Goal: Communication & Community: Answer question/provide support

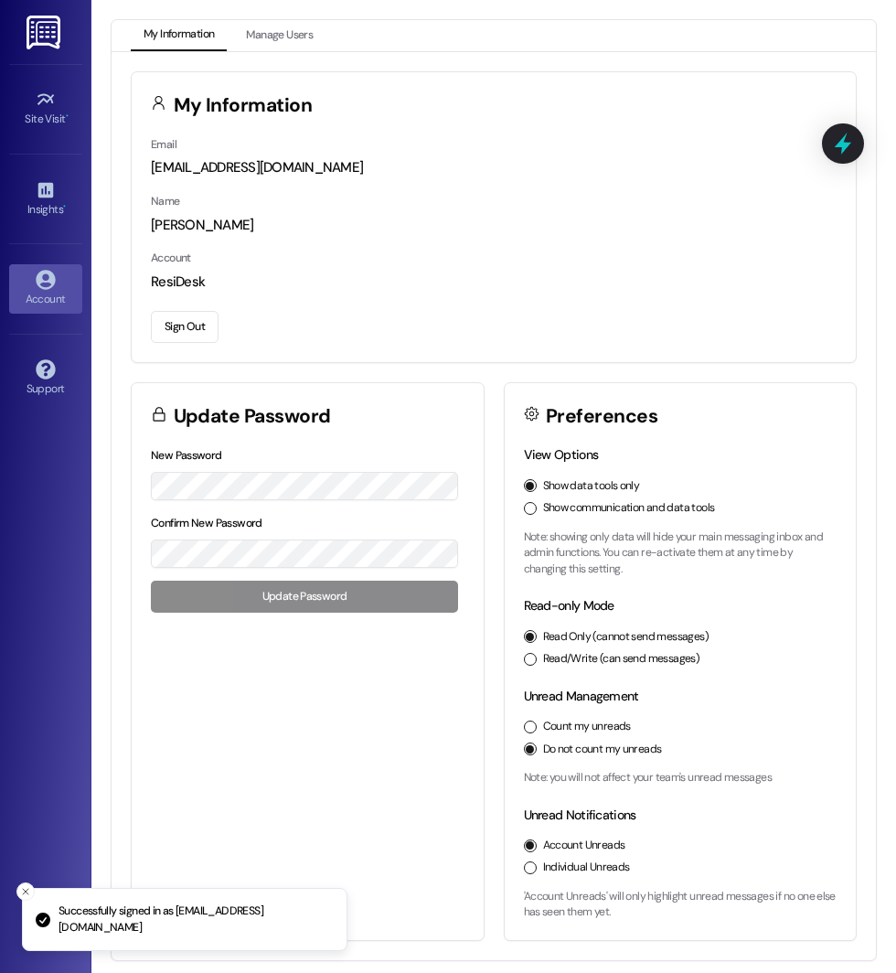
click at [531, 503] on button "Show communication and data tools" at bounding box center [530, 508] width 13 height 13
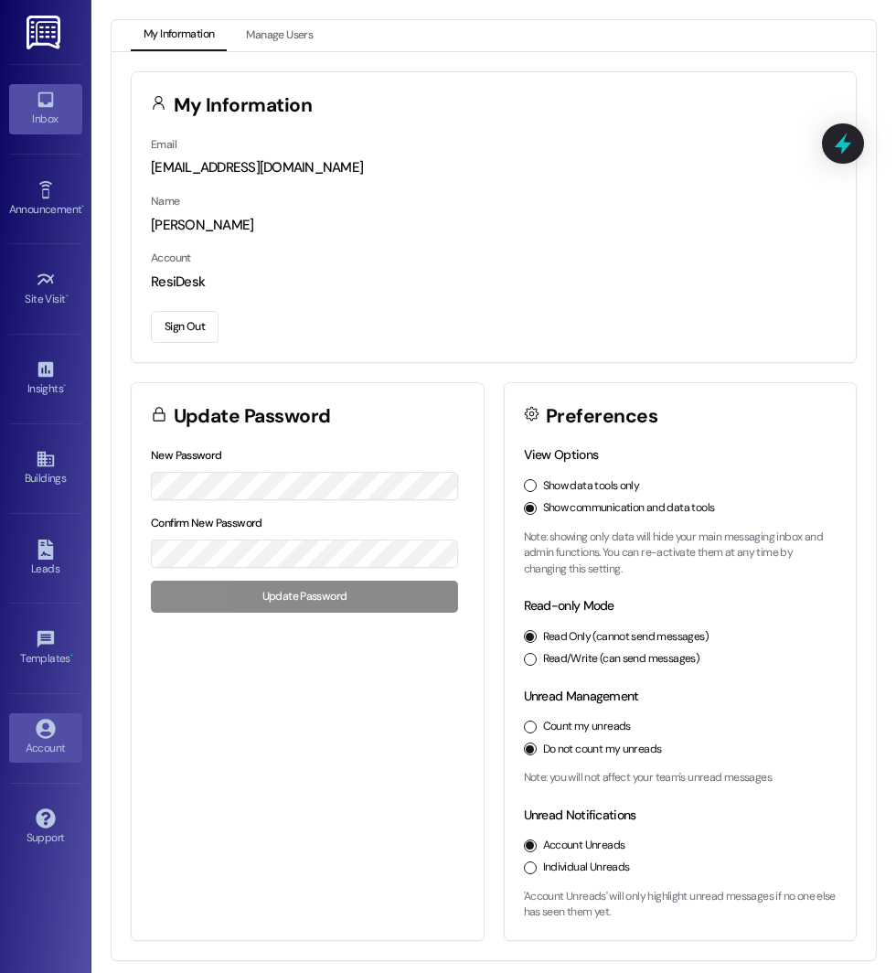
click at [60, 86] on link "Inbox" at bounding box center [45, 108] width 73 height 49
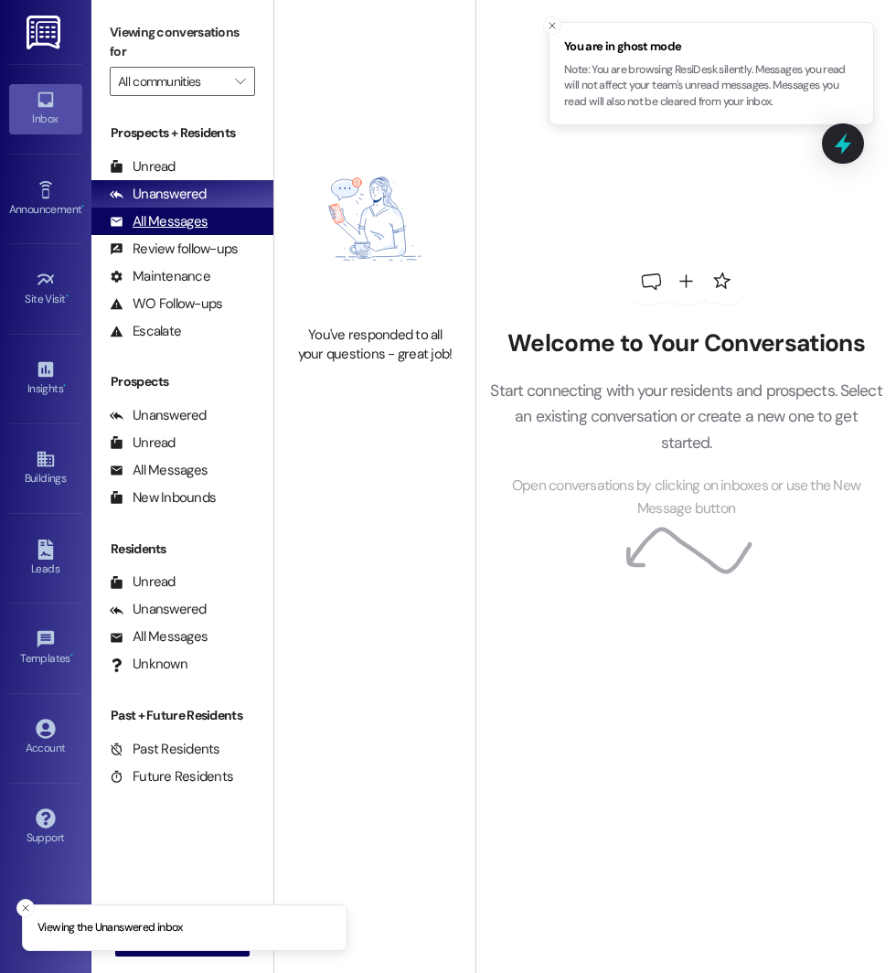
click at [178, 215] on div "All Messages" at bounding box center [159, 221] width 98 height 19
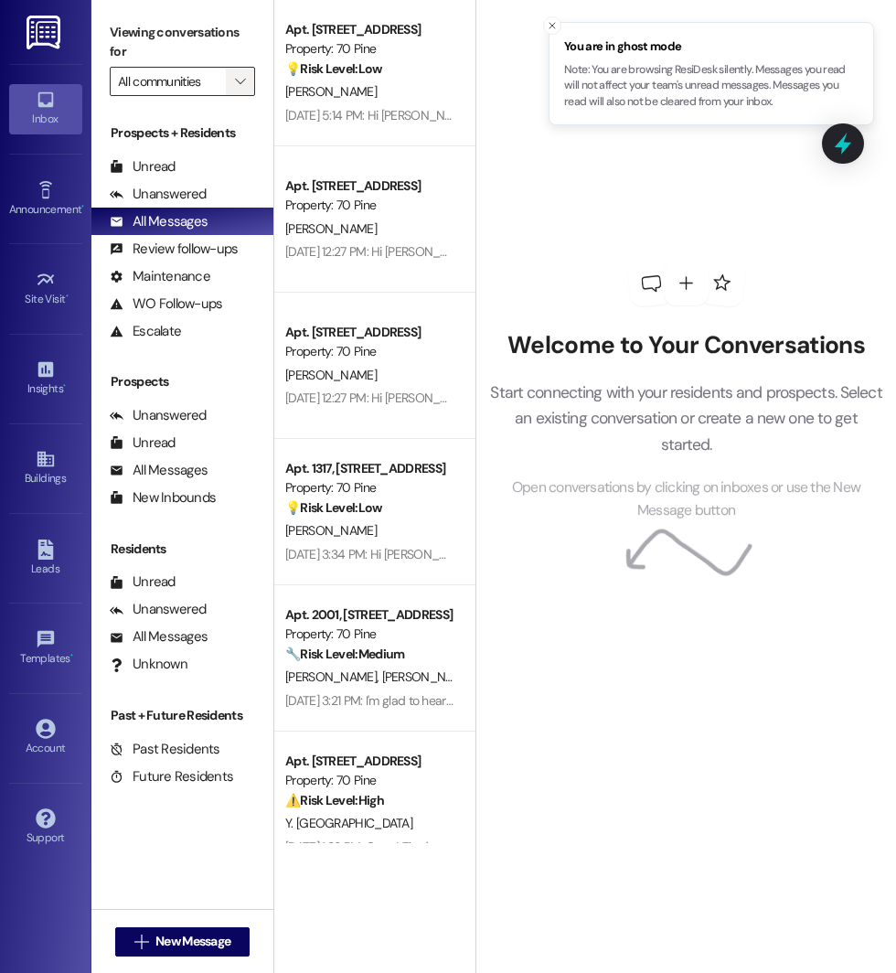
click at [237, 67] on span "" at bounding box center [239, 81] width 17 height 29
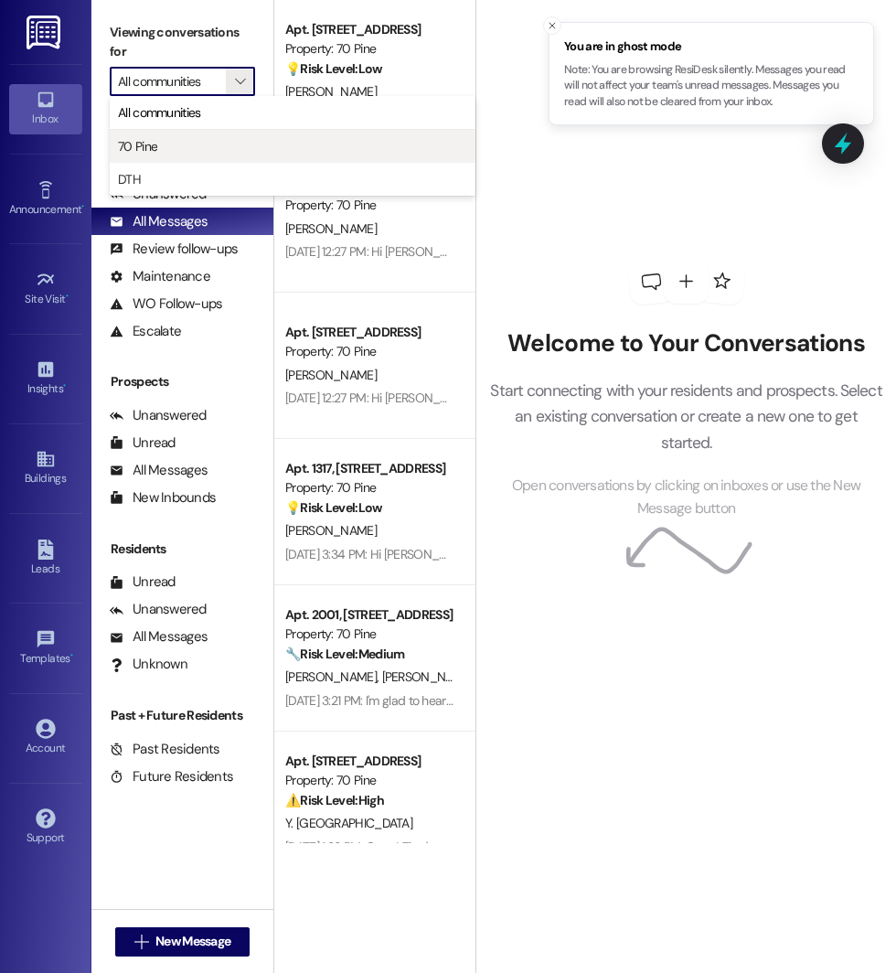
click at [219, 139] on span "70 Pine" at bounding box center [292, 146] width 349 height 18
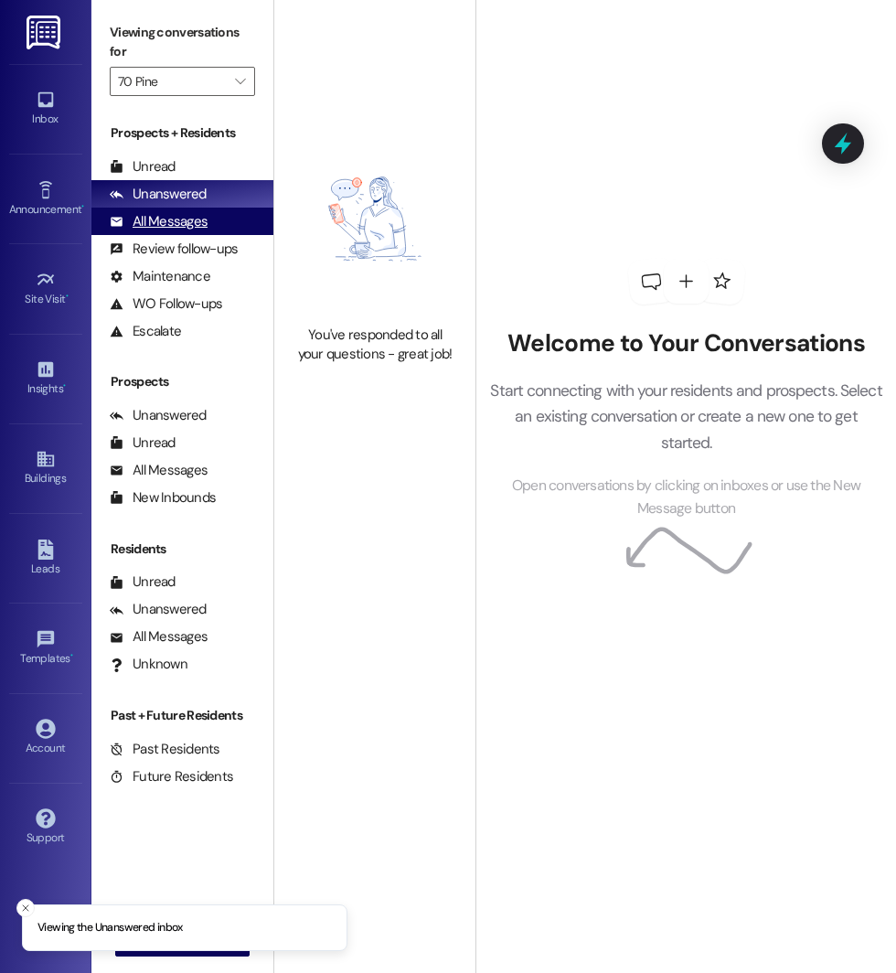
click at [184, 213] on div "All Messages" at bounding box center [159, 221] width 98 height 19
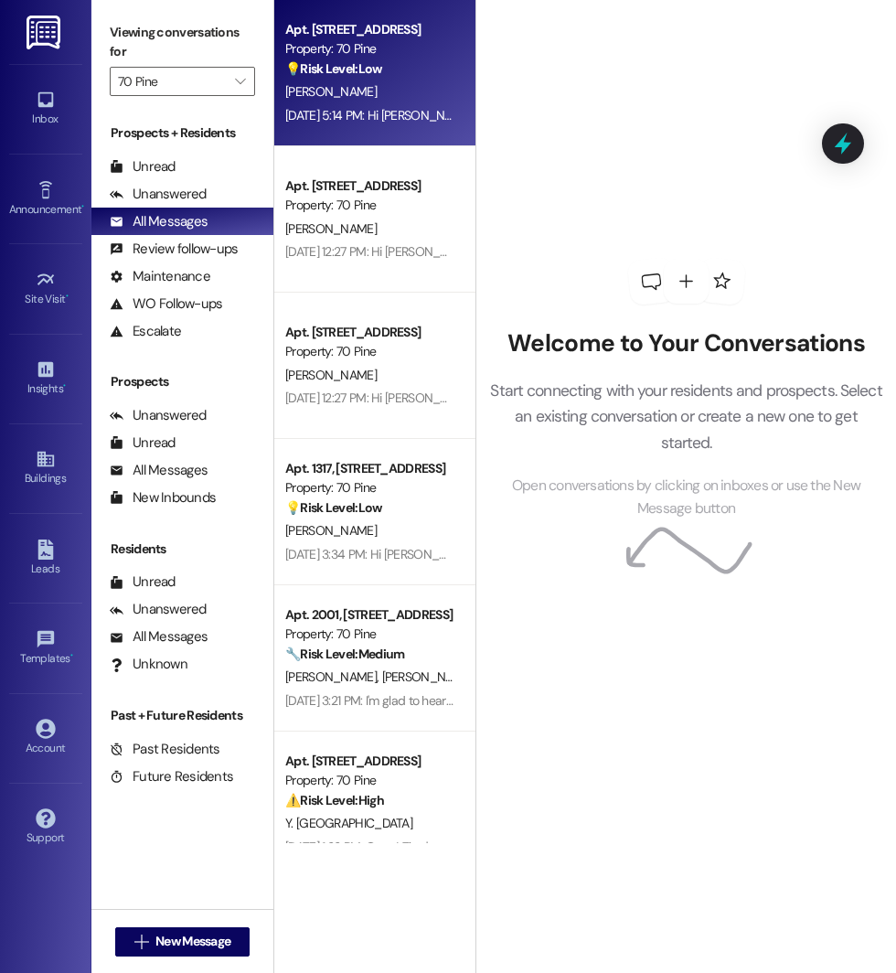
click at [395, 81] on div "D. Sobol" at bounding box center [369, 91] width 173 height 23
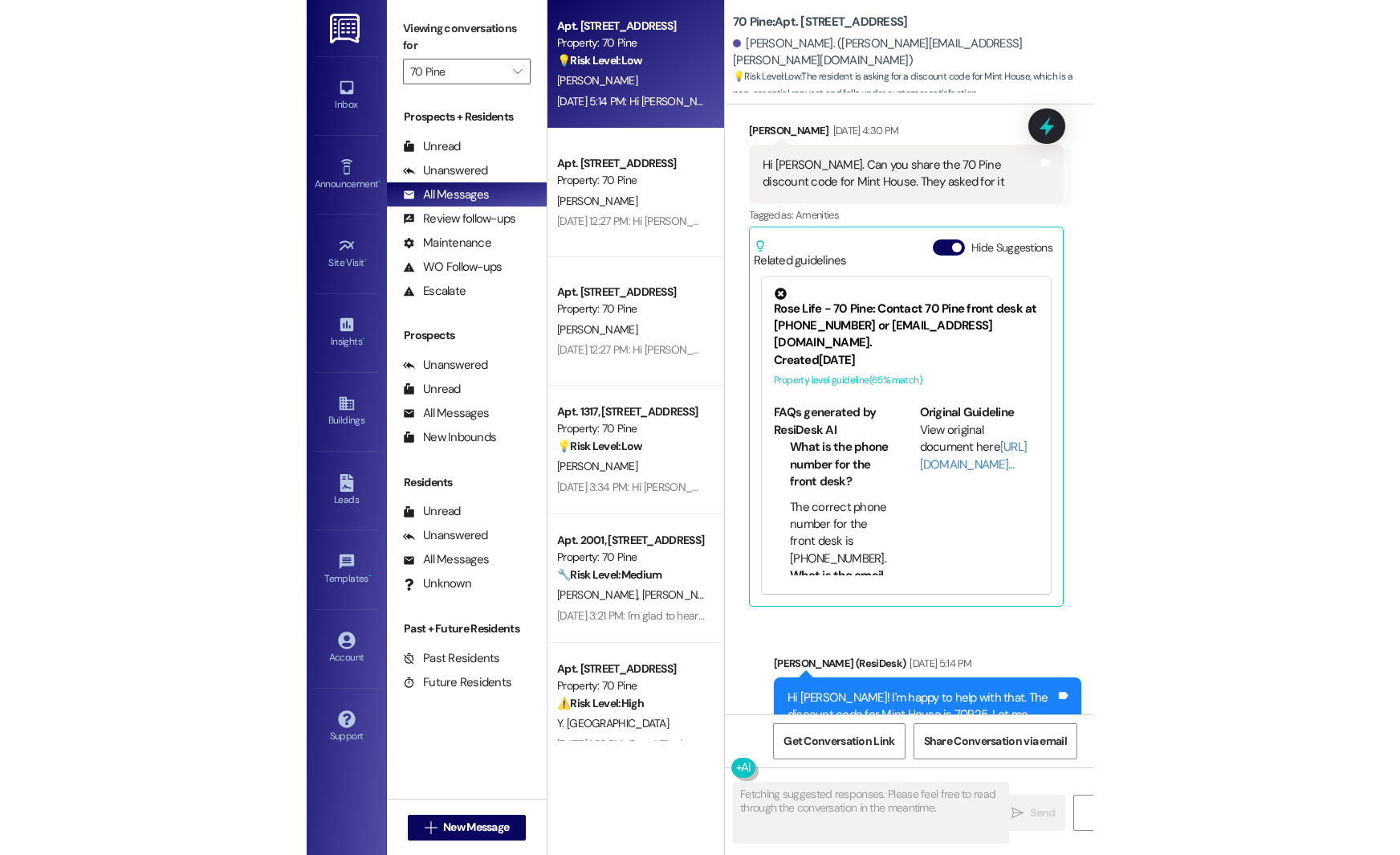
scroll to position [10106, 0]
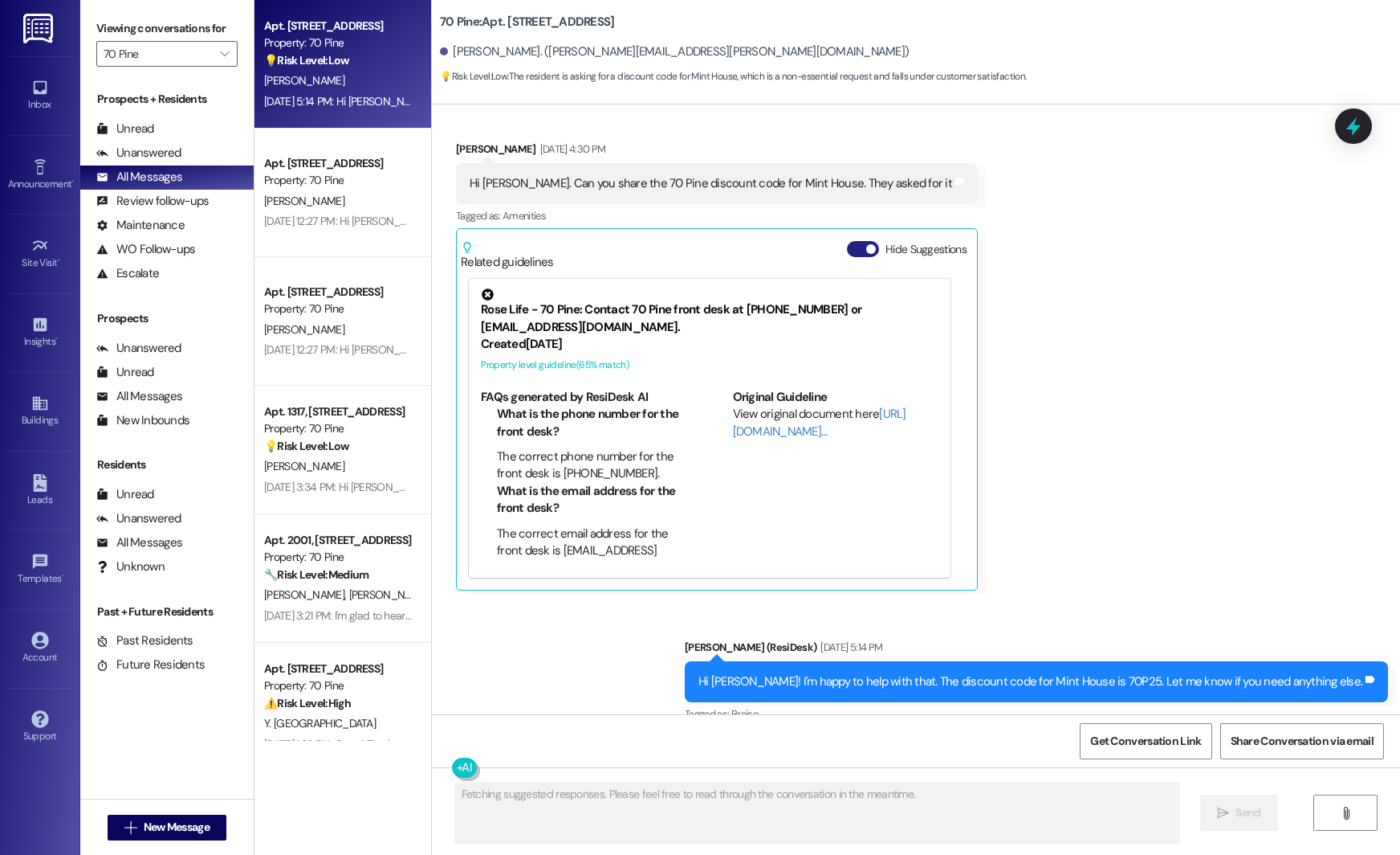
click at [786, 241] on button "Hide Suggestions" at bounding box center [862, 249] width 32 height 16
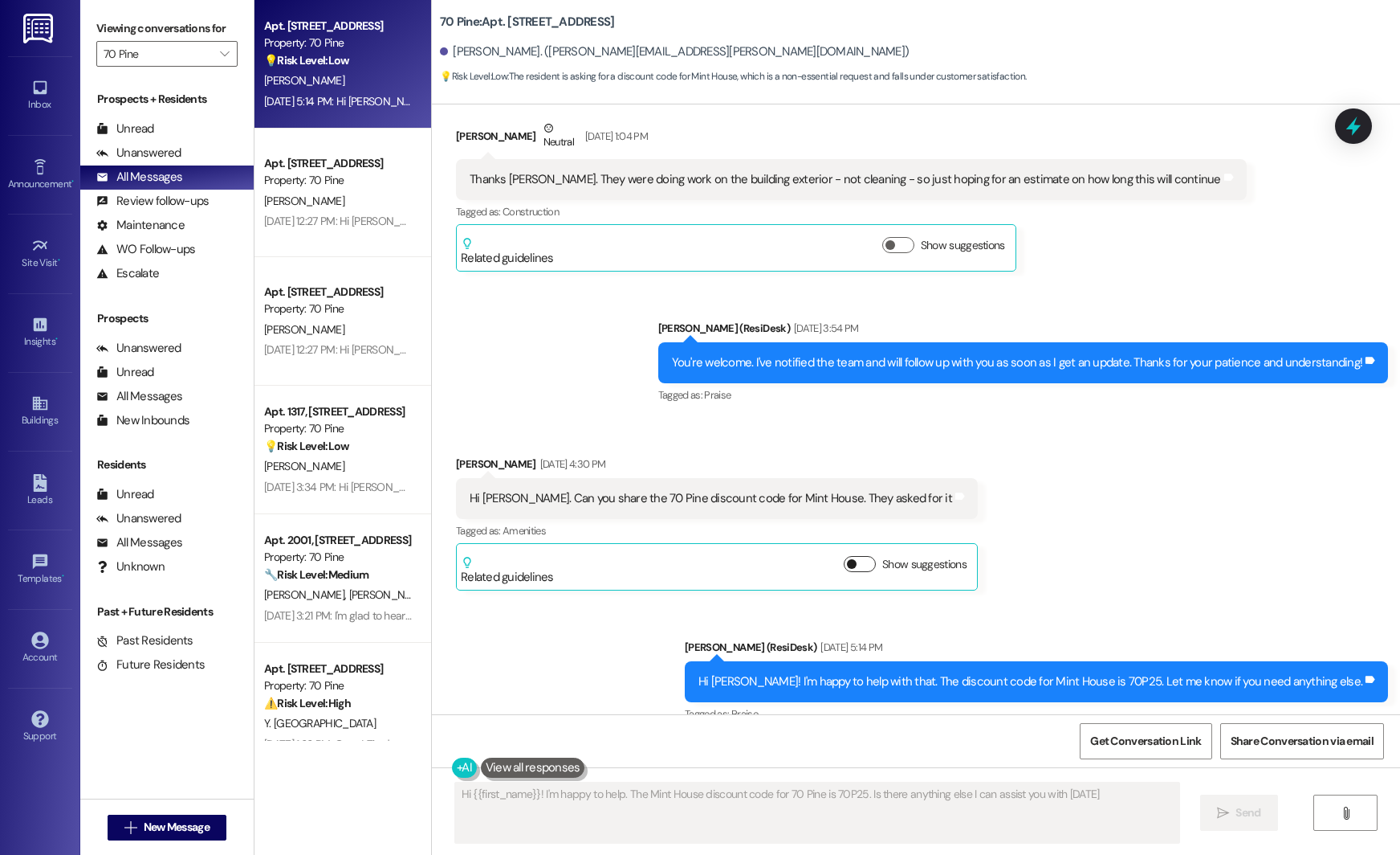
type textarea "Hi {{first_name}}! I'm happy to help. The Mint House discount code for 70 Pine …"
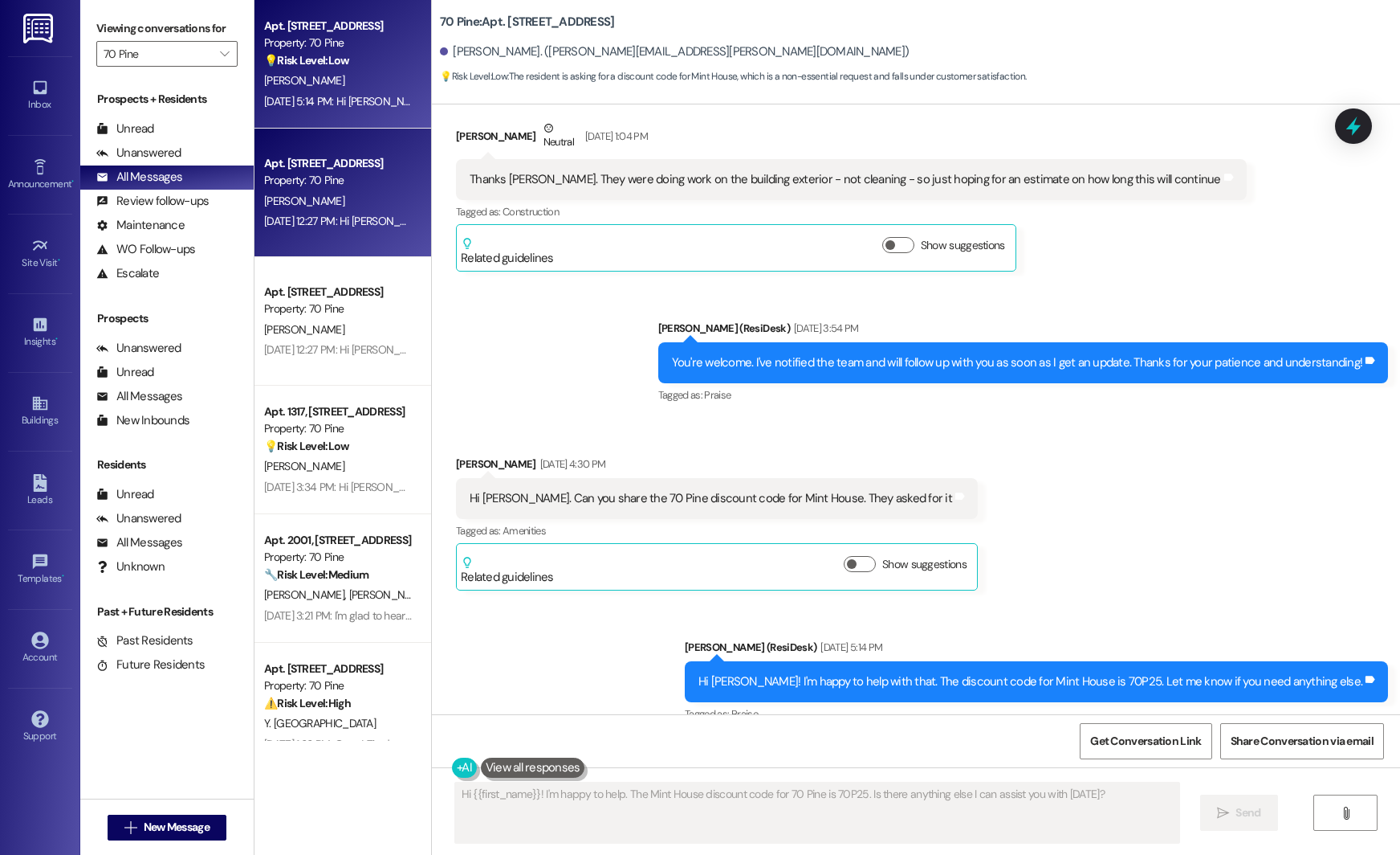
click at [271, 223] on div "Aug 20, 2025 at 12:27 PM: Hi Marcus! We're so glad you chose 70 Pine! We would …" at bounding box center [915, 221] width 1302 height 14
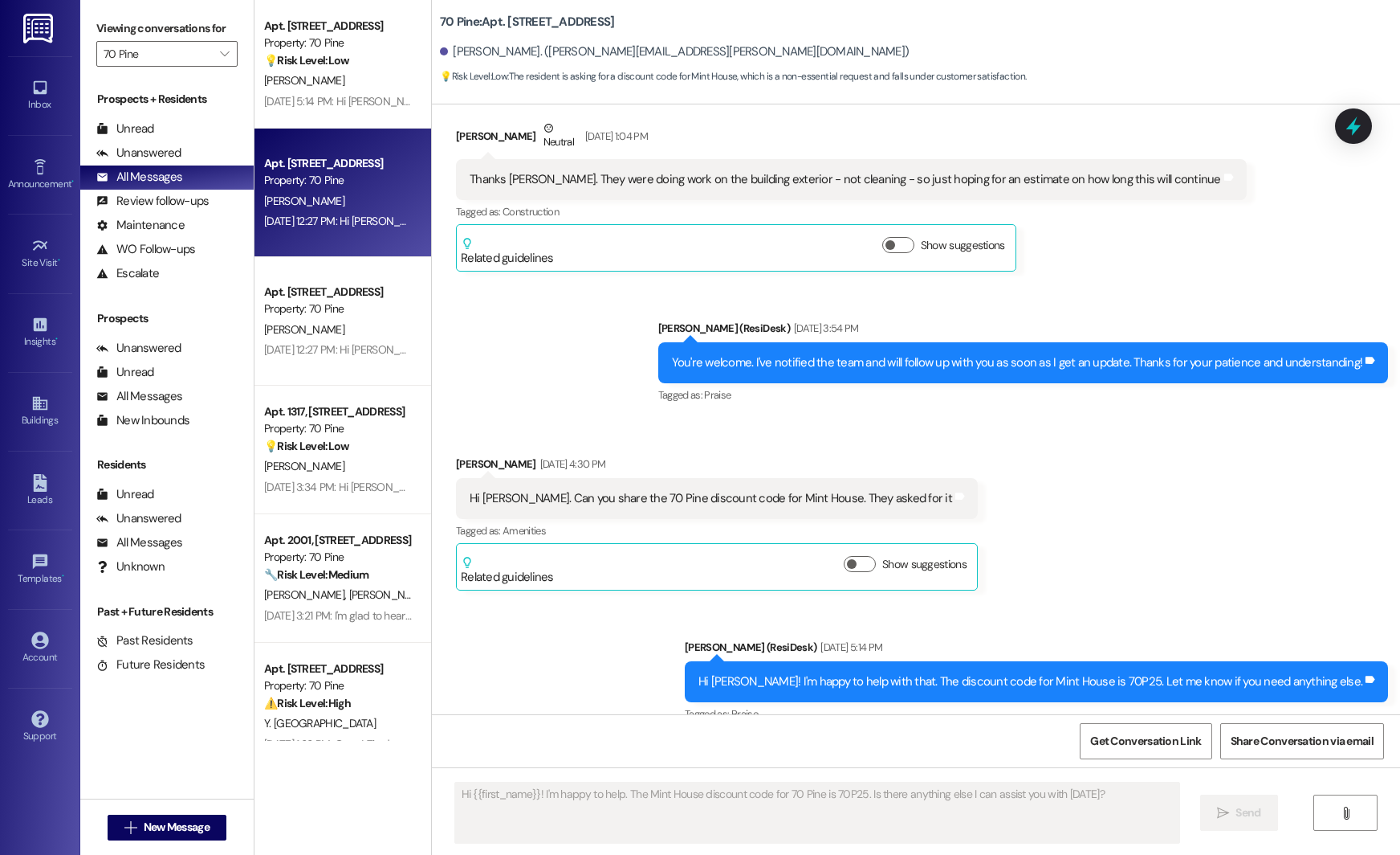
type textarea "Fetching suggested responses. Please feel free to read through the conversation…"
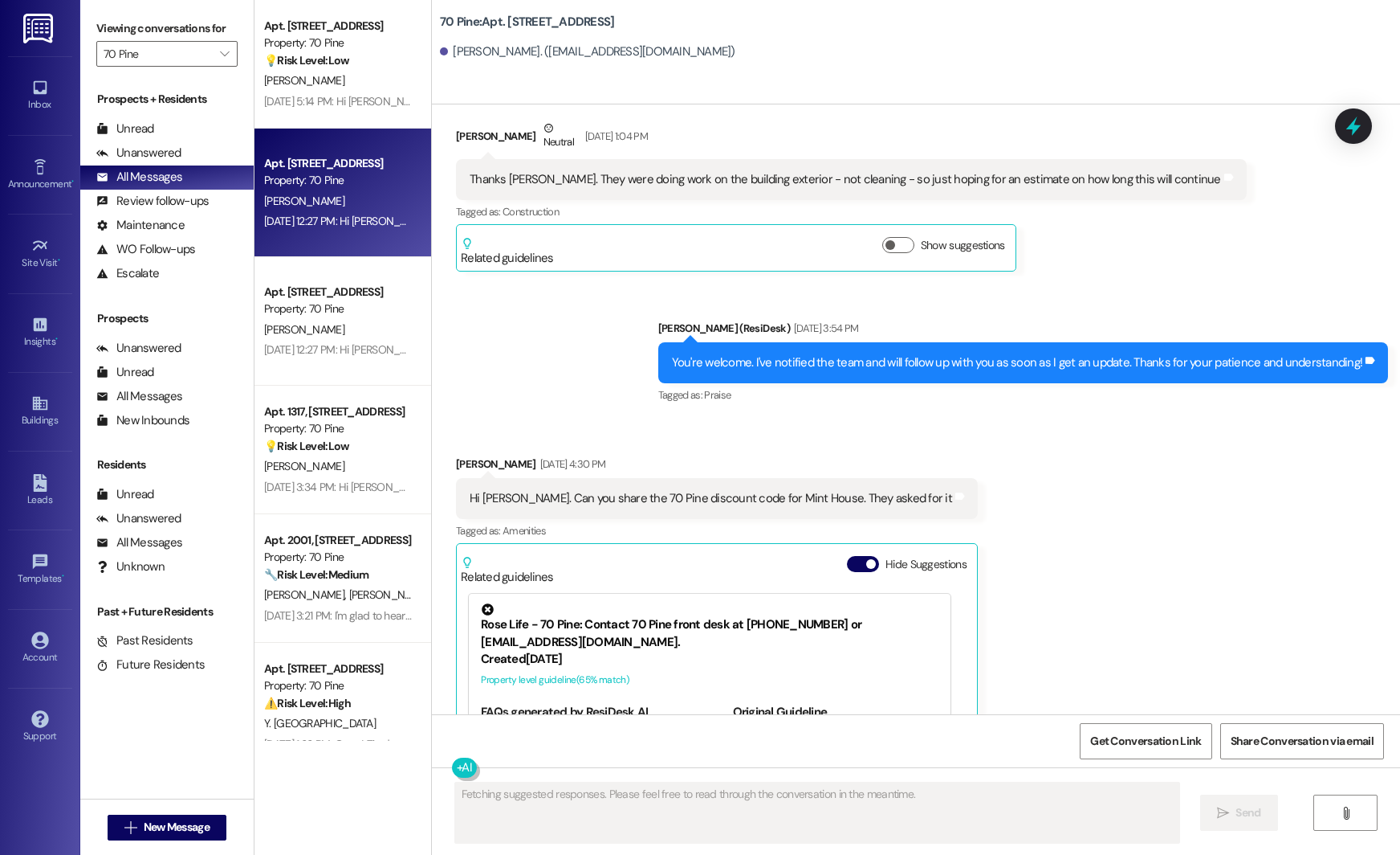
scroll to position [0, 0]
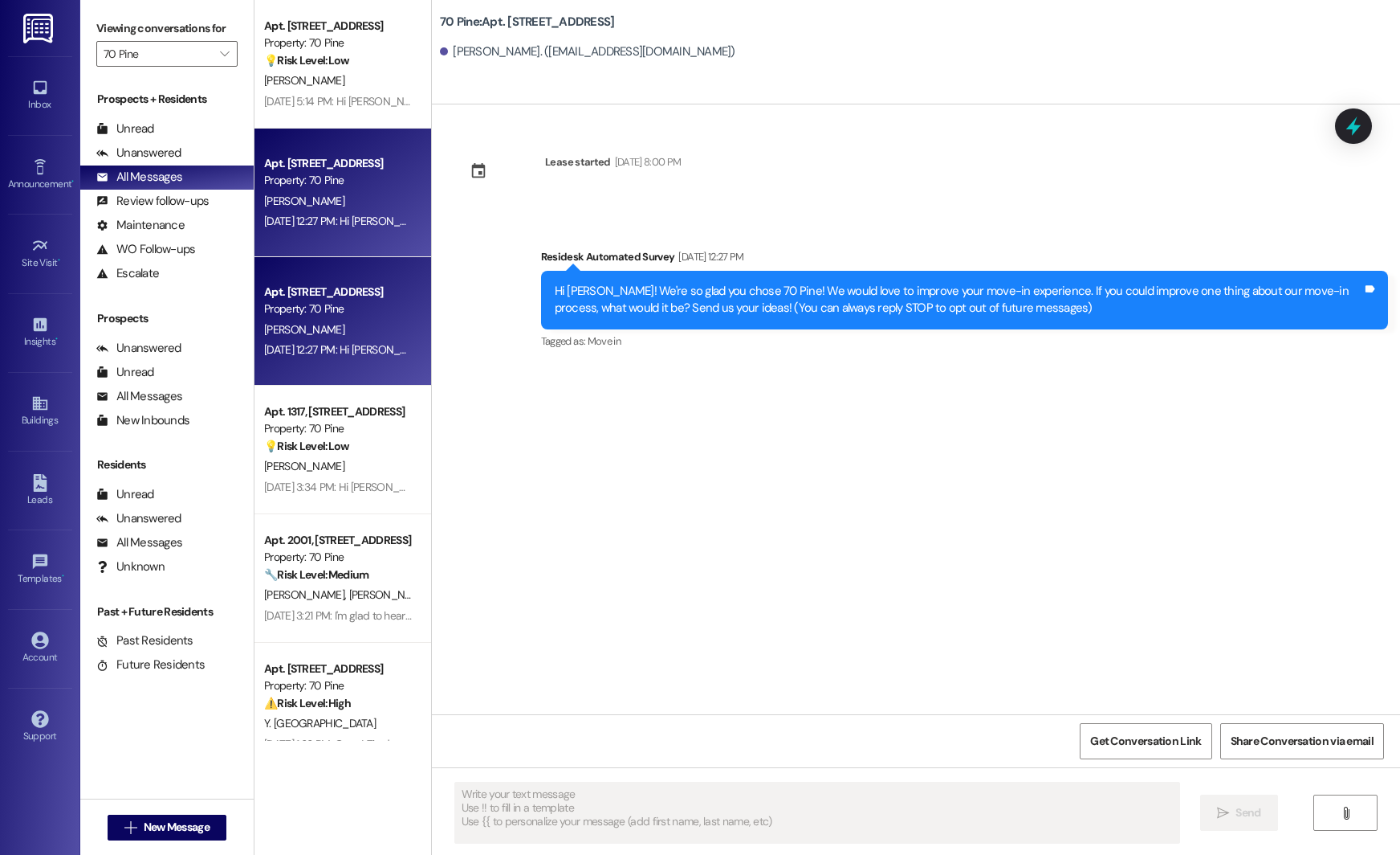
click at [282, 276] on div "Apt. 4706, 70 Pine Street Property: 70 Pine Y. Rodriguez Aug 20, 2025 at 12:27 …" at bounding box center [343, 322] width 177 height 128
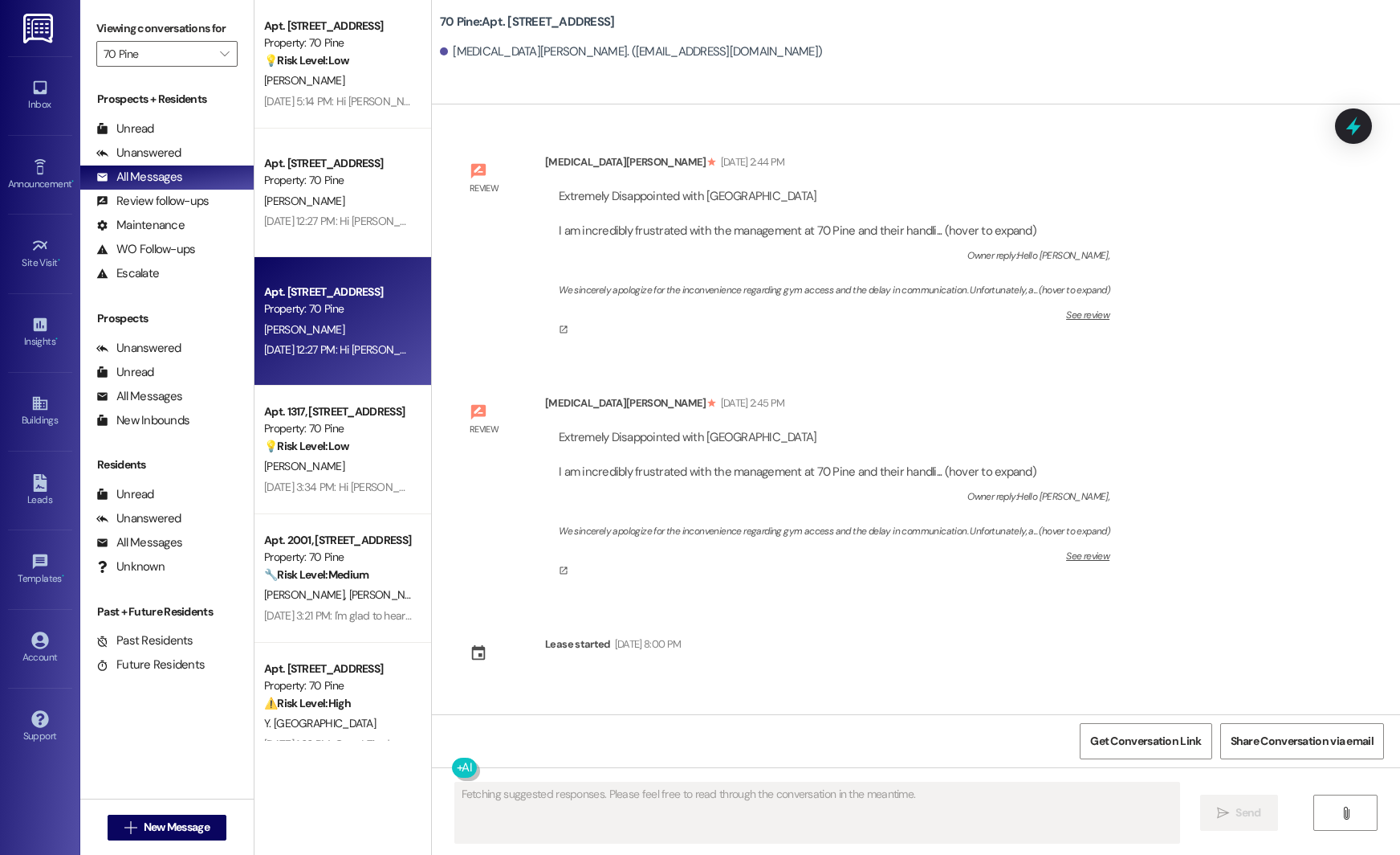
scroll to position [133, 0]
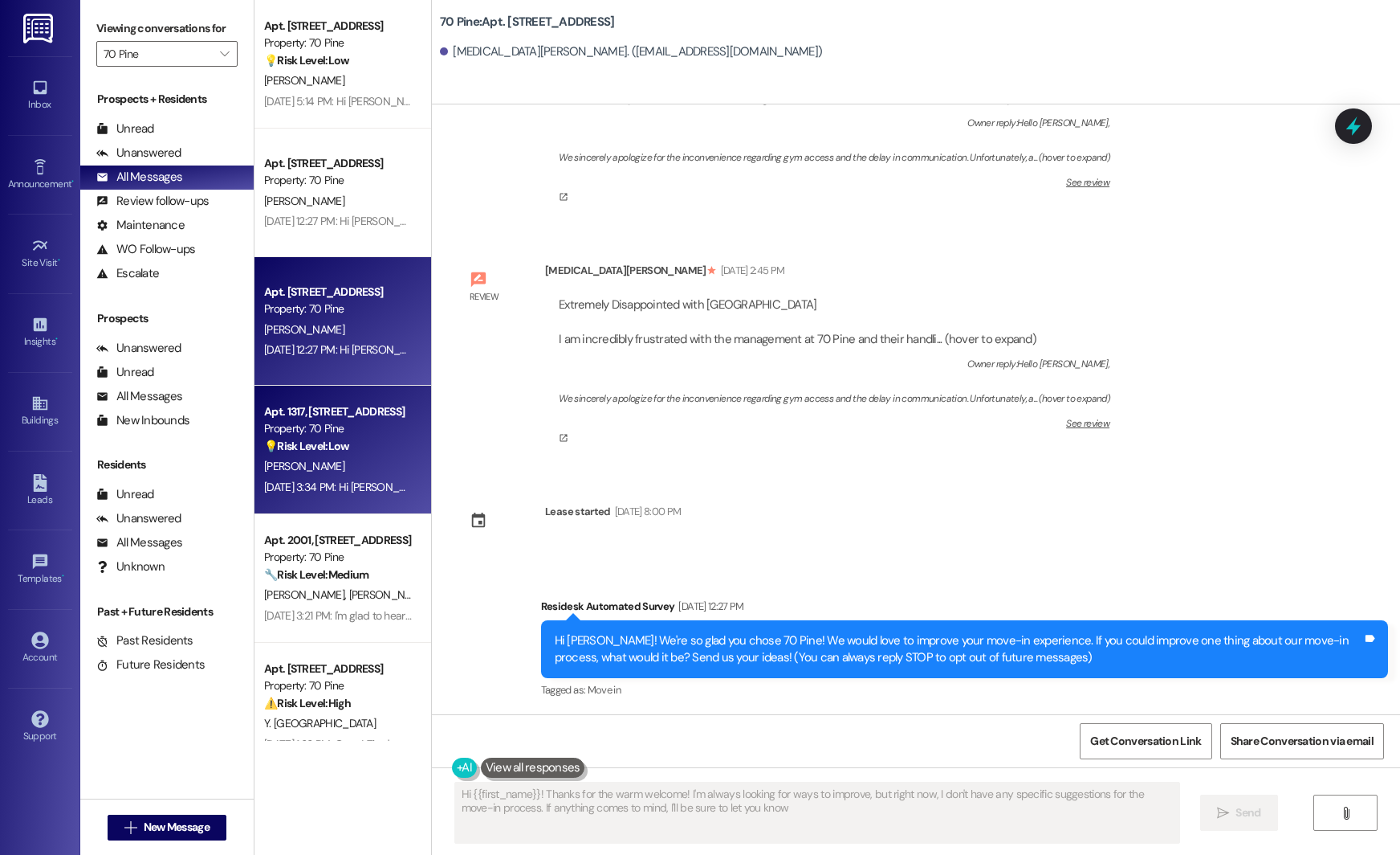
type textarea "Hi {{first_name}}! Thanks for the warm welcome! I'm always looking for ways to …"
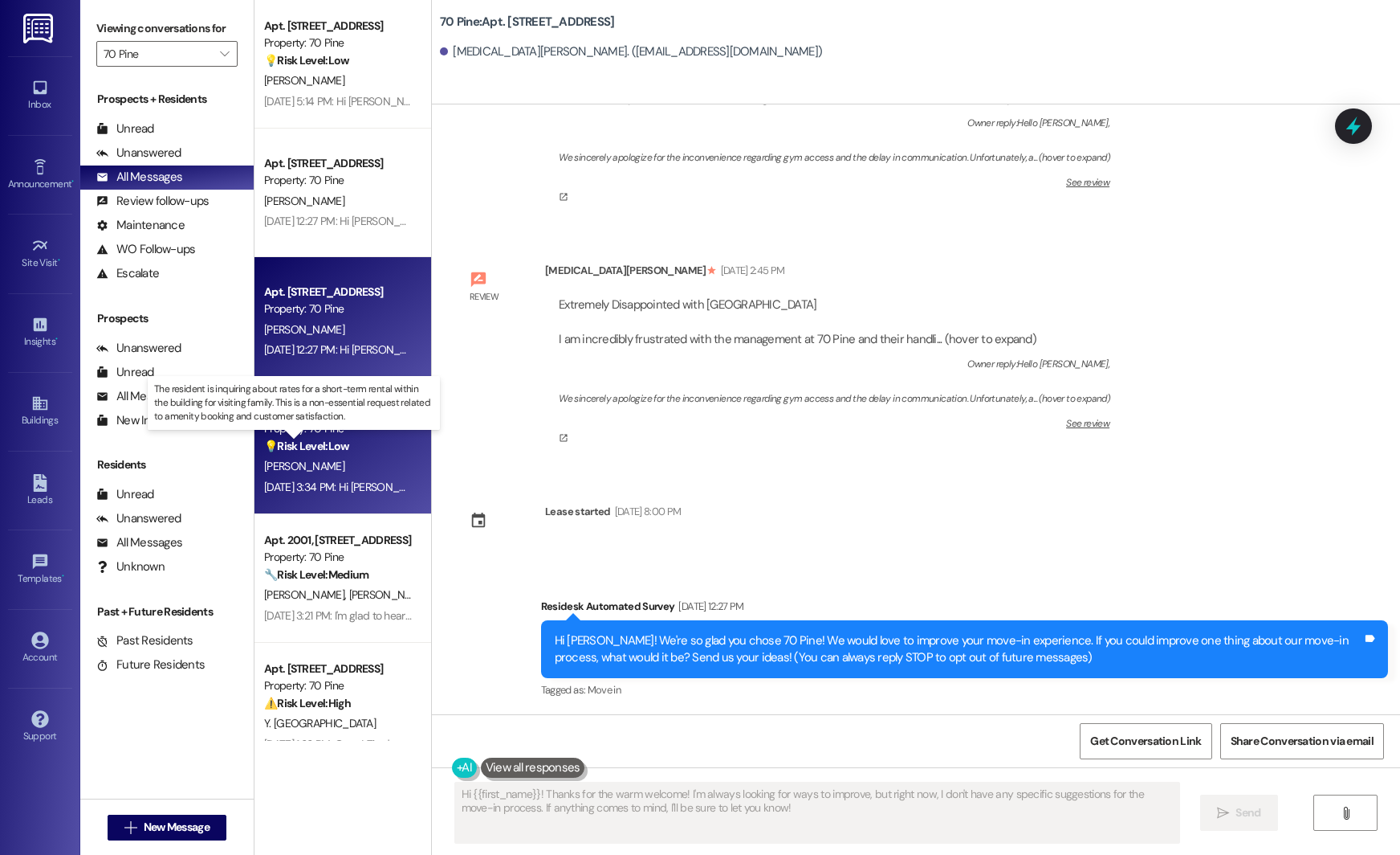
click at [336, 445] on strong "💡 Risk Level: Low" at bounding box center [307, 446] width 85 height 14
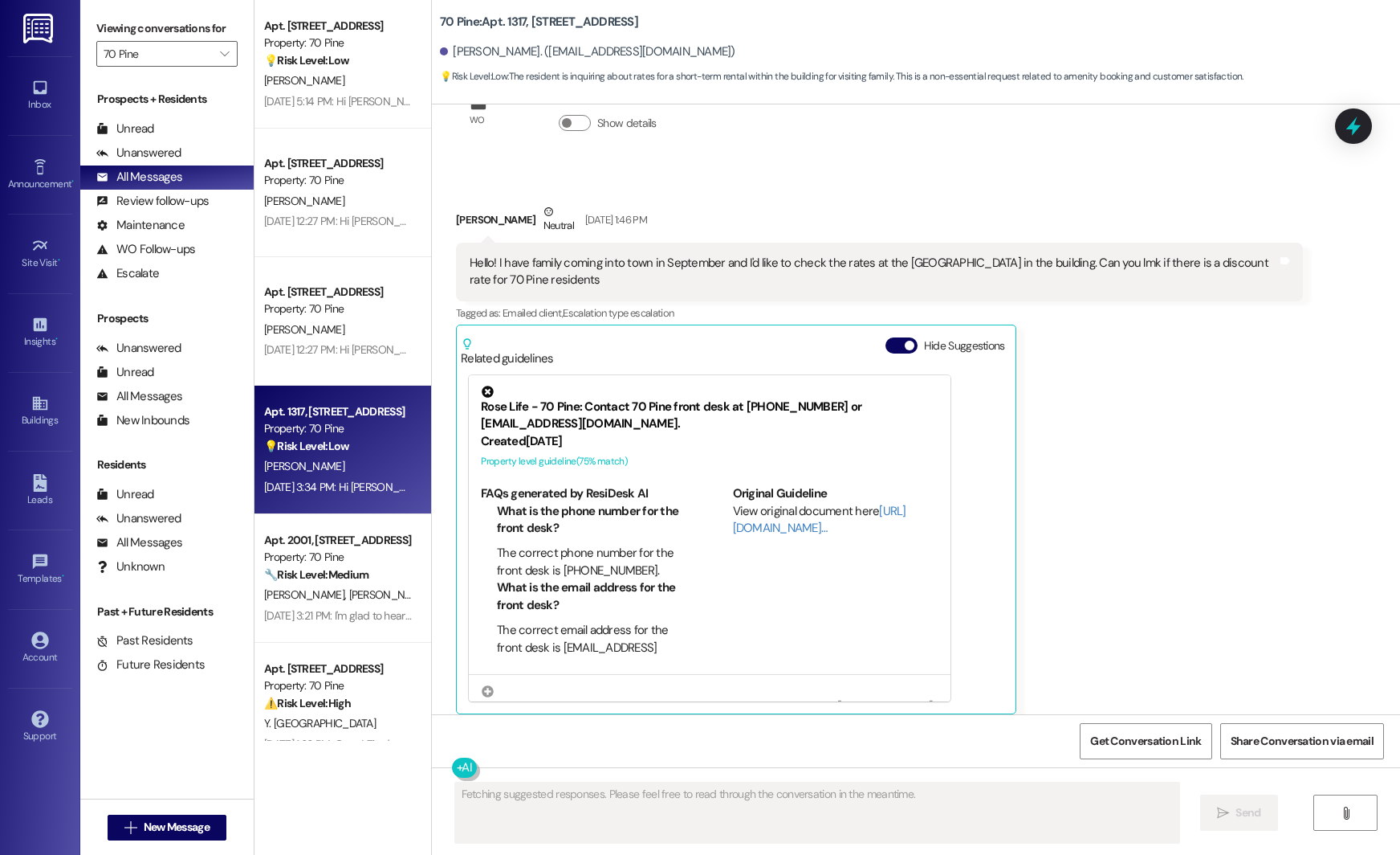
scroll to position [3067, 0]
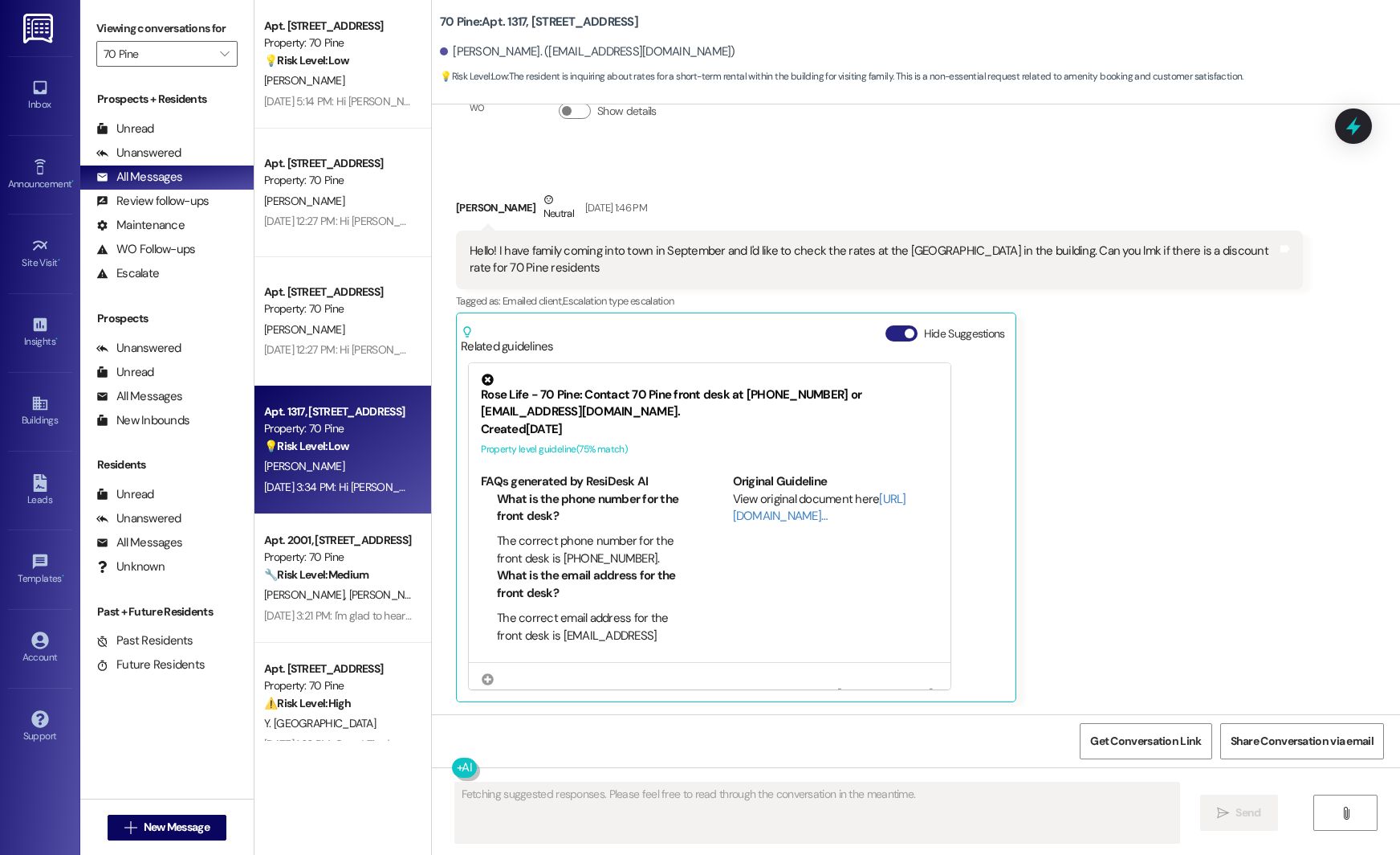
click at [786, 336] on button "Hide Suggestions" at bounding box center [901, 333] width 32 height 16
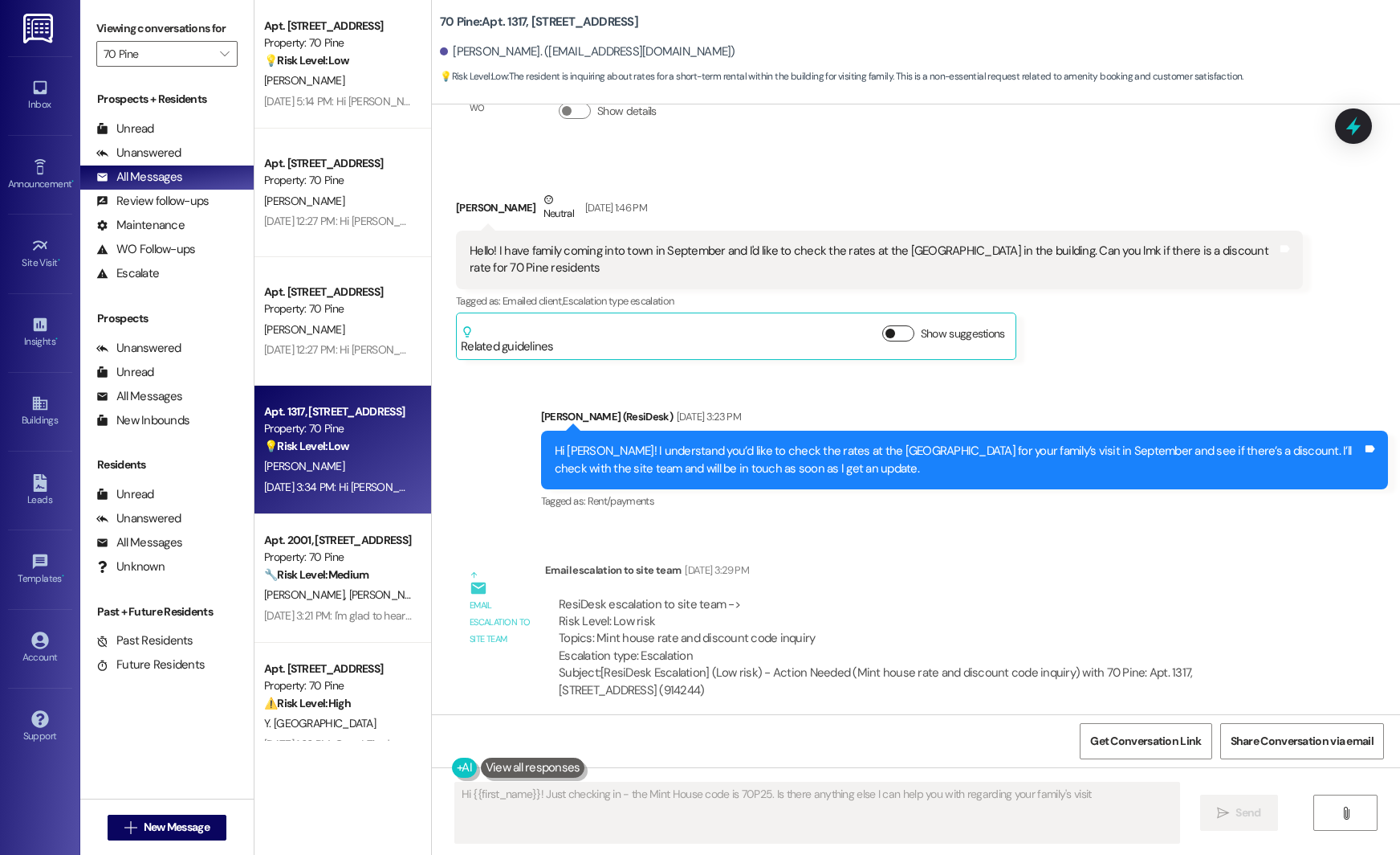
type textarea "Hi {{first_name}}! Just checking in - the Mint House code is 70P25. Is there an…"
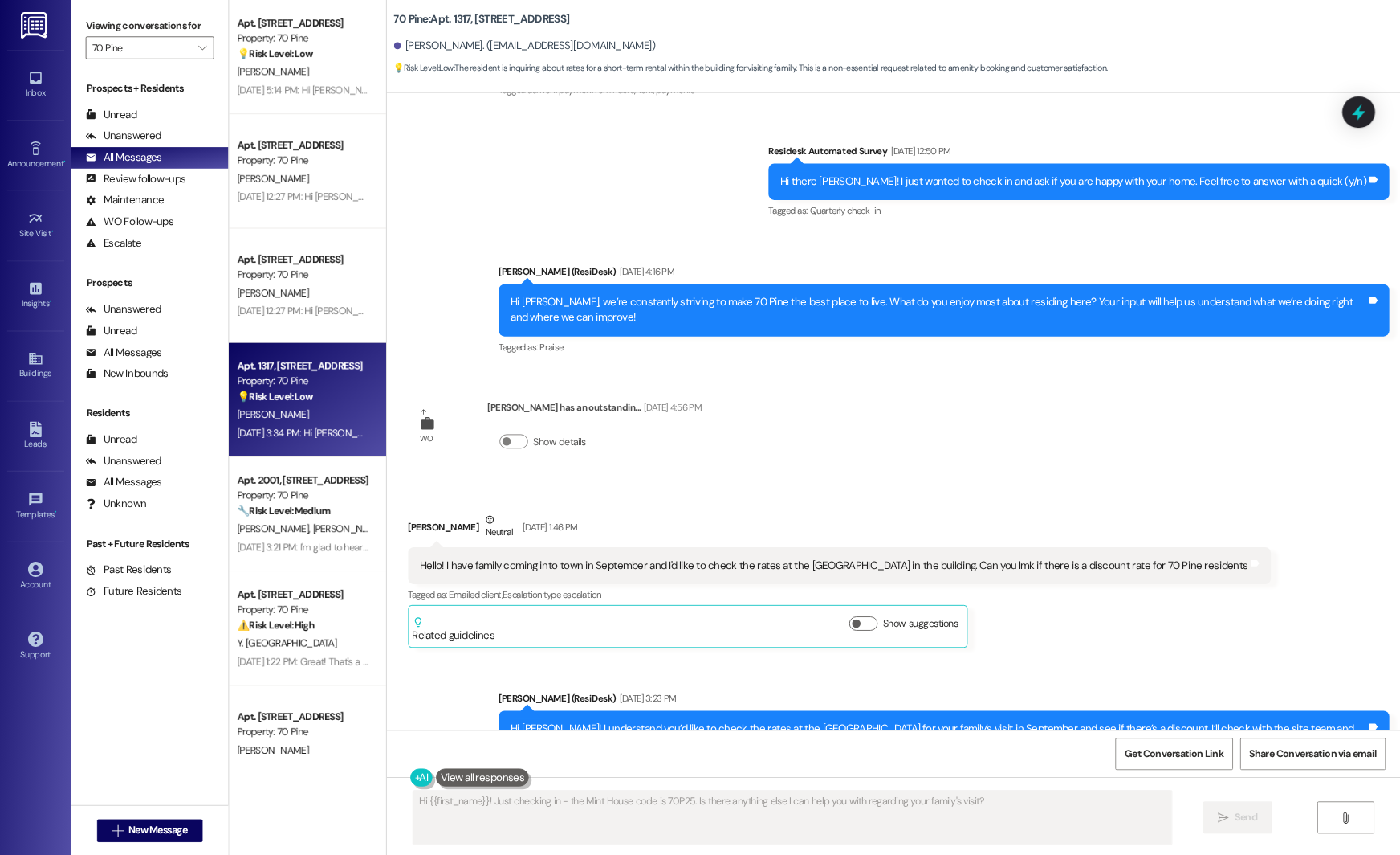
scroll to position [2664, 0]
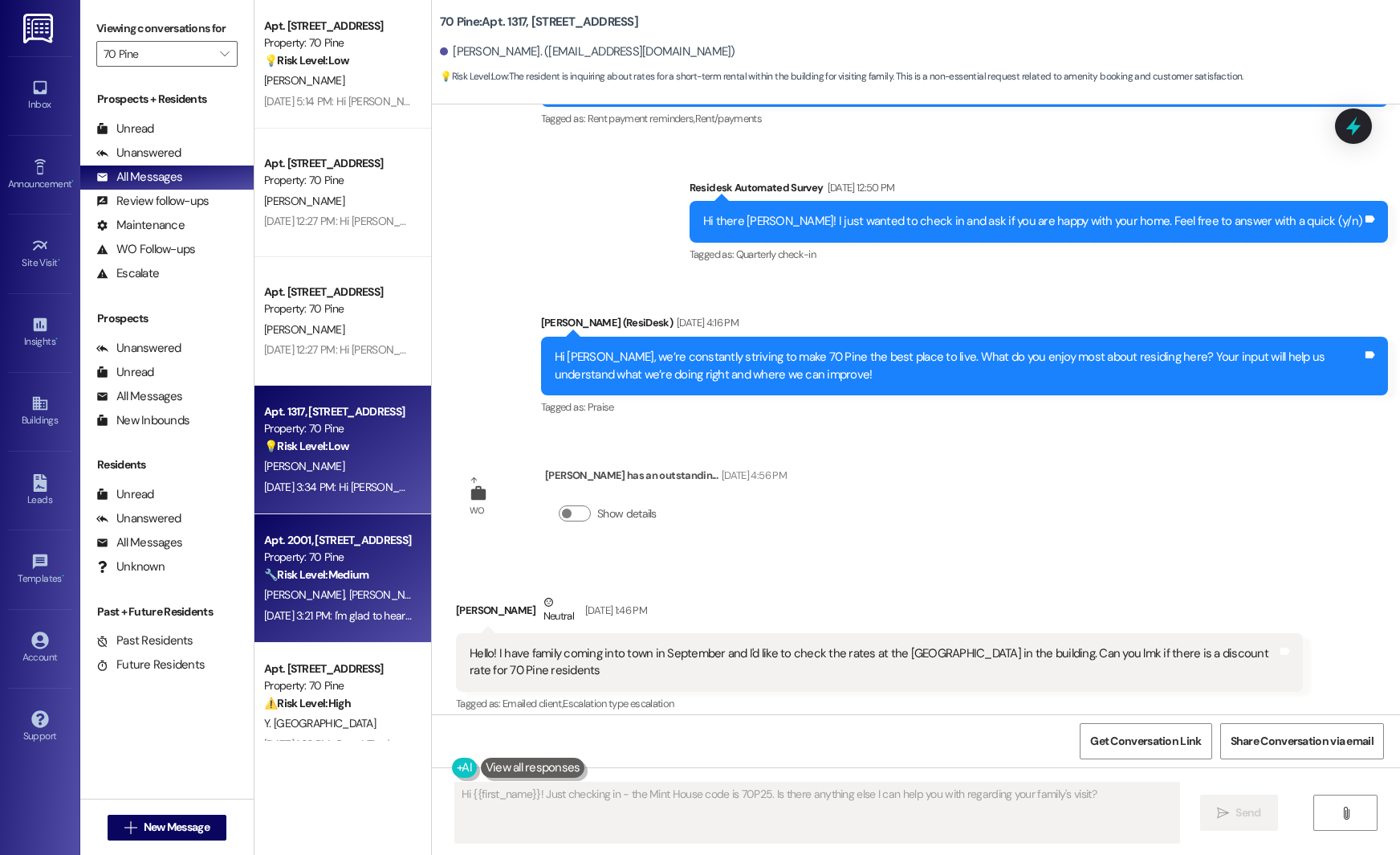
click at [350, 595] on span "E. Dolan" at bounding box center [389, 594] width 80 height 14
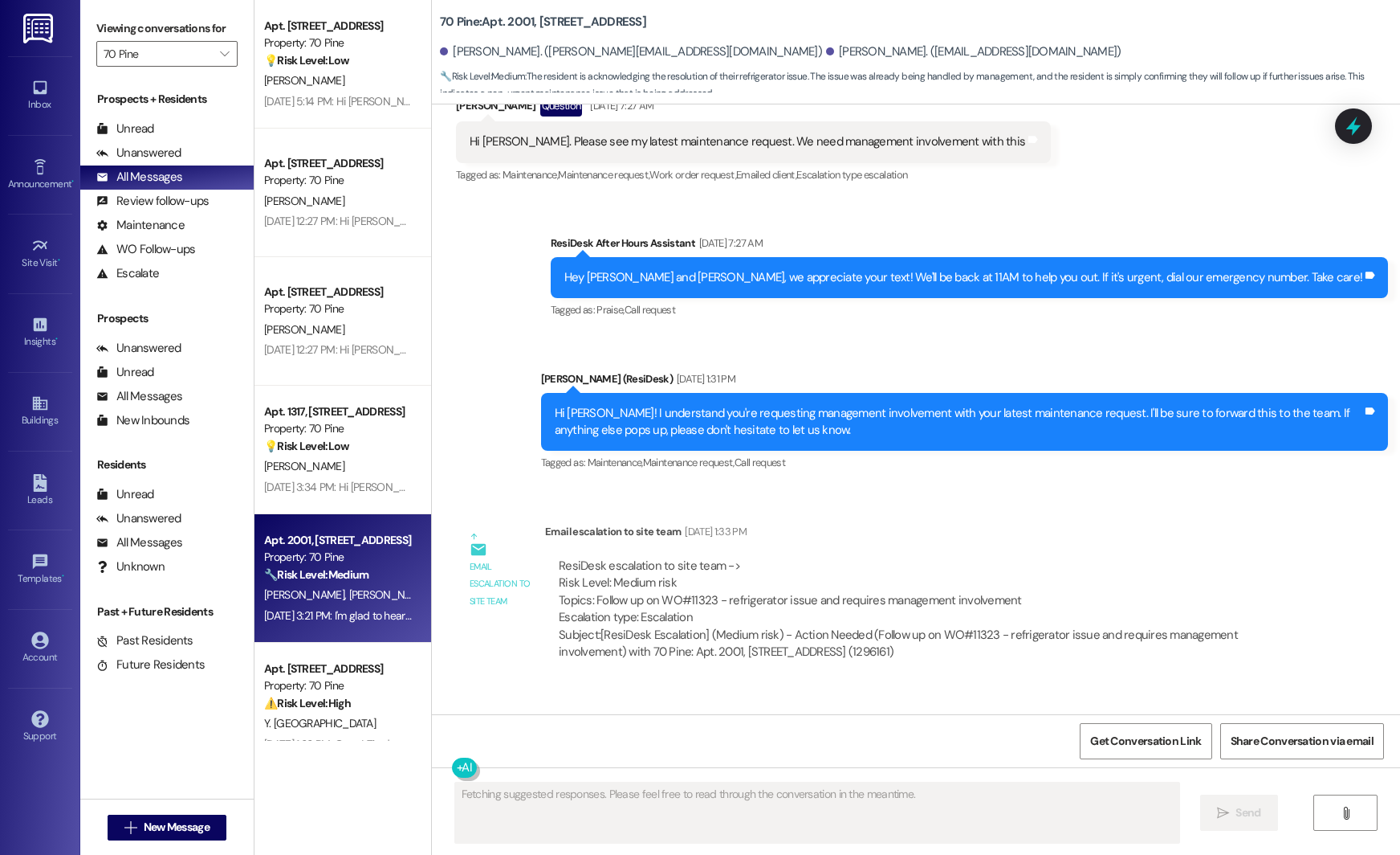
scroll to position [14287, 0]
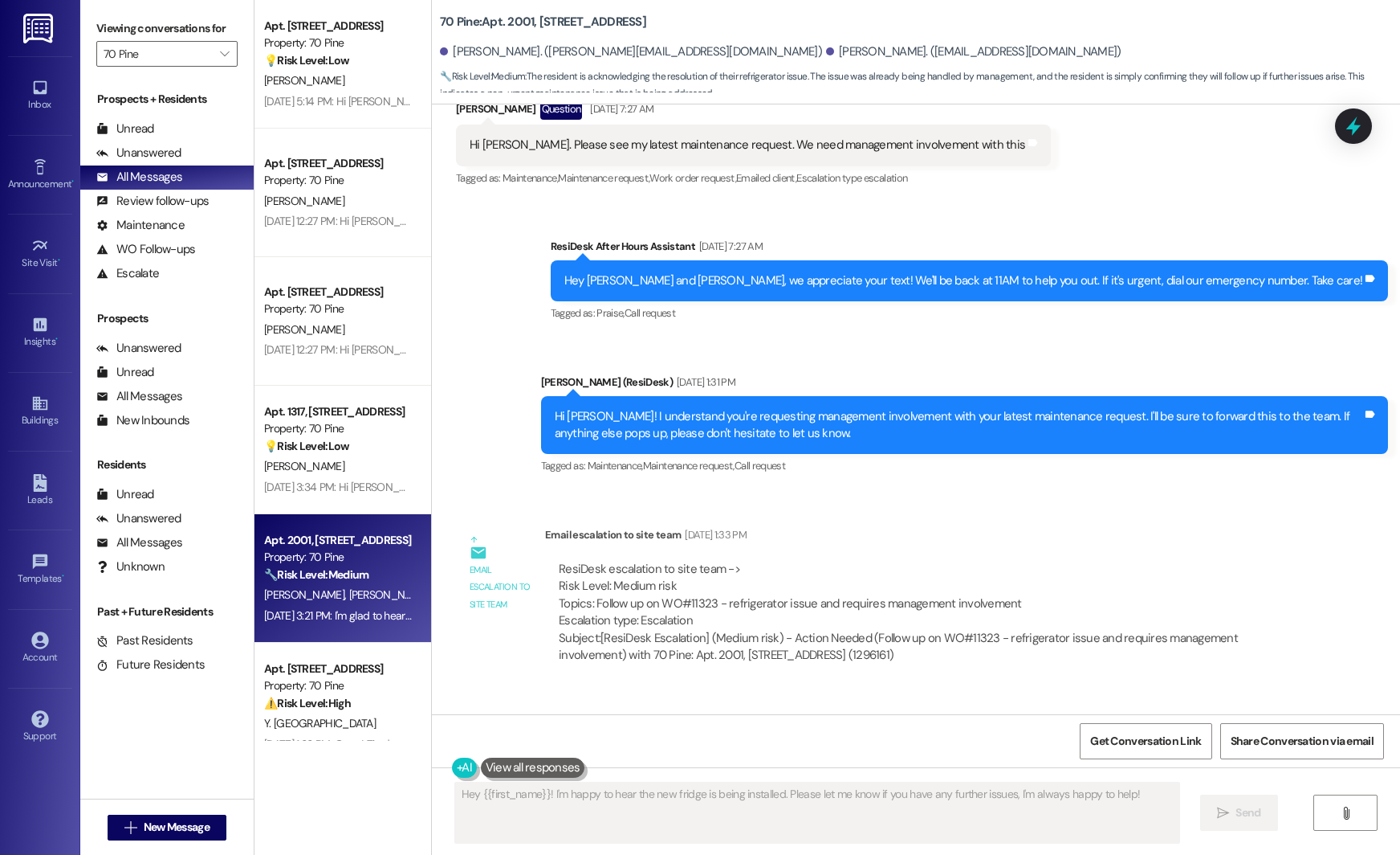
type textarea "Hey {{first_name}}! I'm happy to hear the new fridge is being installed. Please…"
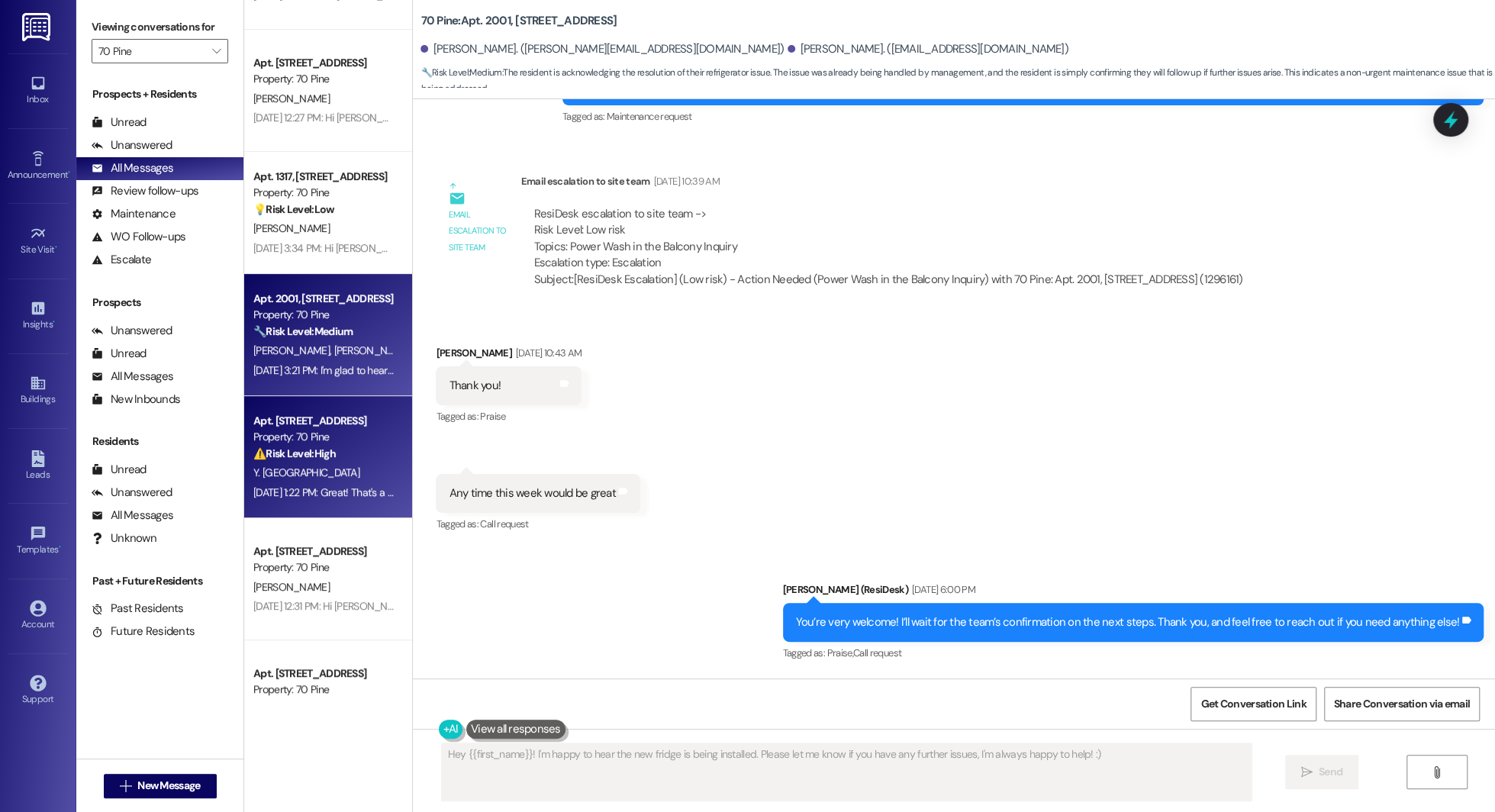
scroll to position [245, 0]
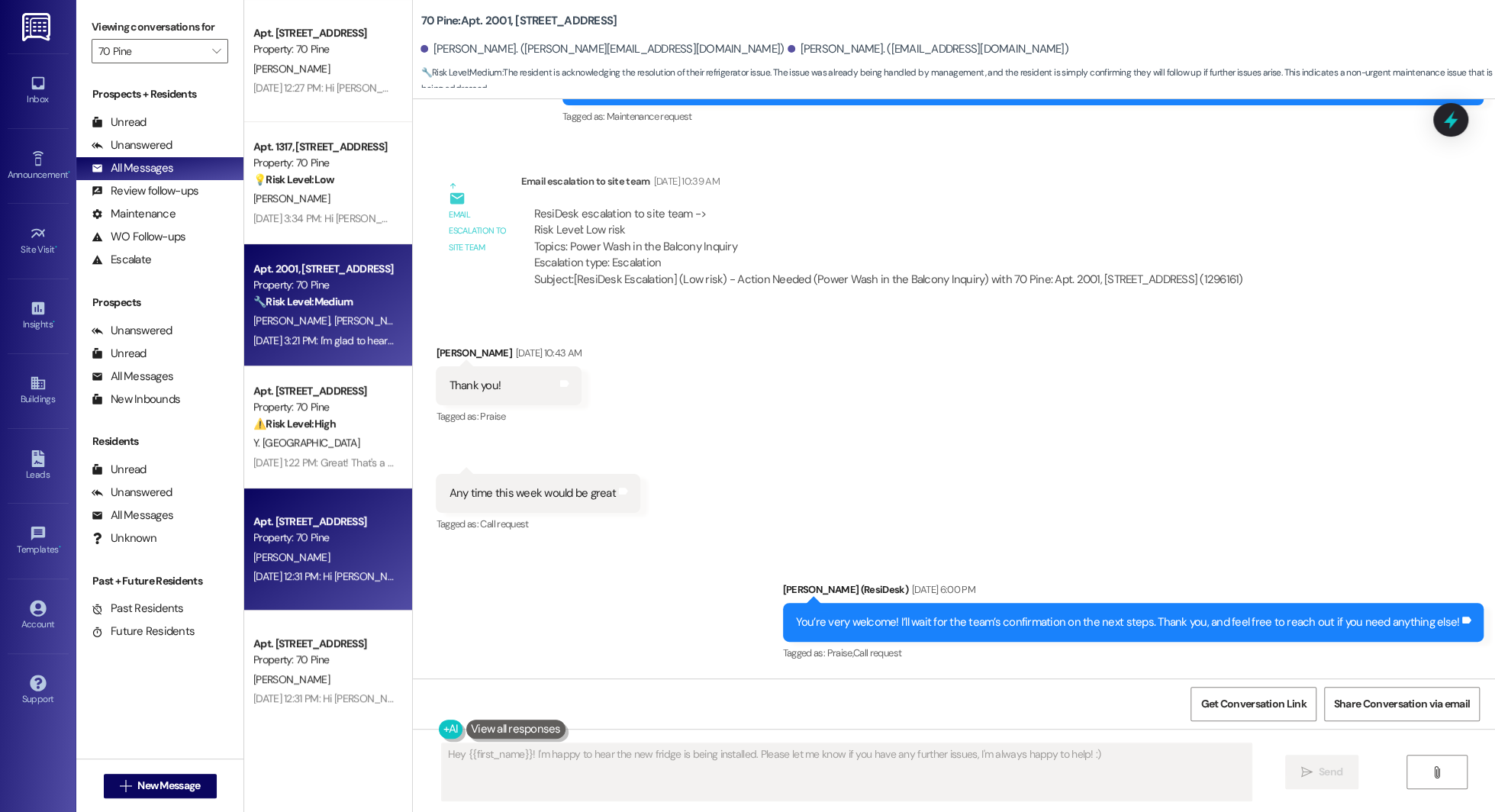
click at [313, 539] on div "Property: 70 Pine" at bounding box center [324, 537] width 141 height 16
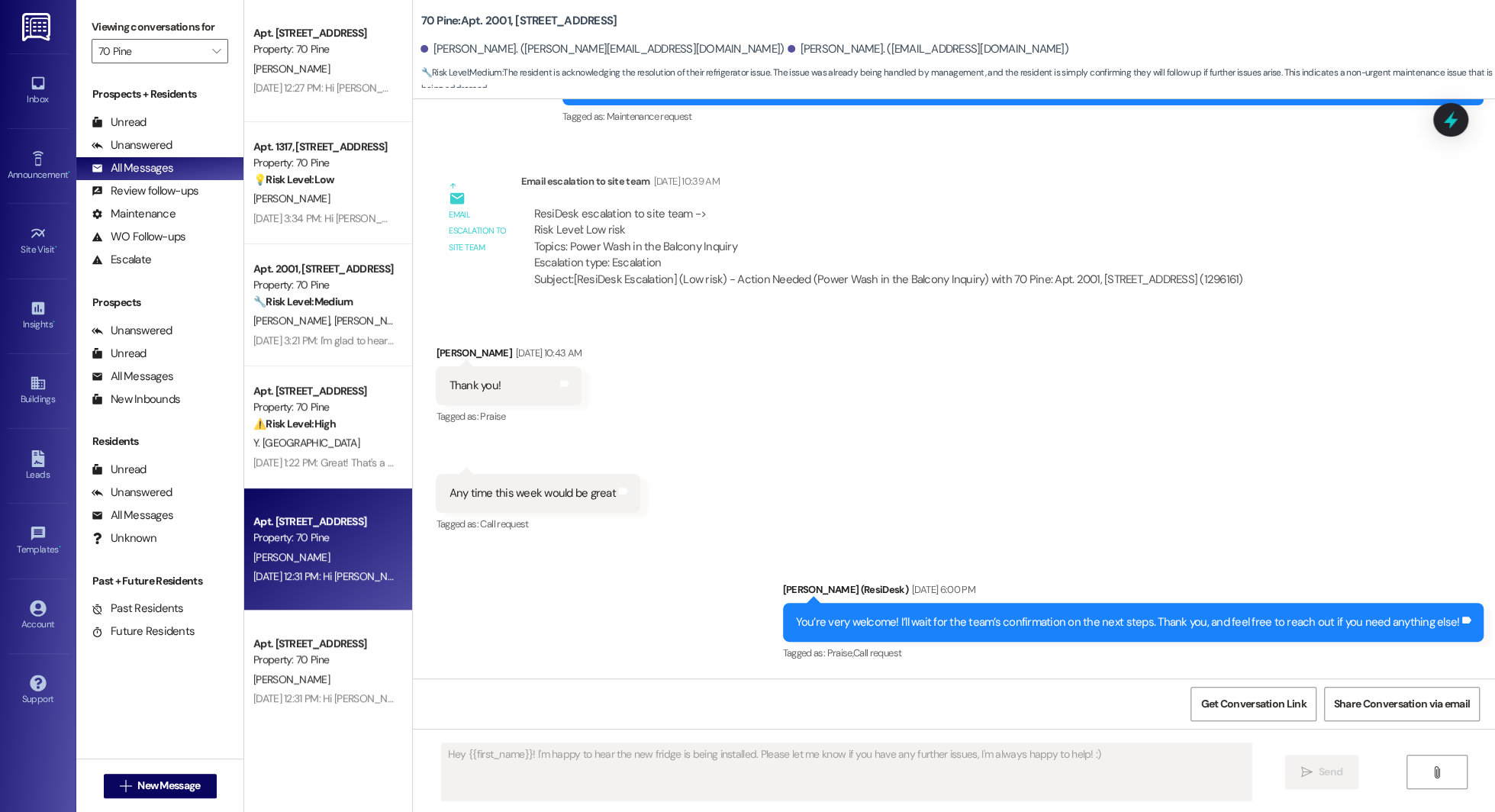
type textarea "Fetching suggested responses. Please feel free to read through the conversation…"
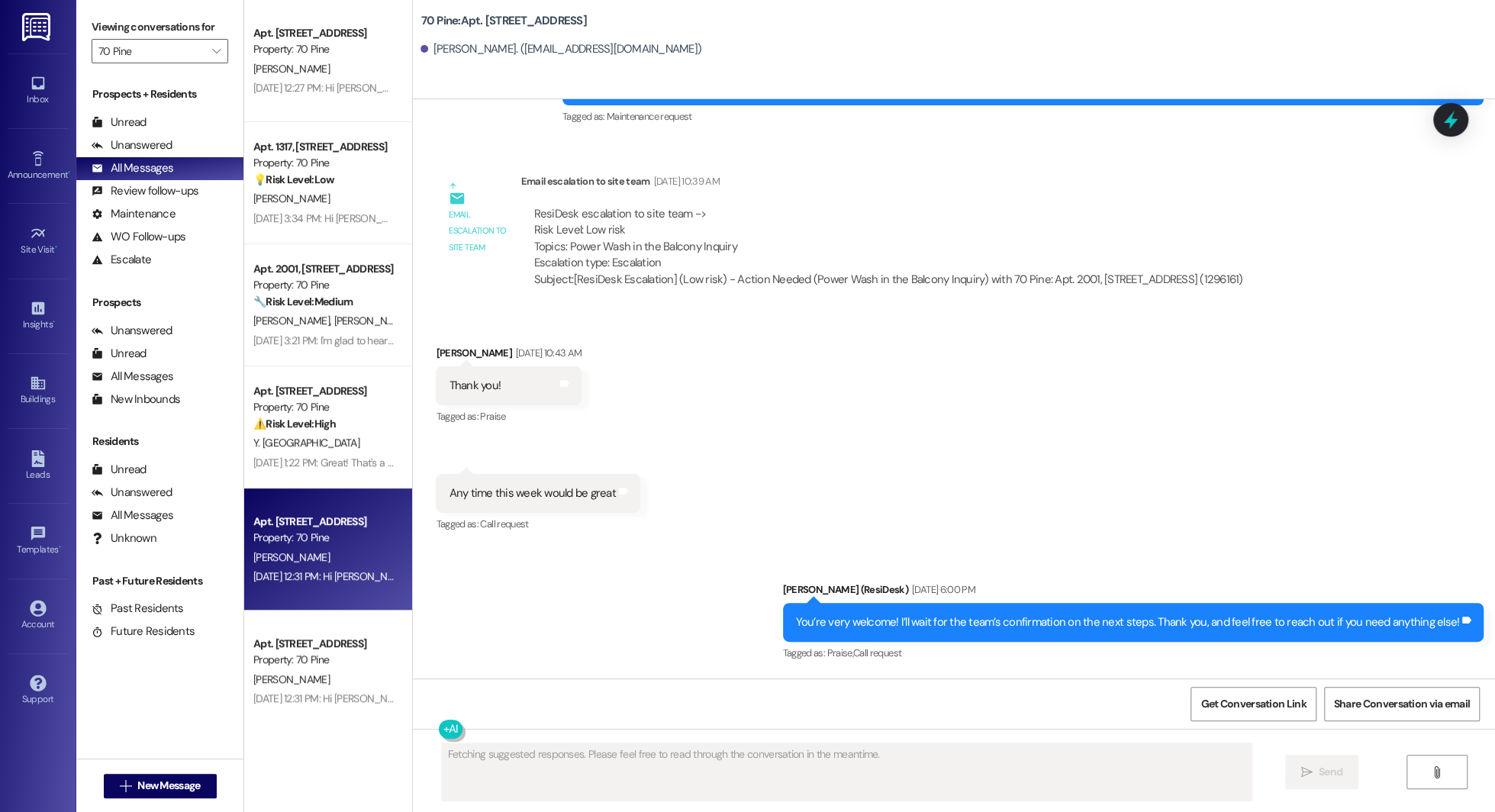
scroll to position [0, 0]
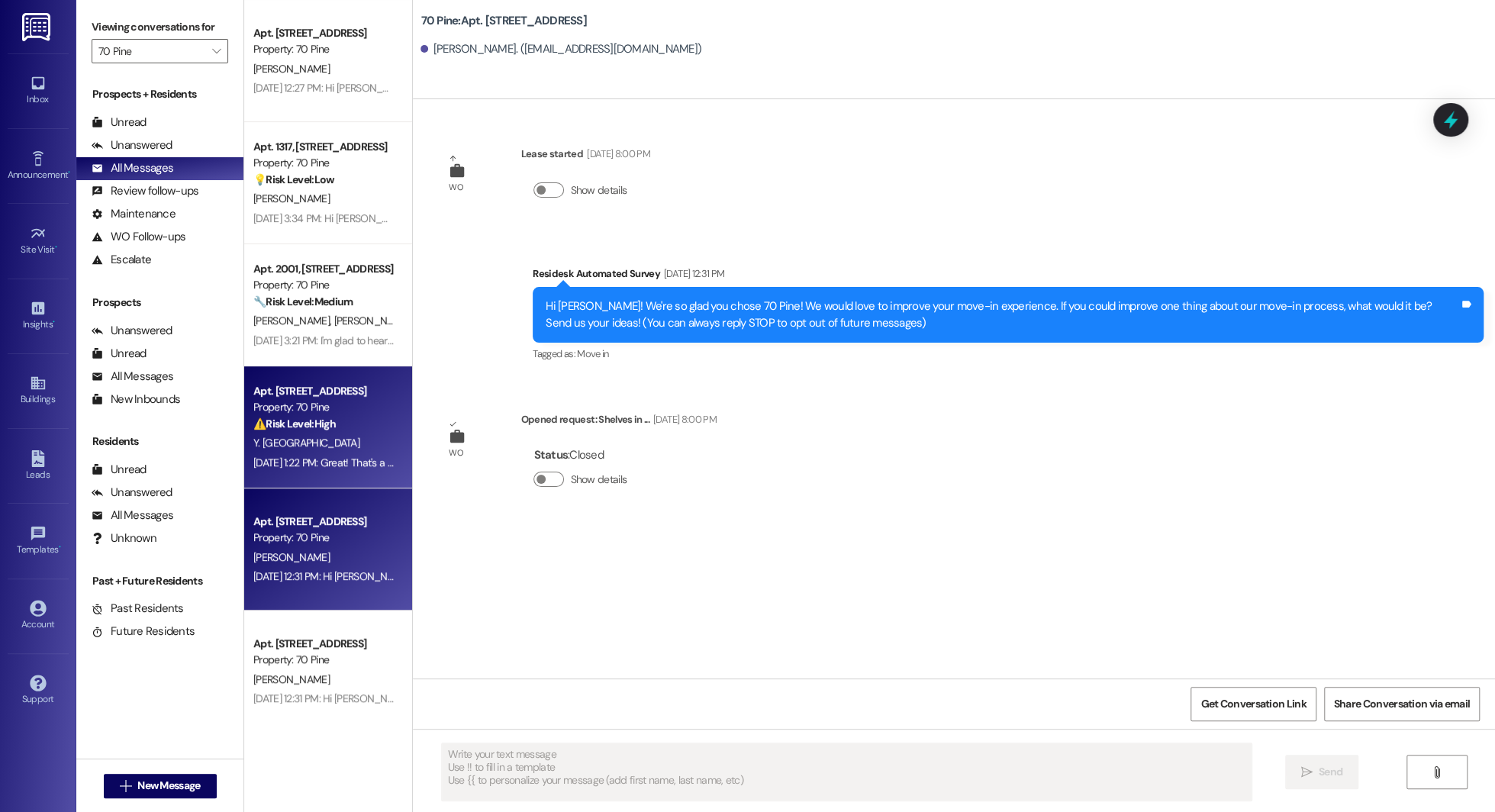
click at [301, 459] on div "Aug 18, 2025 at 1:22 PM: Great! That's a relief! If anything else pops up, plea…" at bounding box center [467, 462] width 427 height 13
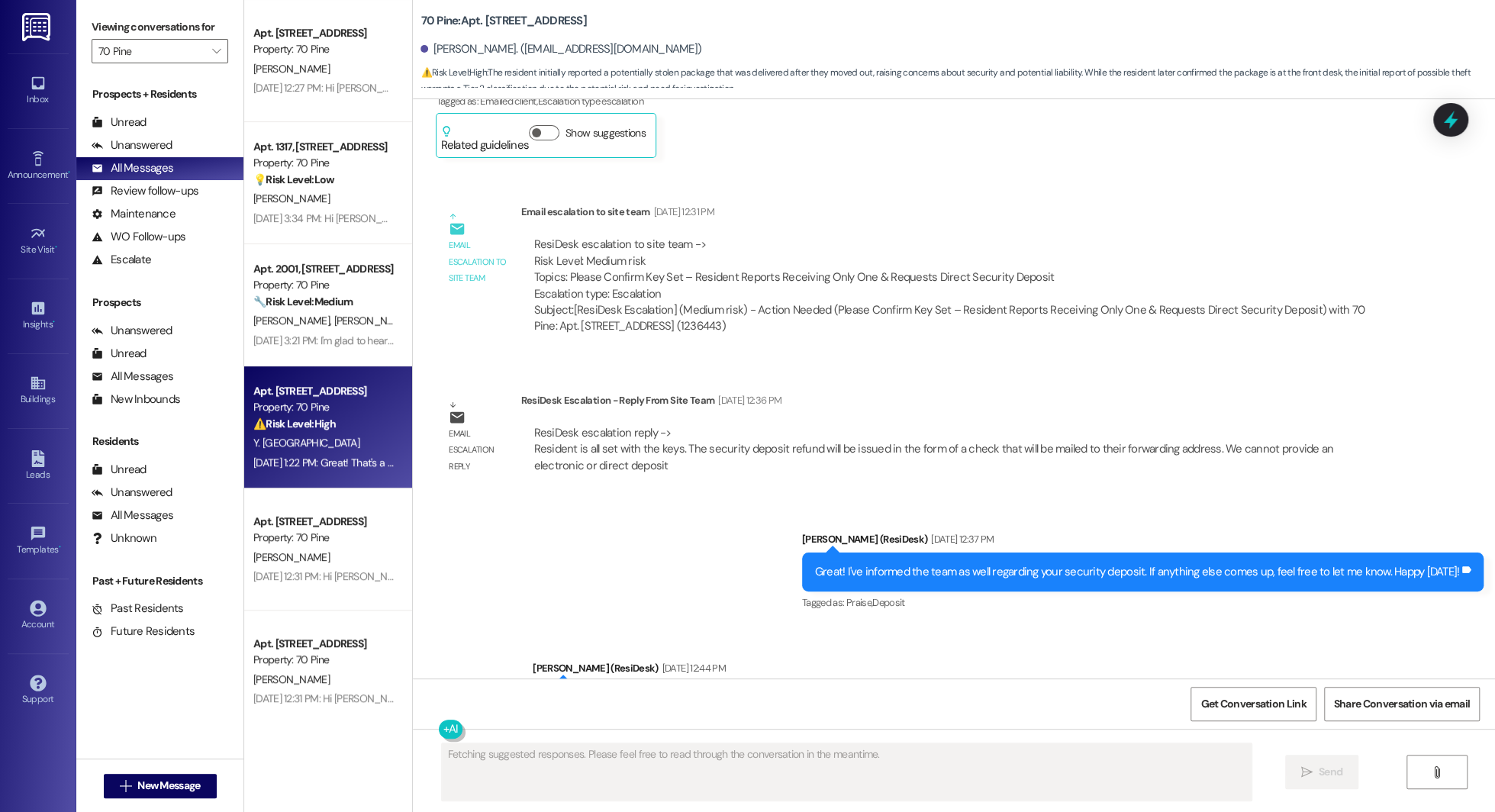
scroll to position [10564, 0]
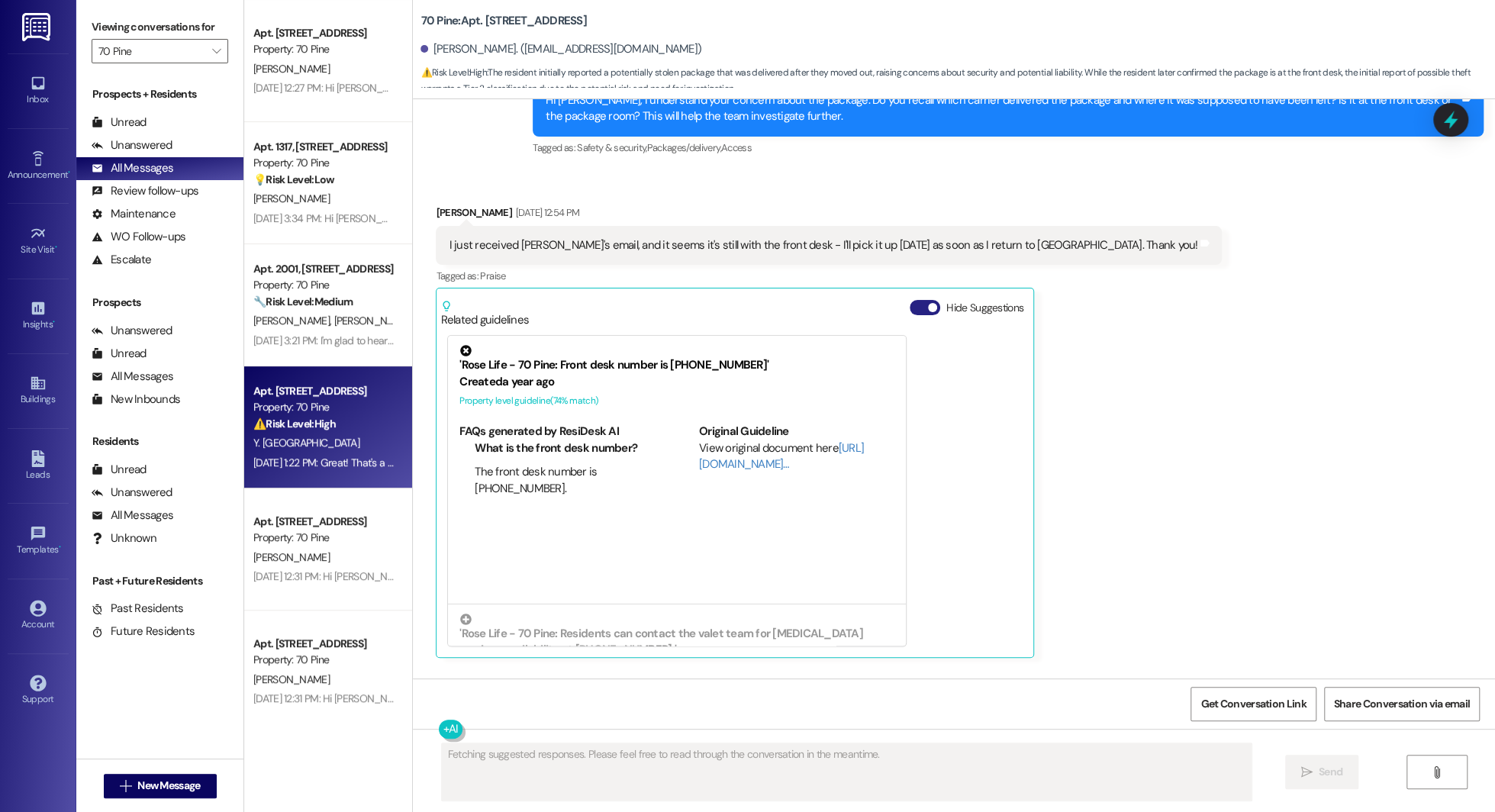
click at [747, 315] on button "Hide Suggestions" at bounding box center [925, 307] width 31 height 15
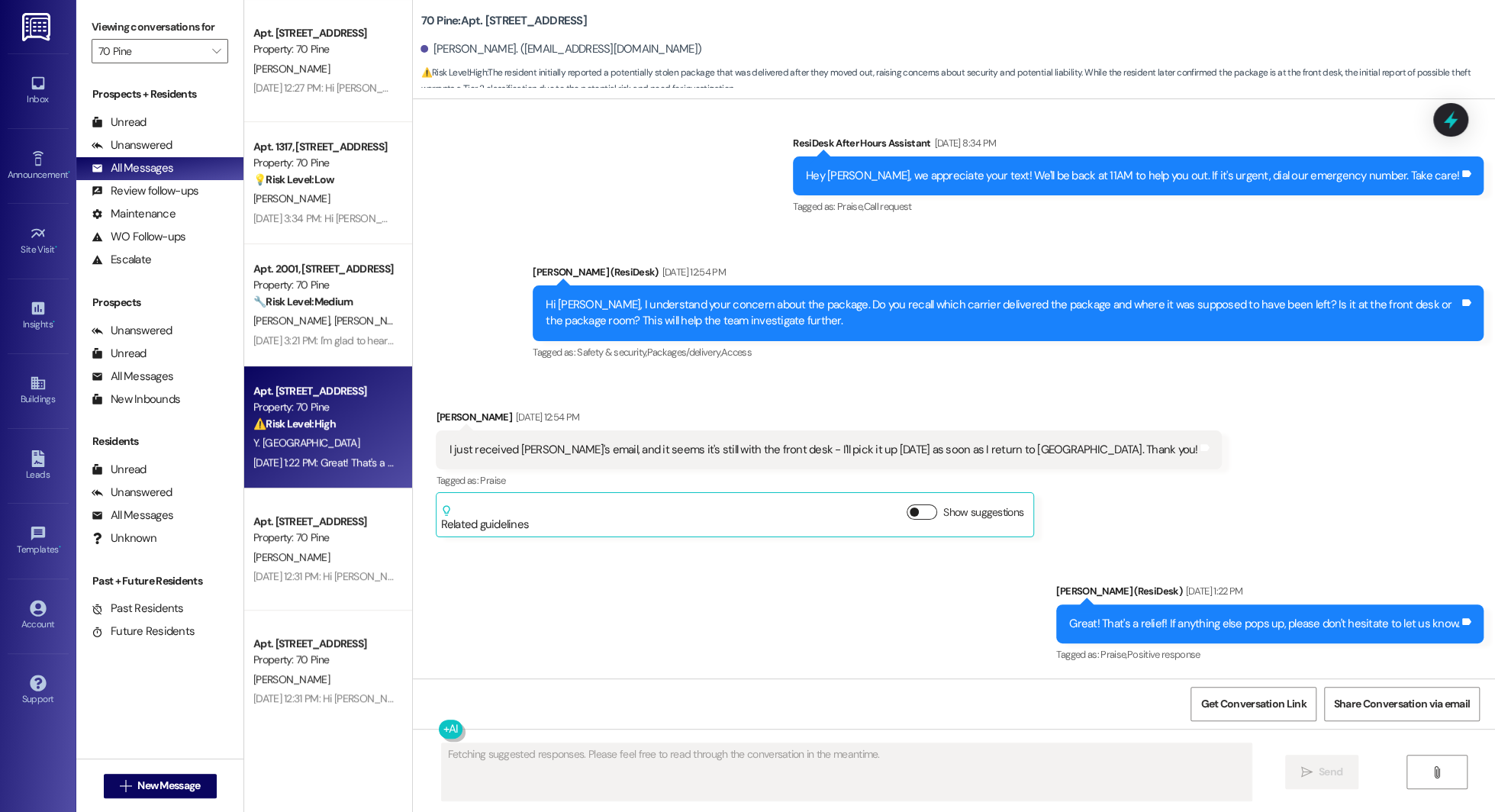
scroll to position [10368, 0]
type textarea "Hi {{first_name}}, I understand your concern about the package. I'll let Carmel…"
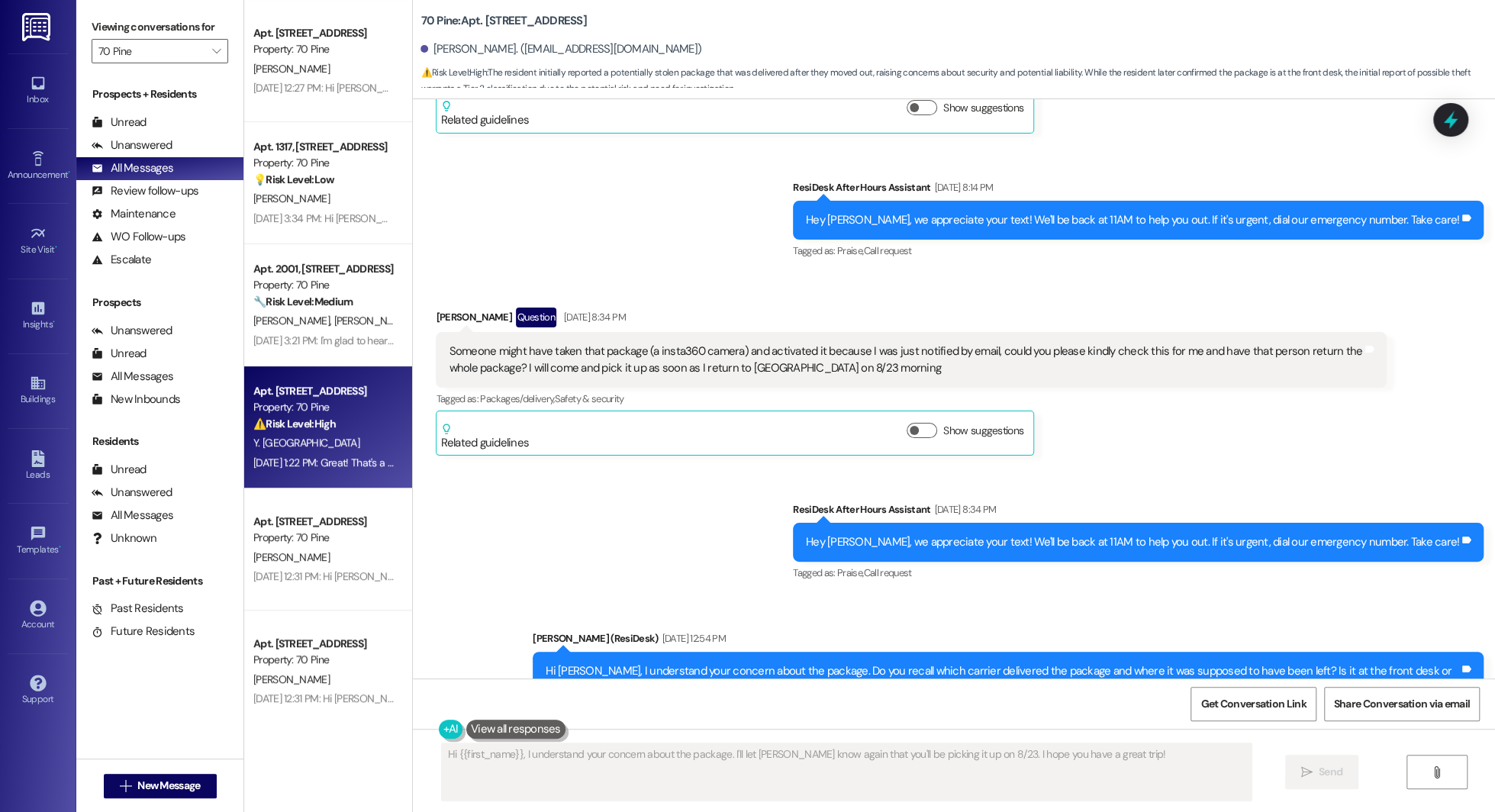
scroll to position [10120, 0]
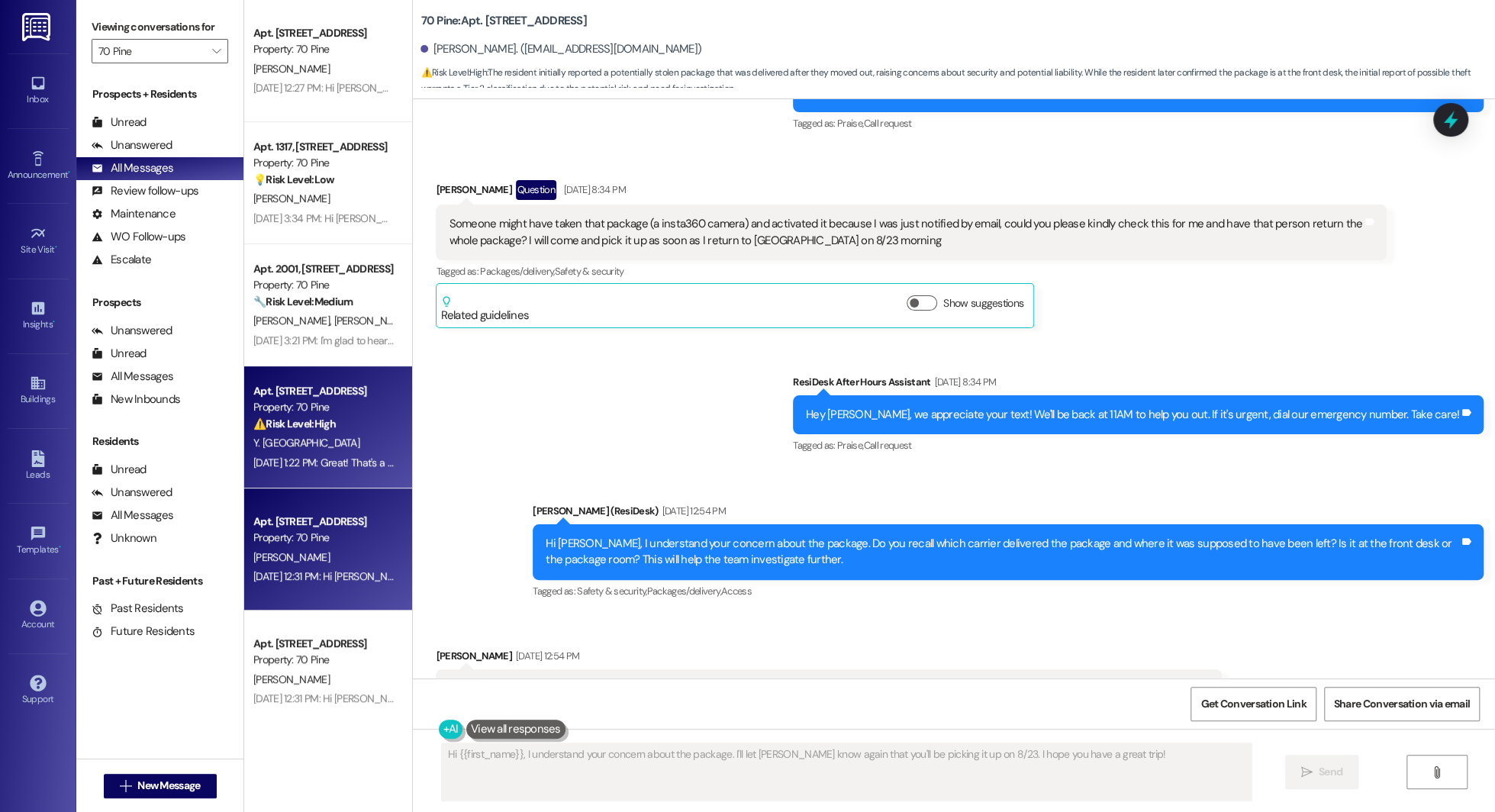
click at [360, 558] on div "J. Rickard" at bounding box center [324, 557] width 144 height 19
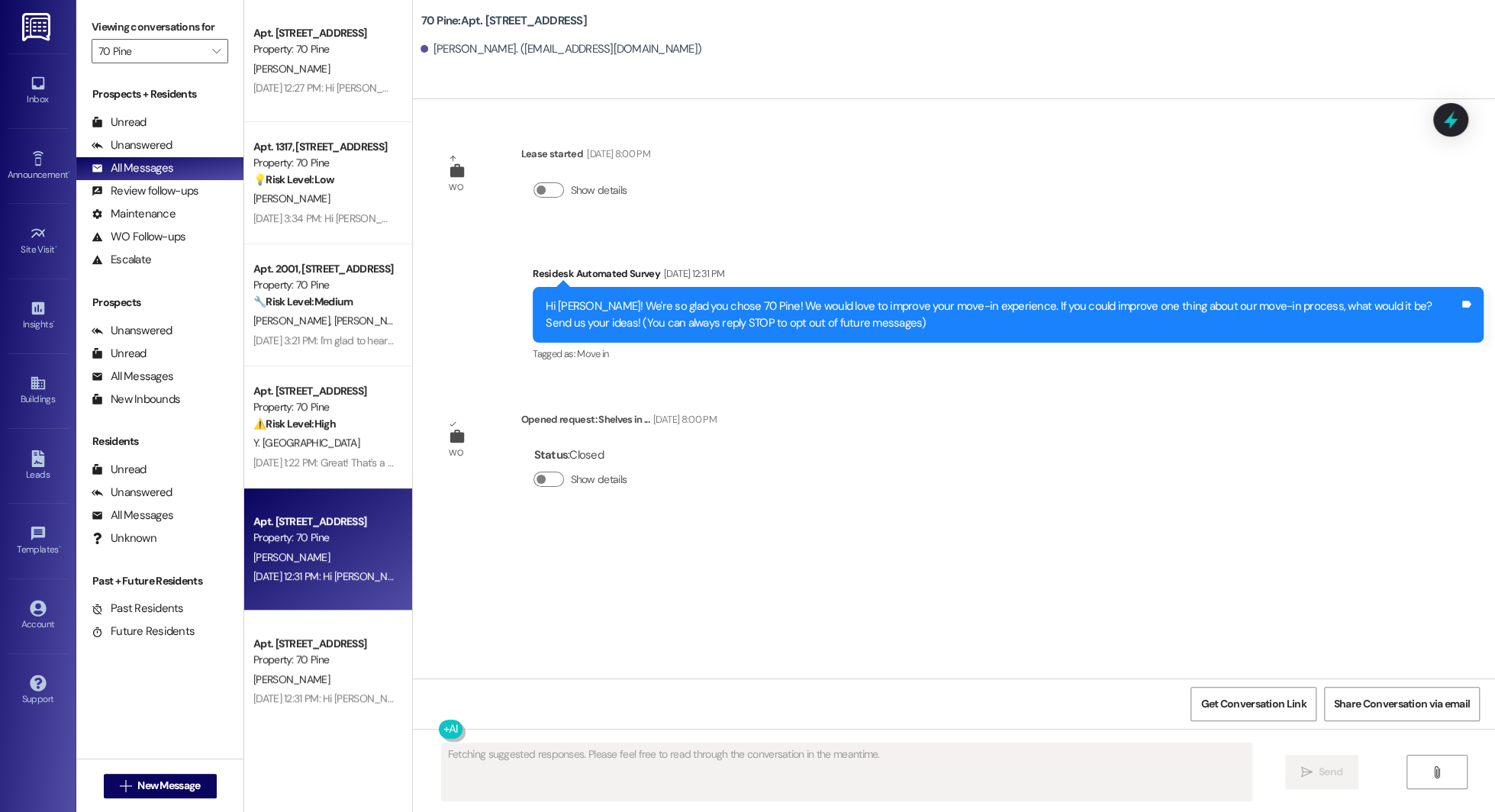
scroll to position [0, 0]
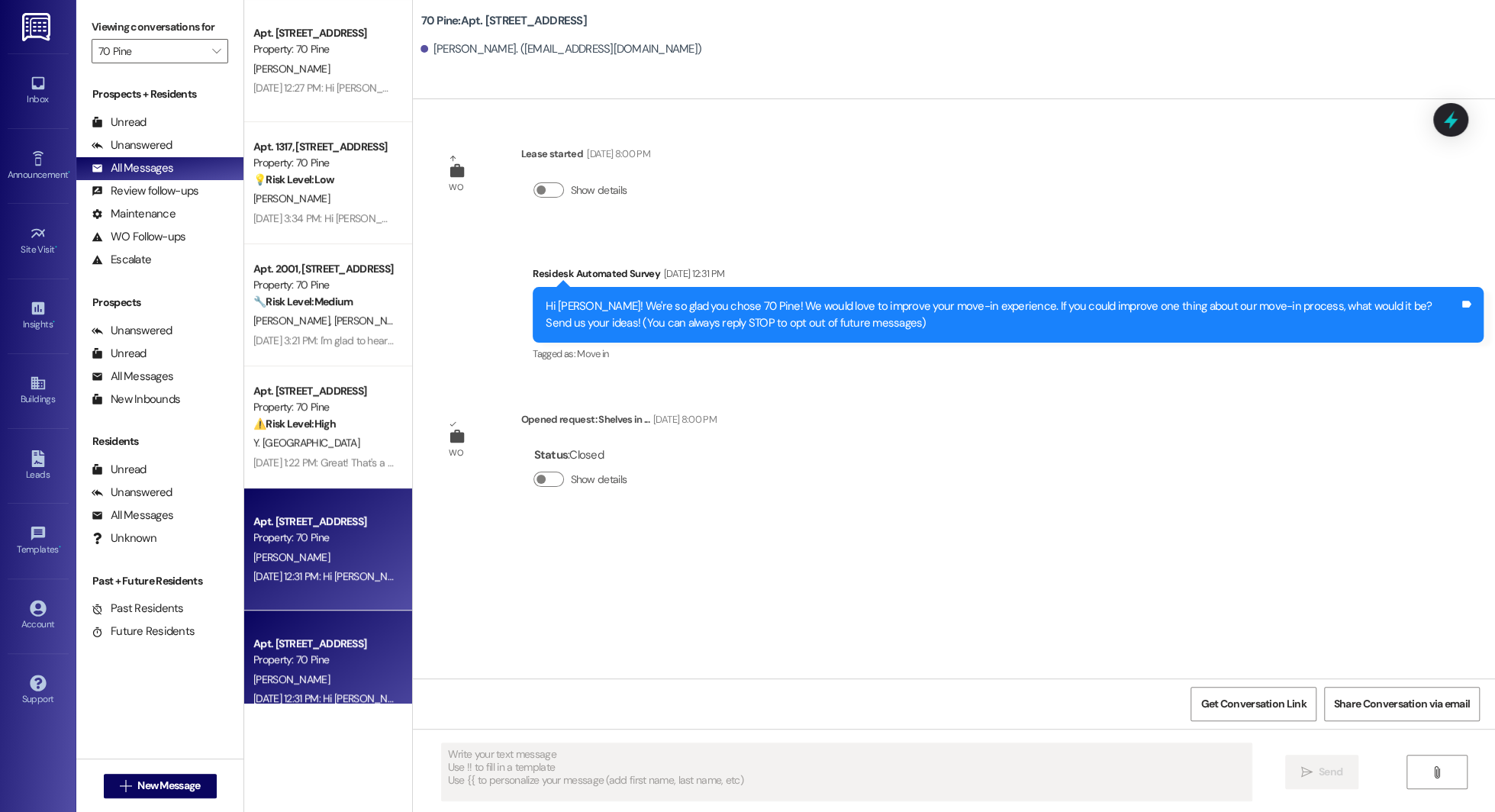
click at [306, 682] on div "J. O'Brien" at bounding box center [324, 679] width 144 height 19
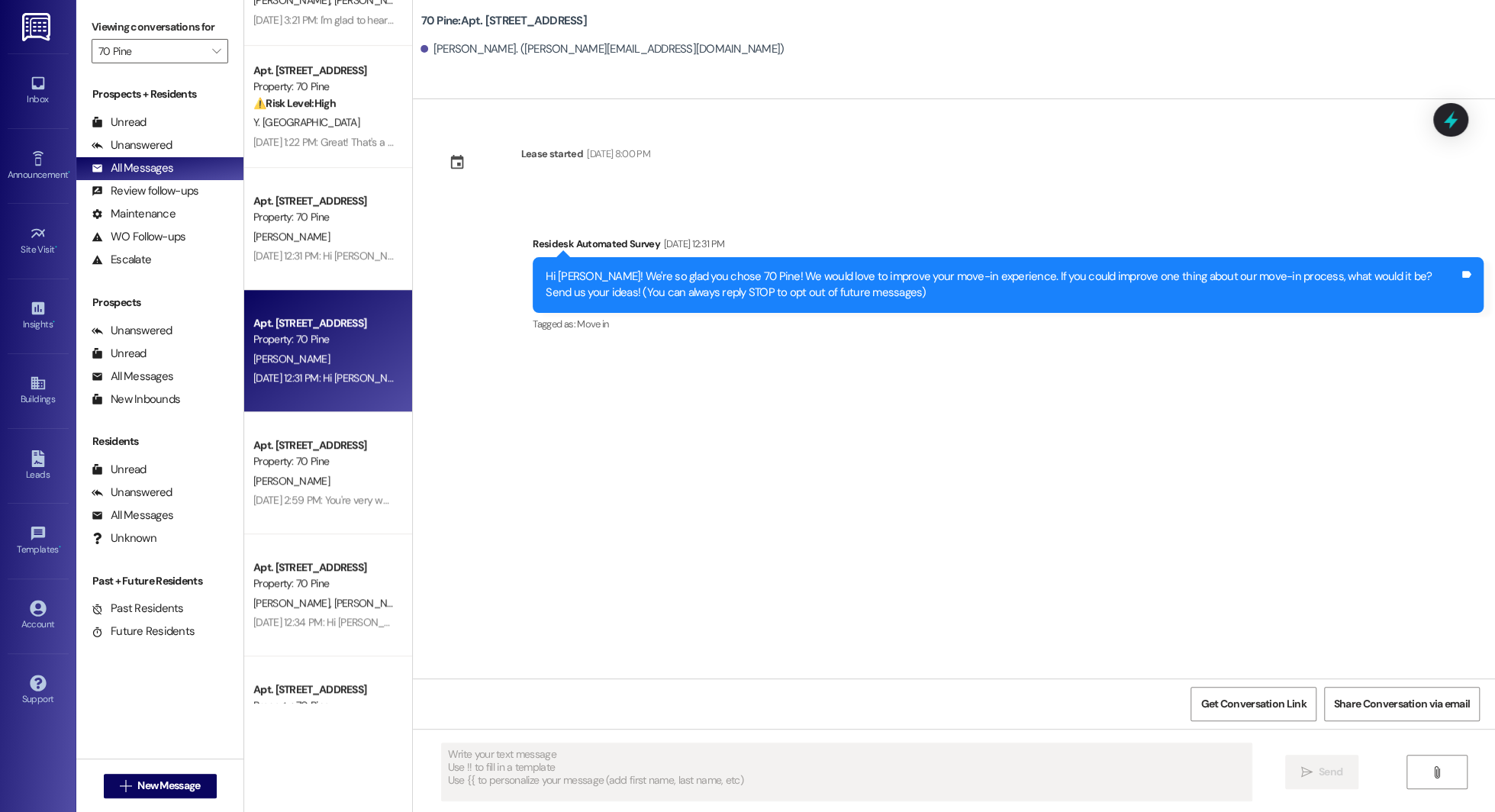
scroll to position [588, 0]
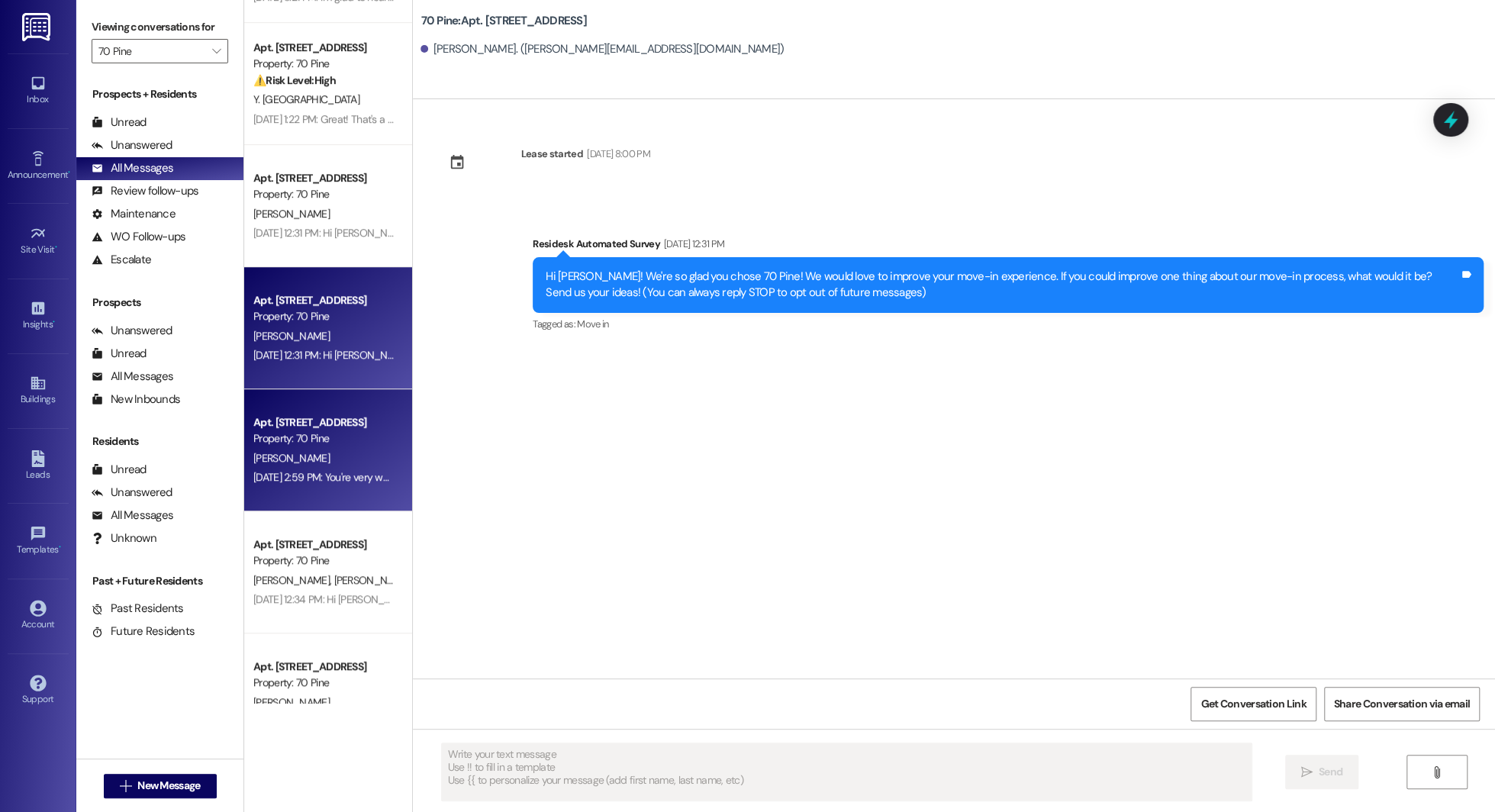
click at [301, 507] on div "Apt. 5001, 70 Pine Street Property: 70 Pine E. Masterson Aug 14, 2025 at 2:59 P…" at bounding box center [328, 450] width 168 height 122
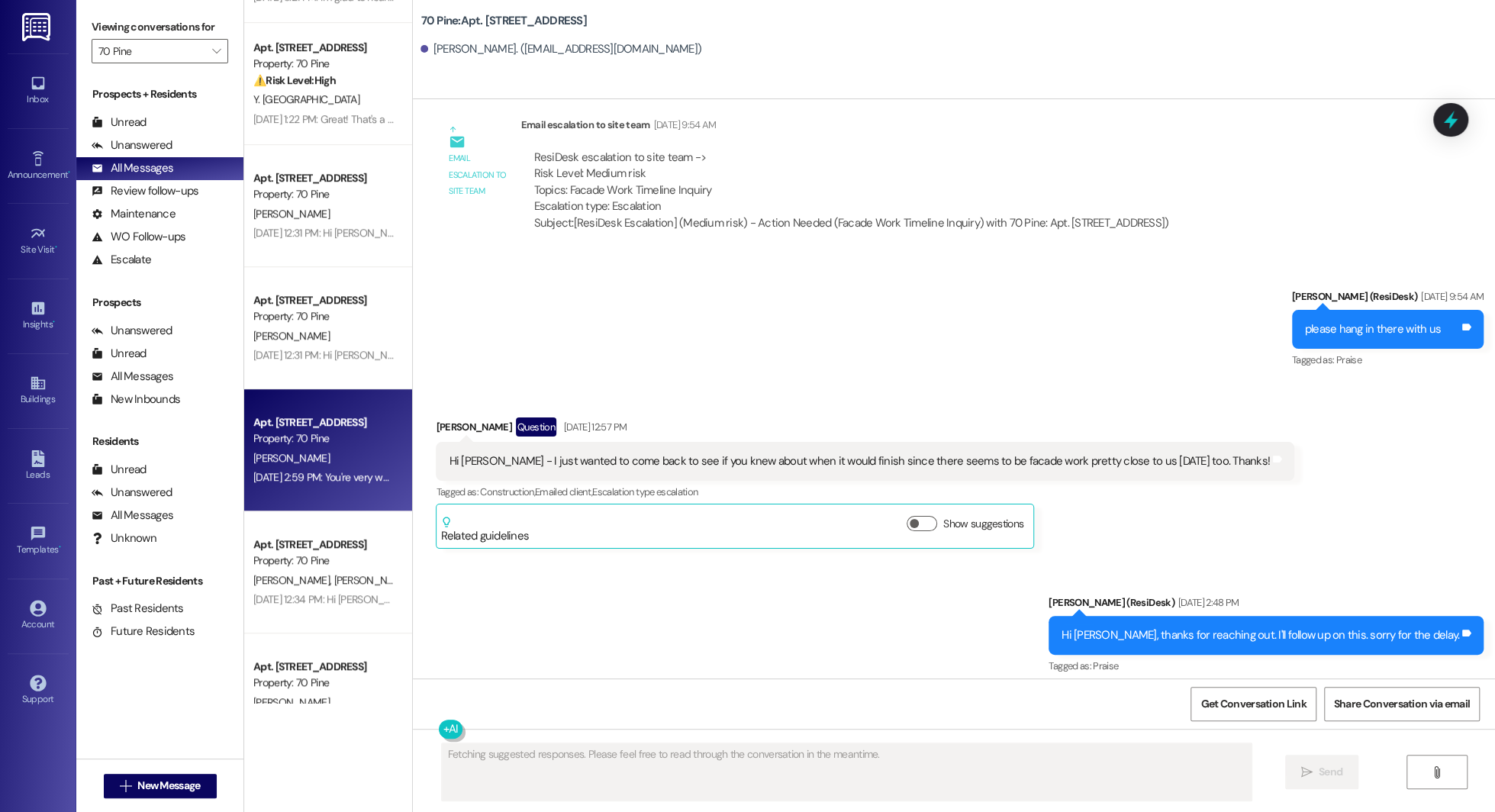
scroll to position [3972, 0]
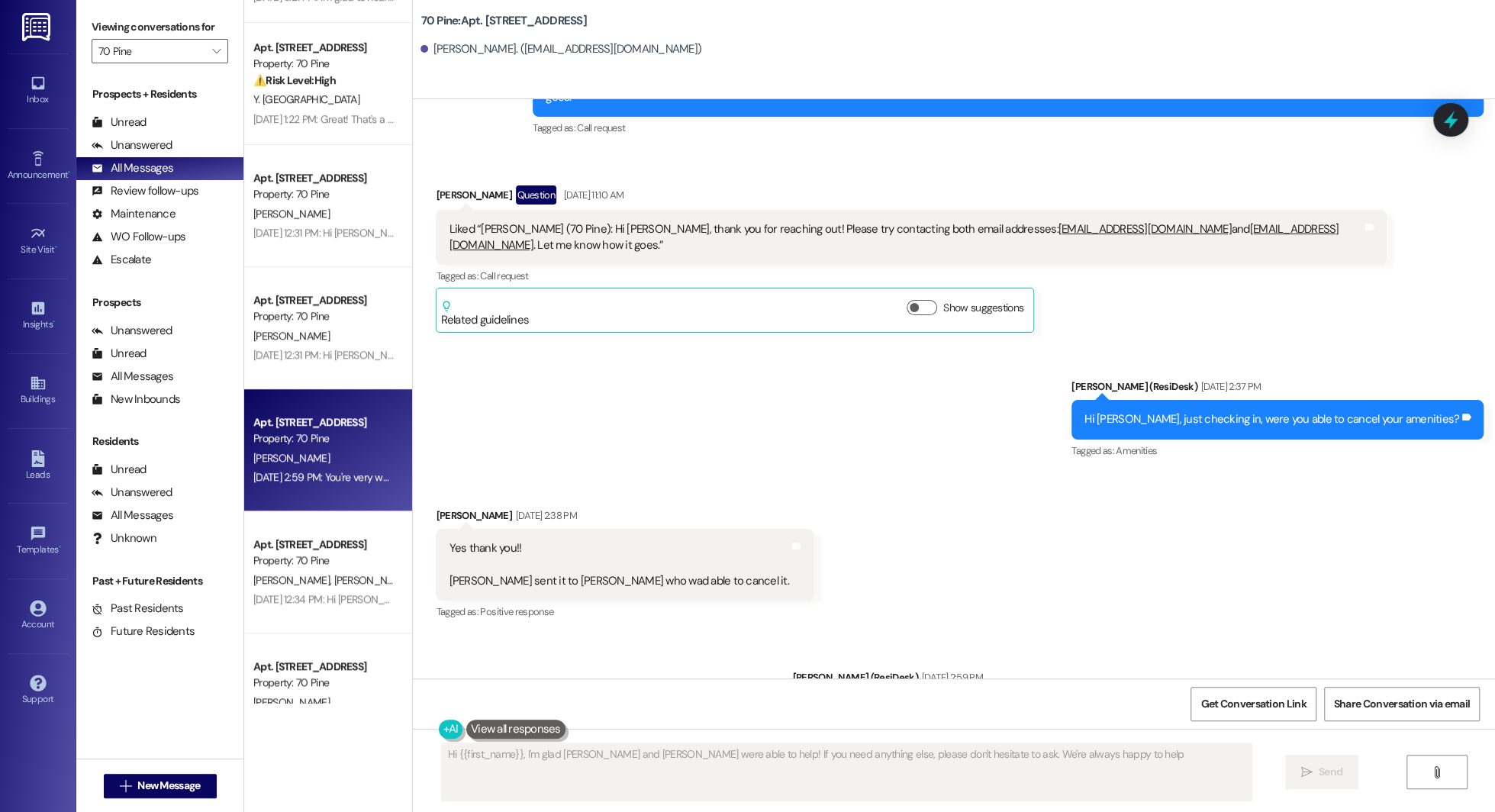
type textarea "Hi {{first_name}}, I'm glad Nicholas and Mary were able to help! If you need an…"
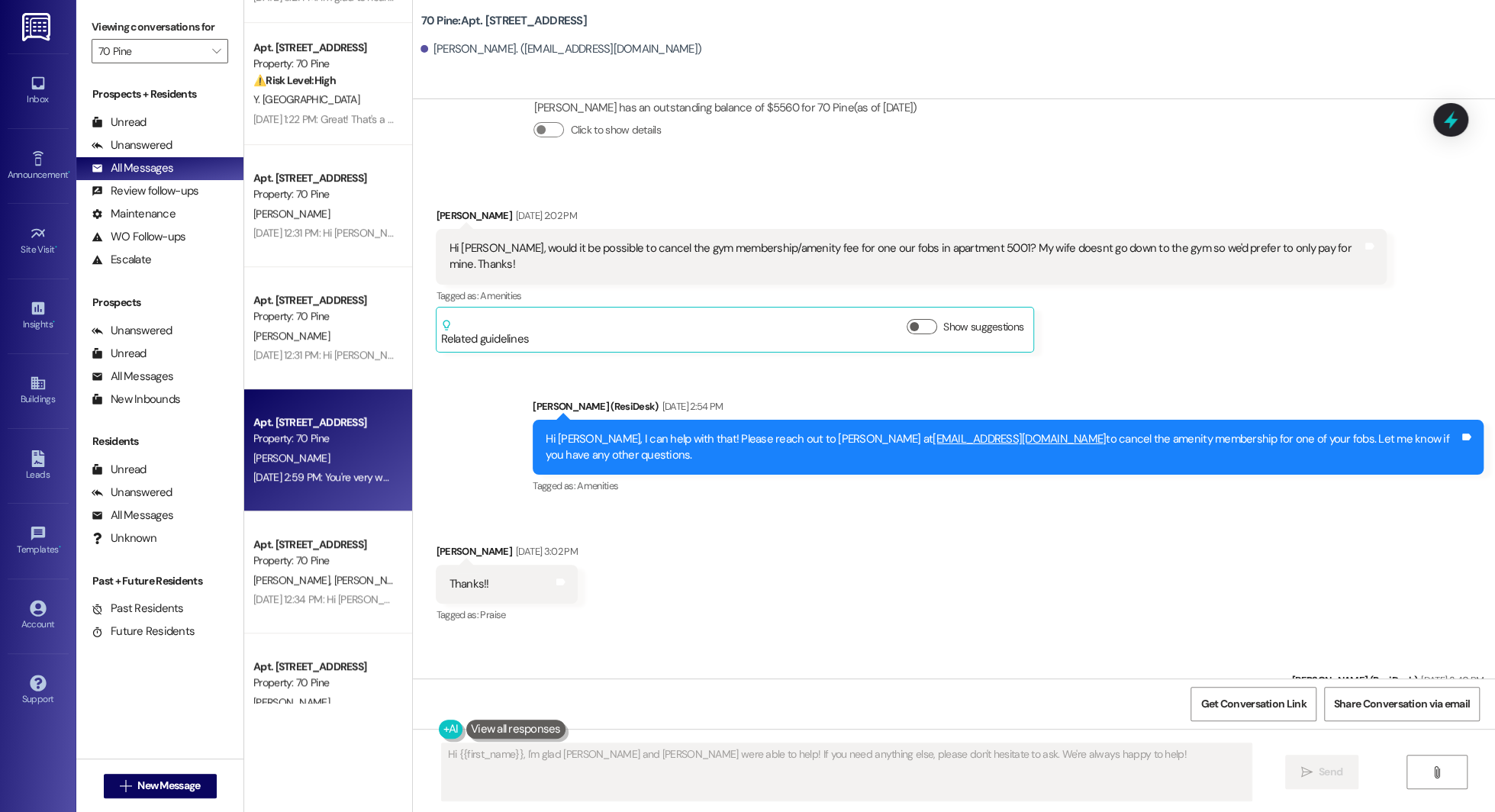
scroll to position [2487, 0]
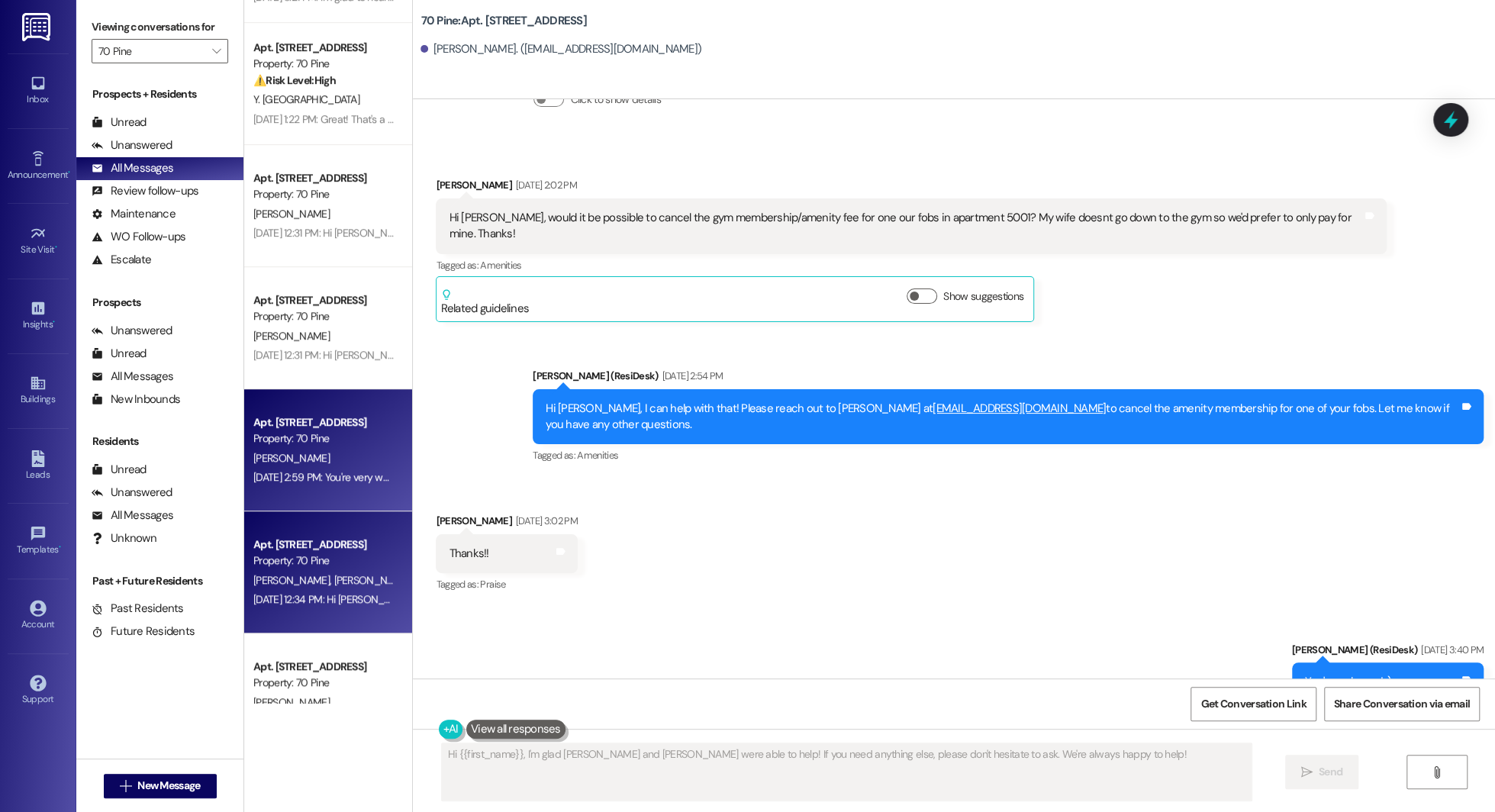
click at [295, 611] on div "Apt. 2403, 70 Pine Street Property: 70 Pine L. Thistlethwaite L. Osborne Aug 13…" at bounding box center [328, 572] width 168 height 122
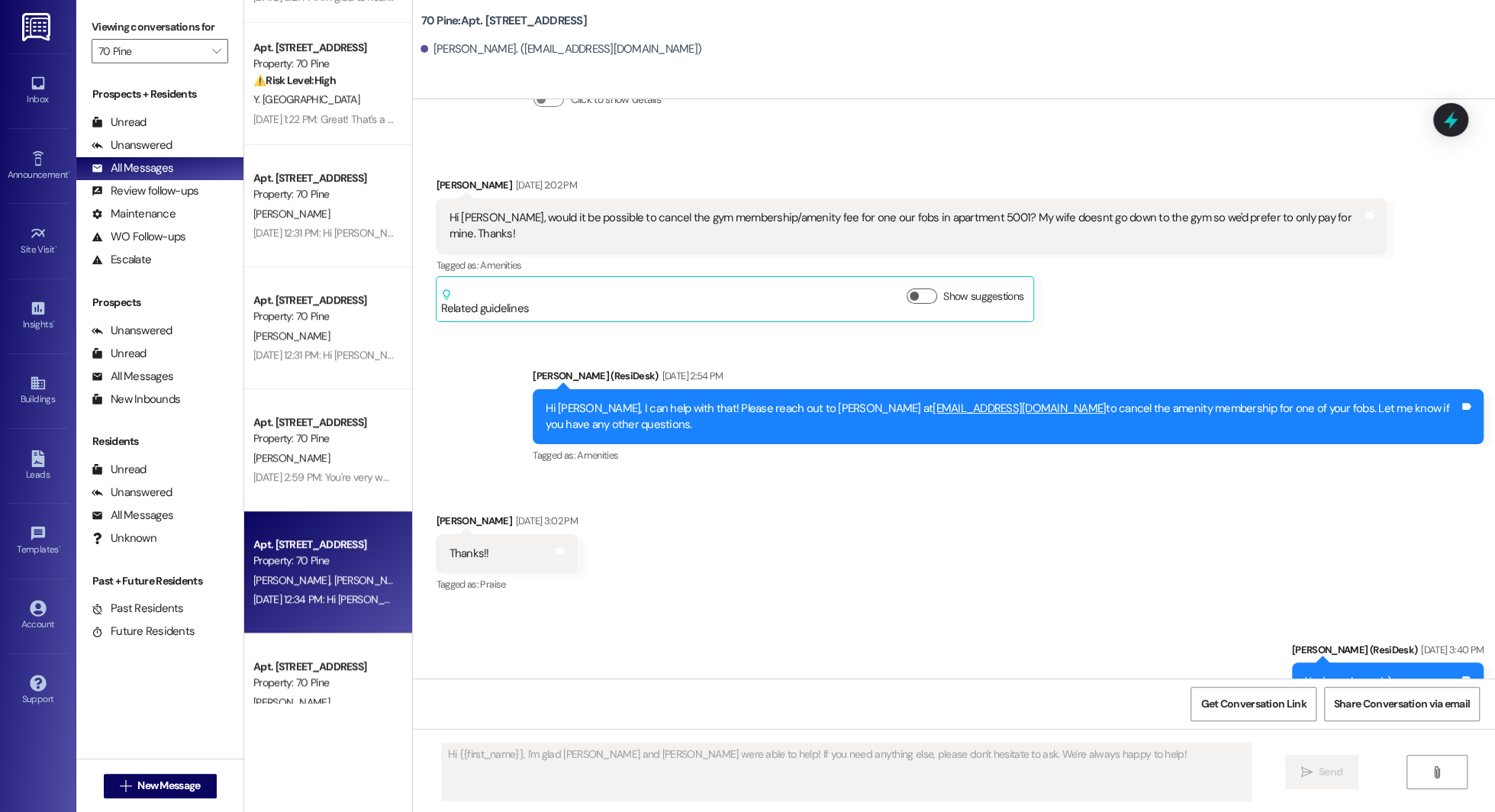
type textarea "Fetching suggested responses. Please feel free to read through the conversation…"
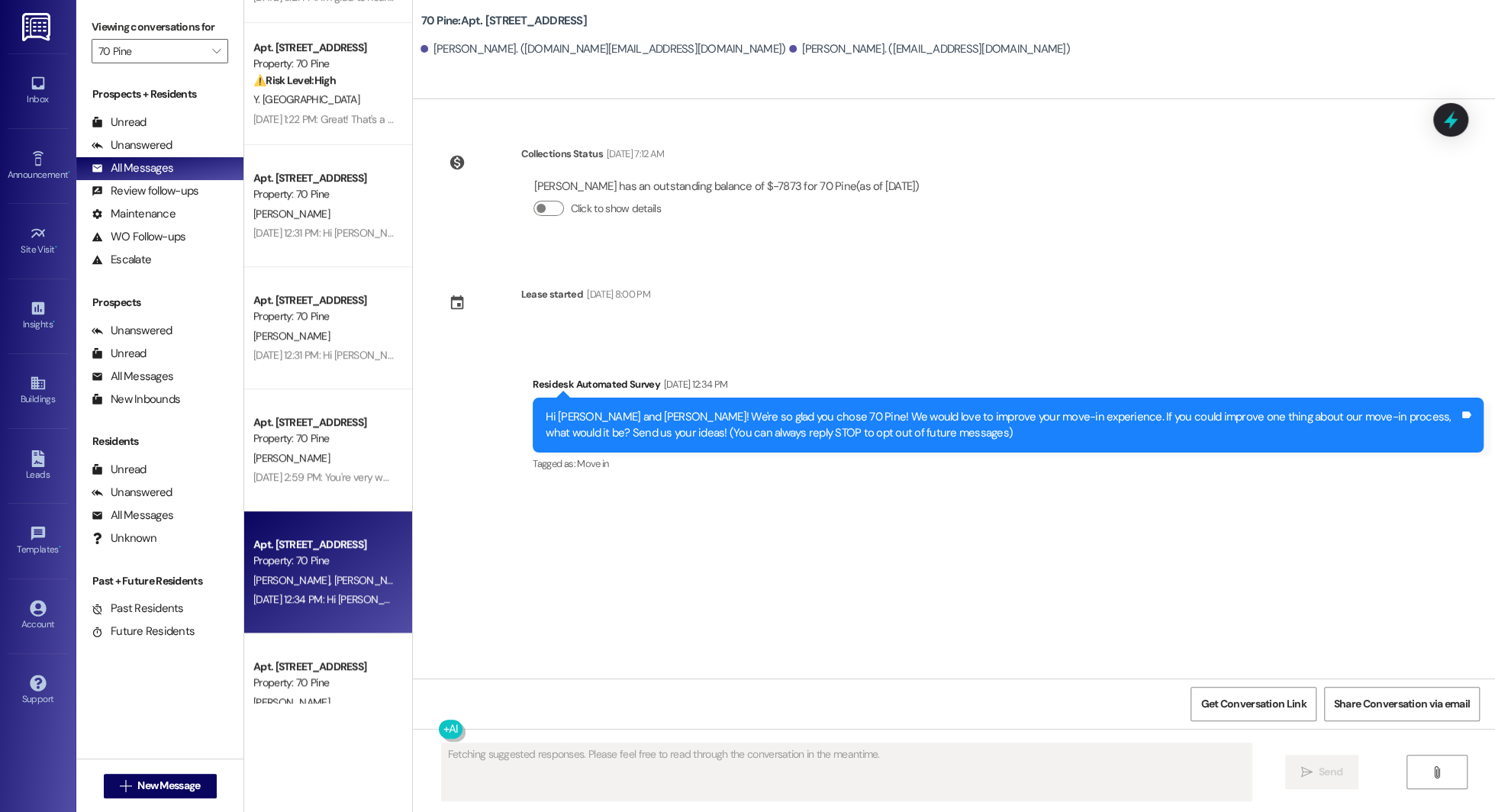
scroll to position [0, 0]
click at [288, 685] on div "Property: 70 Pine" at bounding box center [324, 682] width 141 height 16
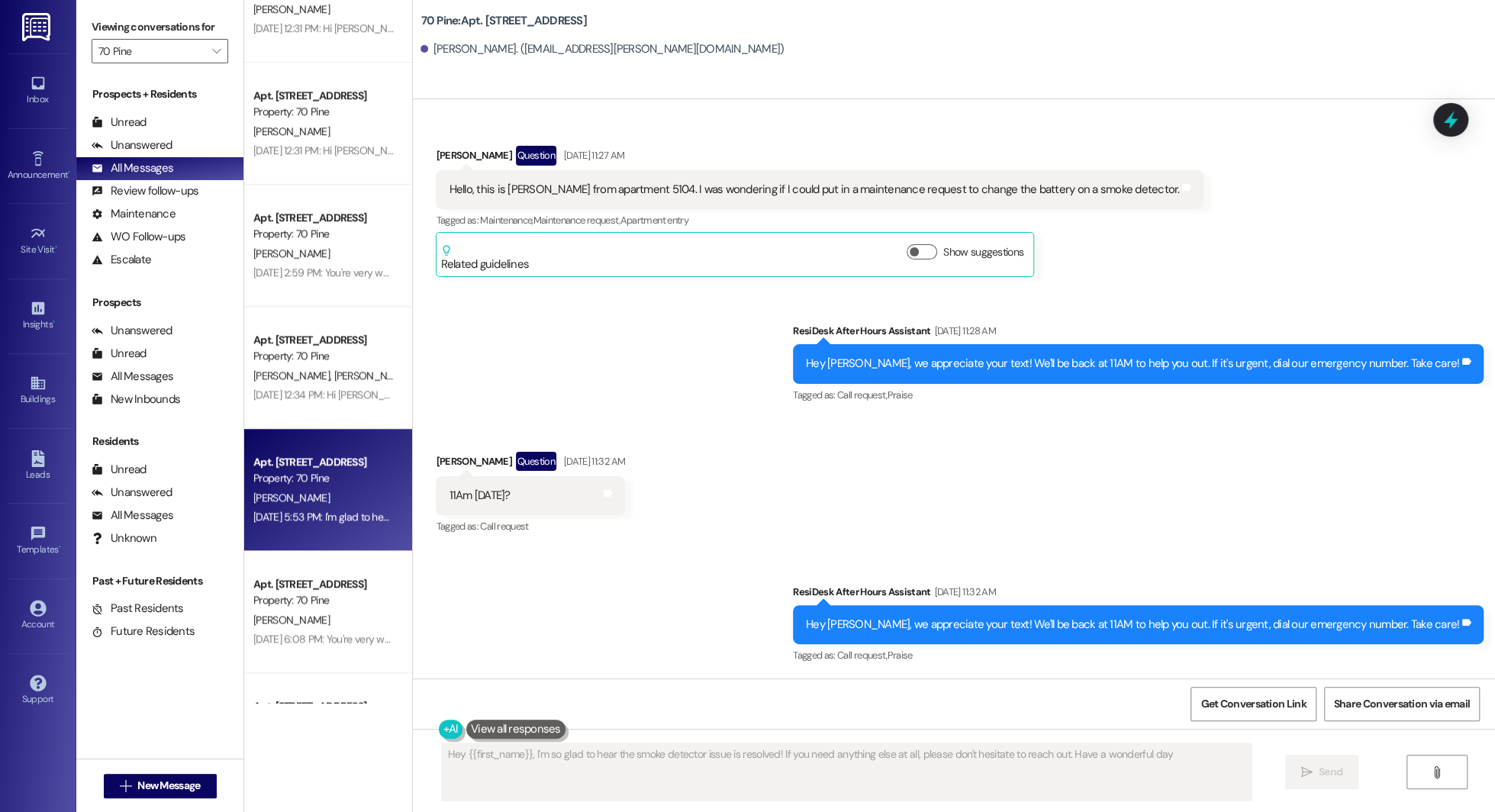
type textarea "Hey {{first_name}}, I'm so glad to hear the smoke detector issue is resolved! I…"
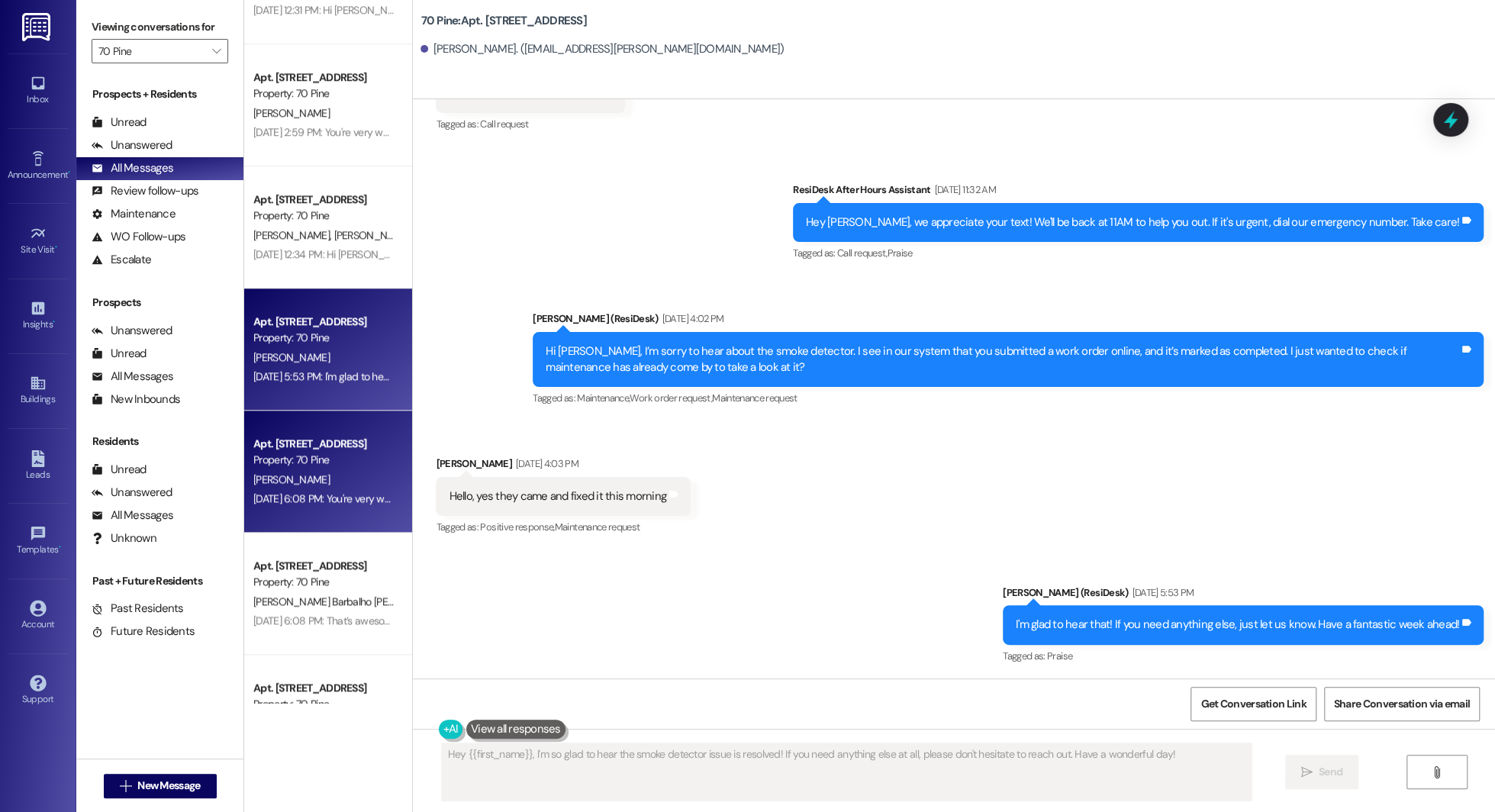
click at [321, 444] on div "Apt. 731, 70 Pine Street" at bounding box center [324, 443] width 141 height 16
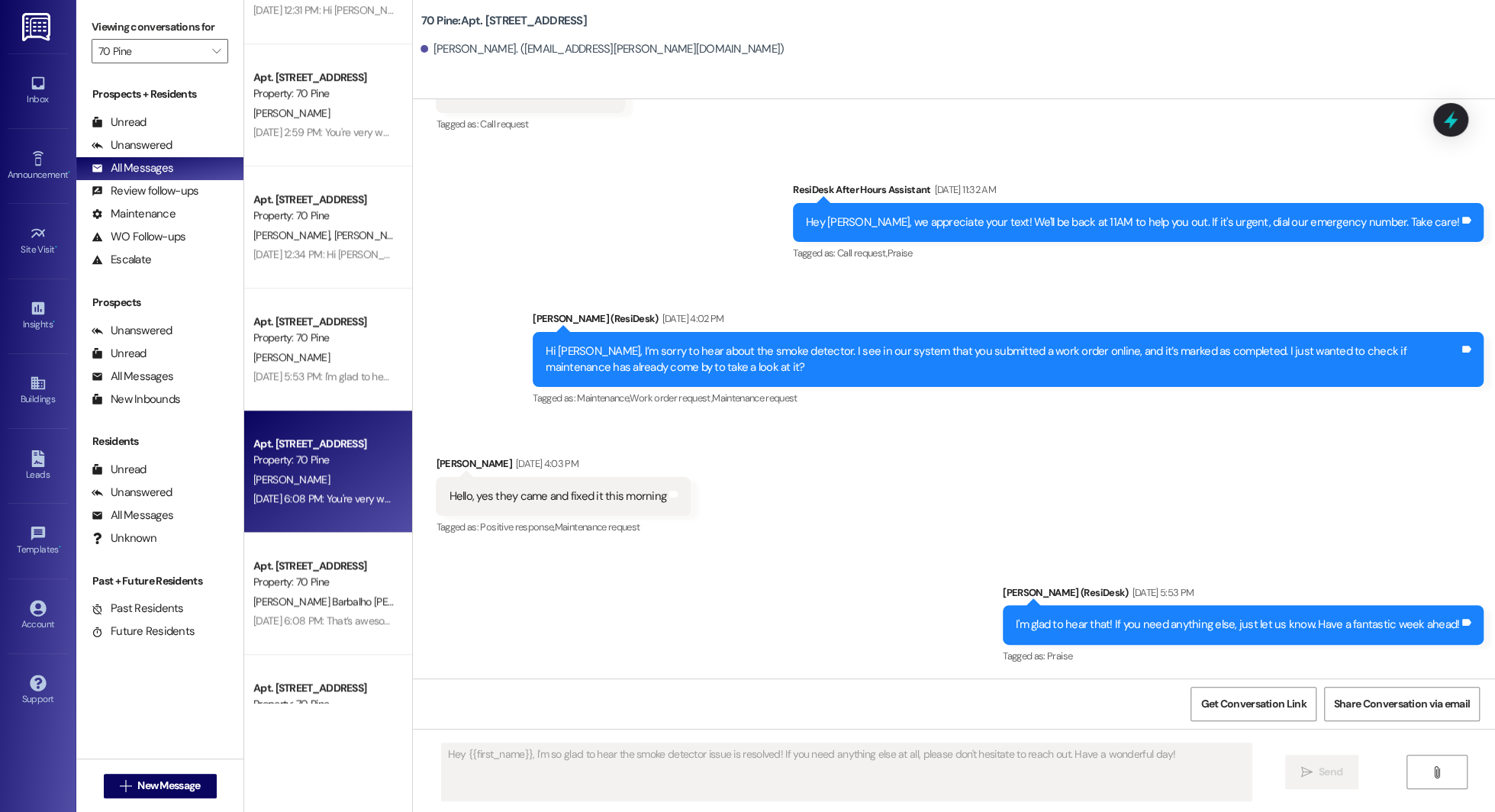
type textarea "Fetching suggested responses. Please feel free to read through the conversation…"
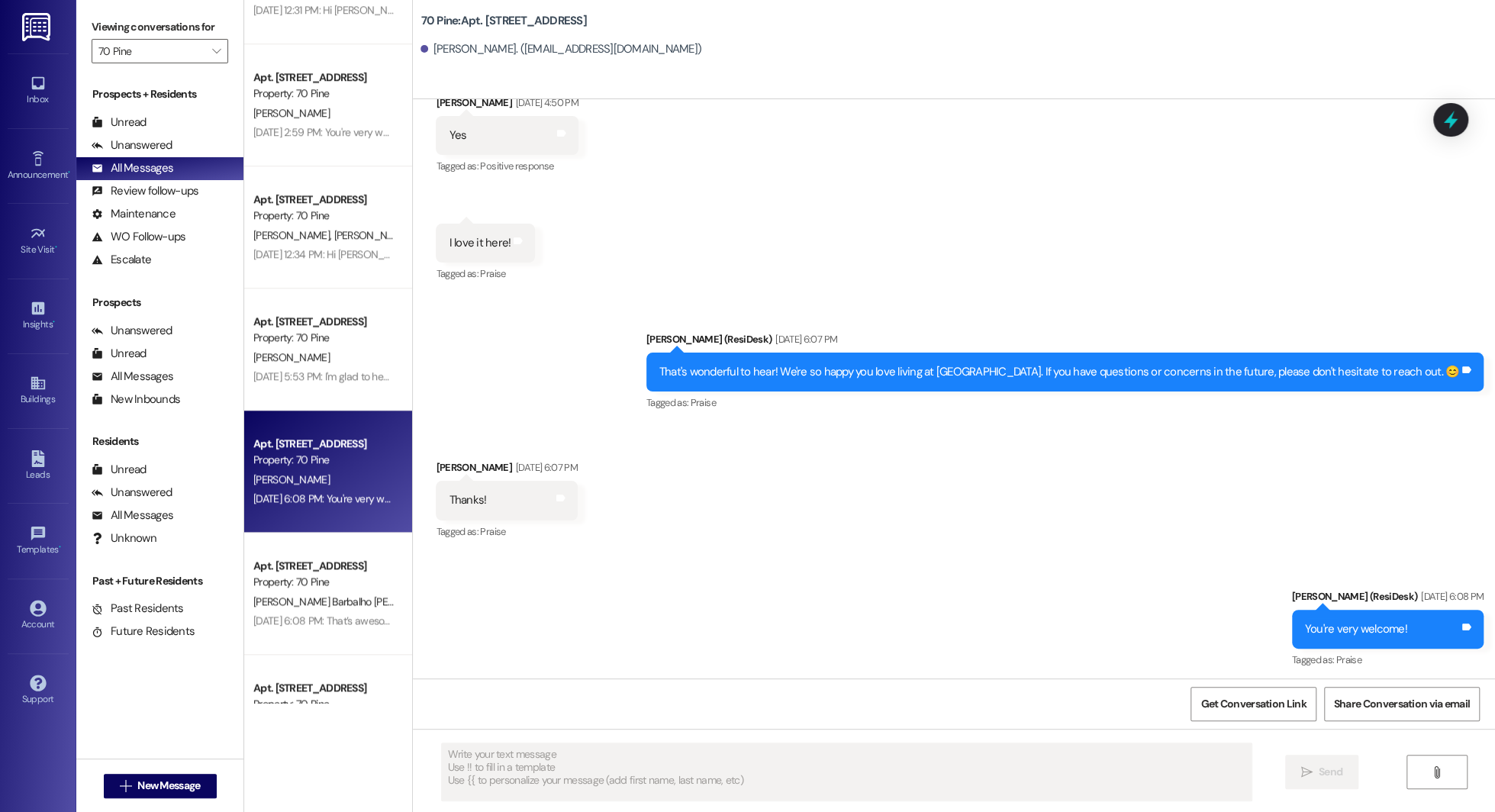
scroll to position [8441, 0]
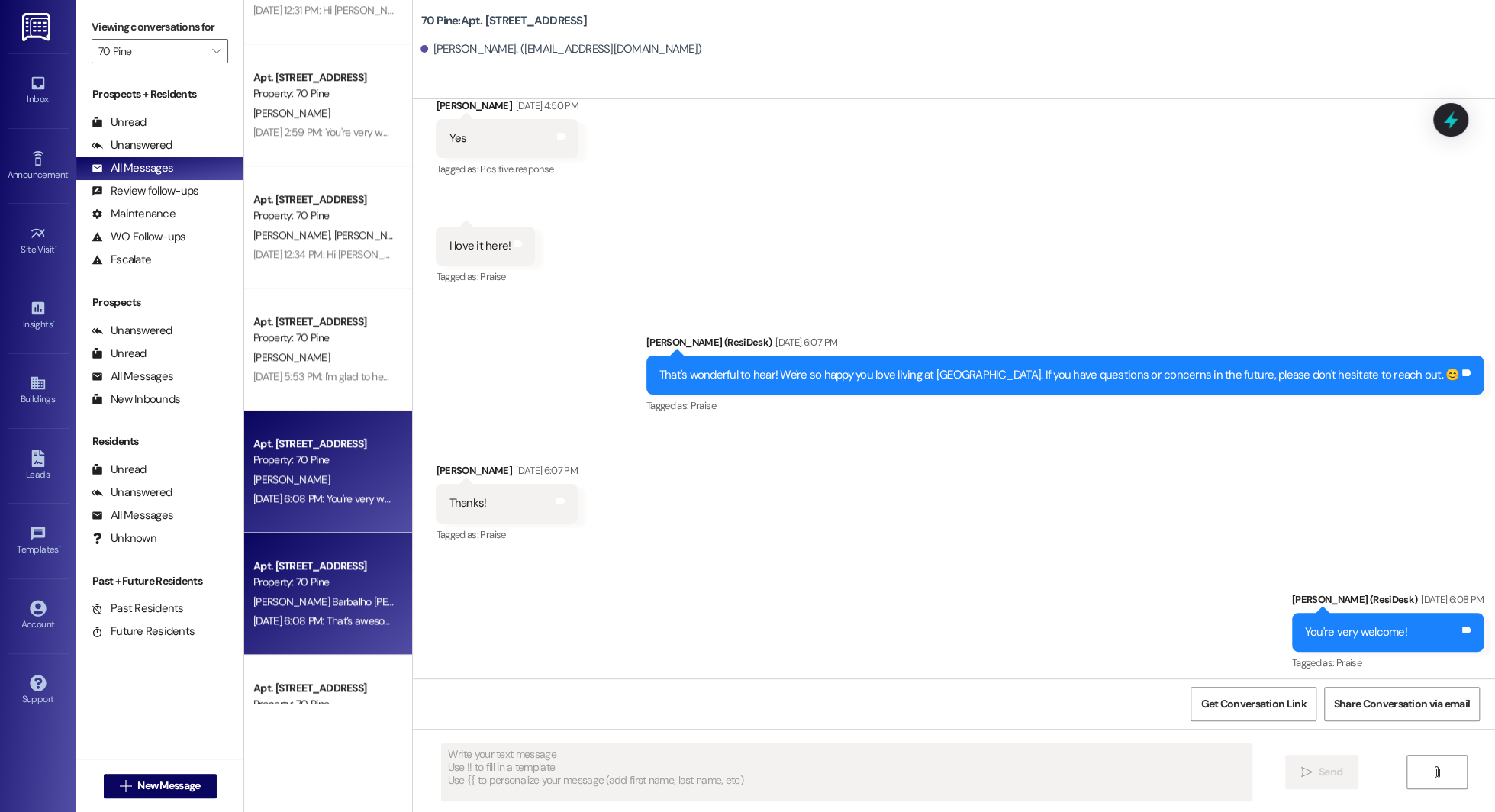
click at [303, 575] on div "Property: 70 Pine" at bounding box center [324, 581] width 141 height 16
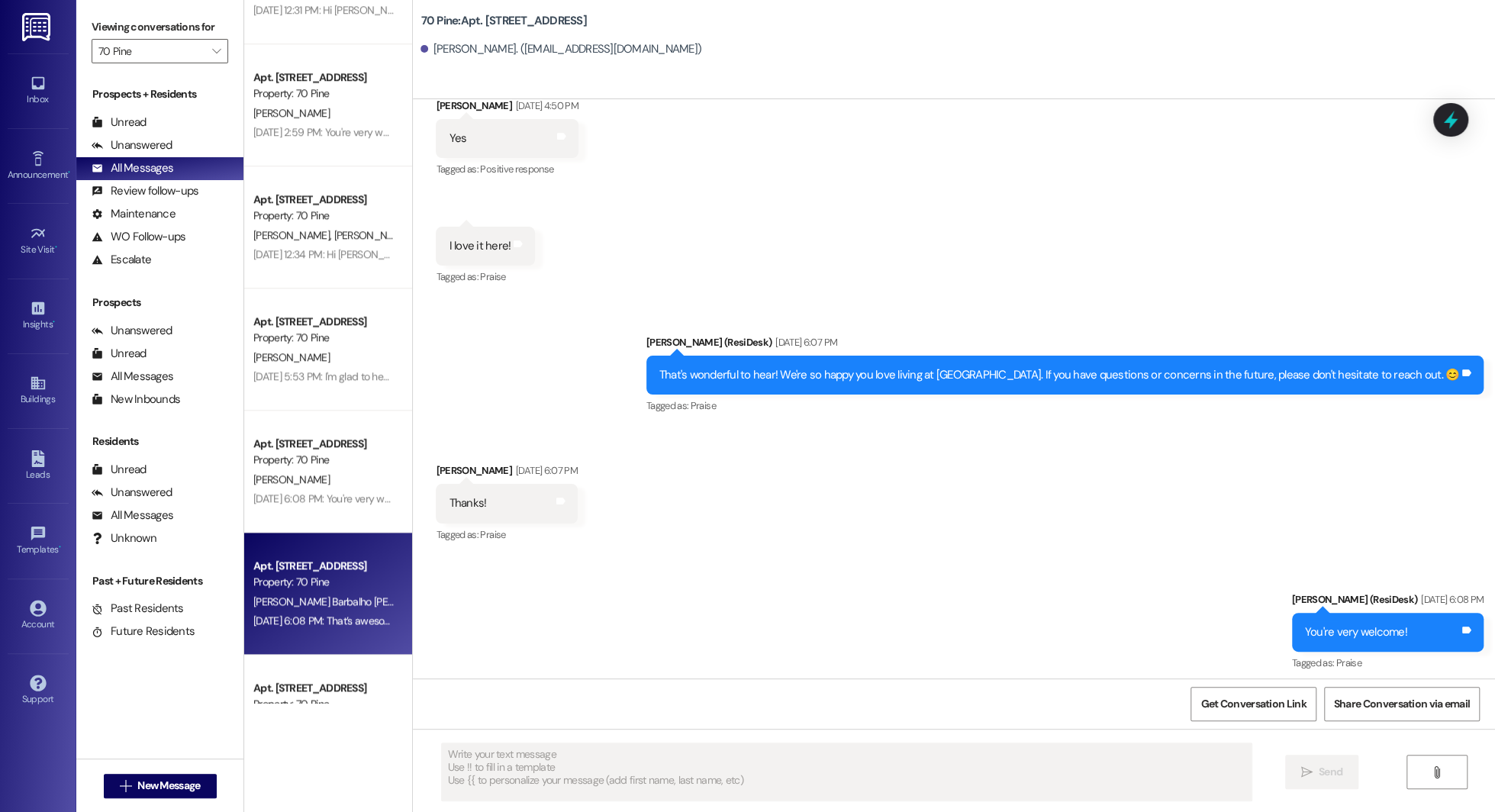
type textarea "Fetching suggested responses. Please feel free to read through the conversation…"
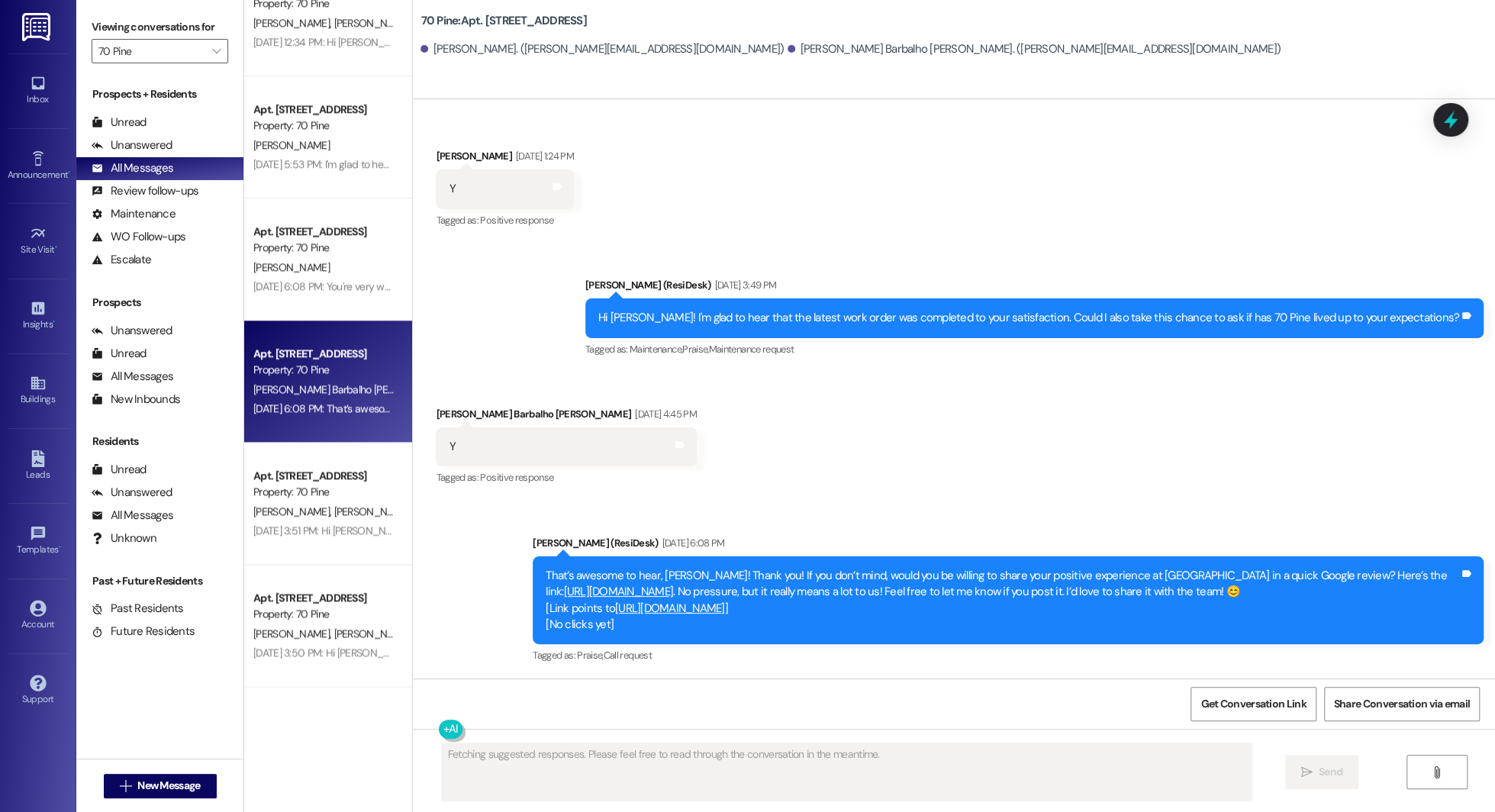
scroll to position [1161, 0]
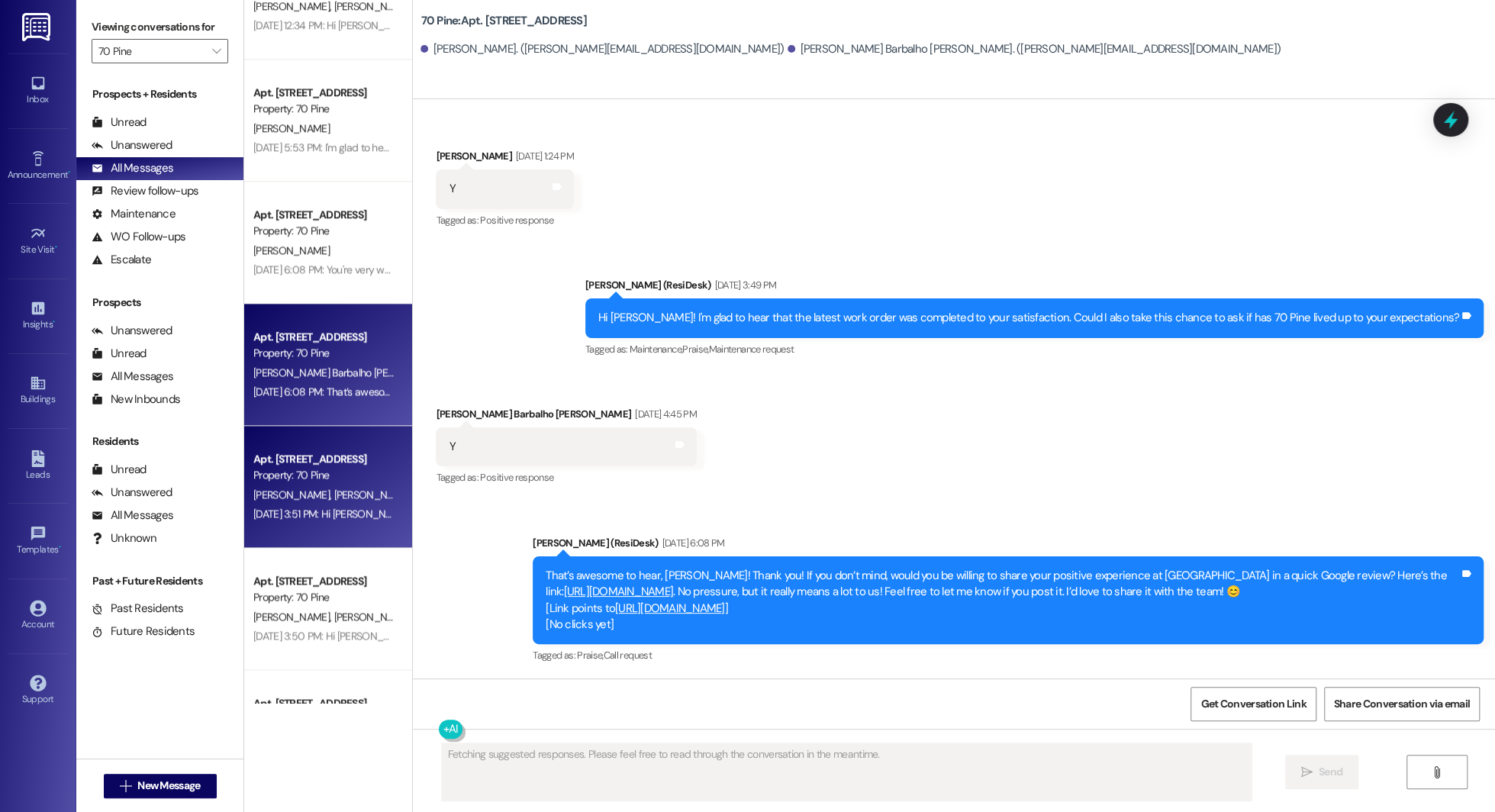
click at [292, 504] on div "Aug 07, 2025 at 3:51 PM: Hi Griffin, glad to hear the clarification helped! If …" at bounding box center [324, 513] width 144 height 19
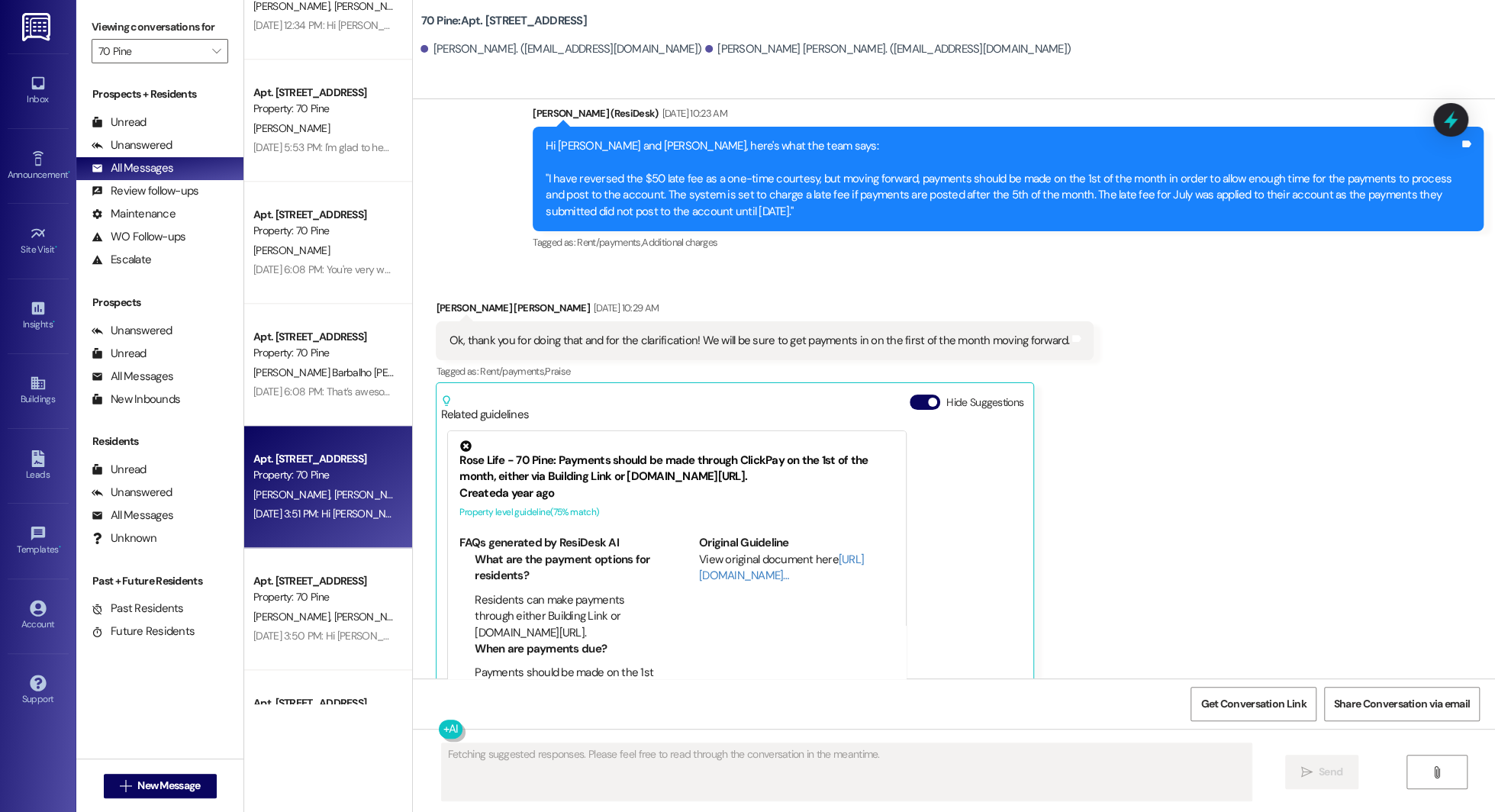
scroll to position [4596, 0]
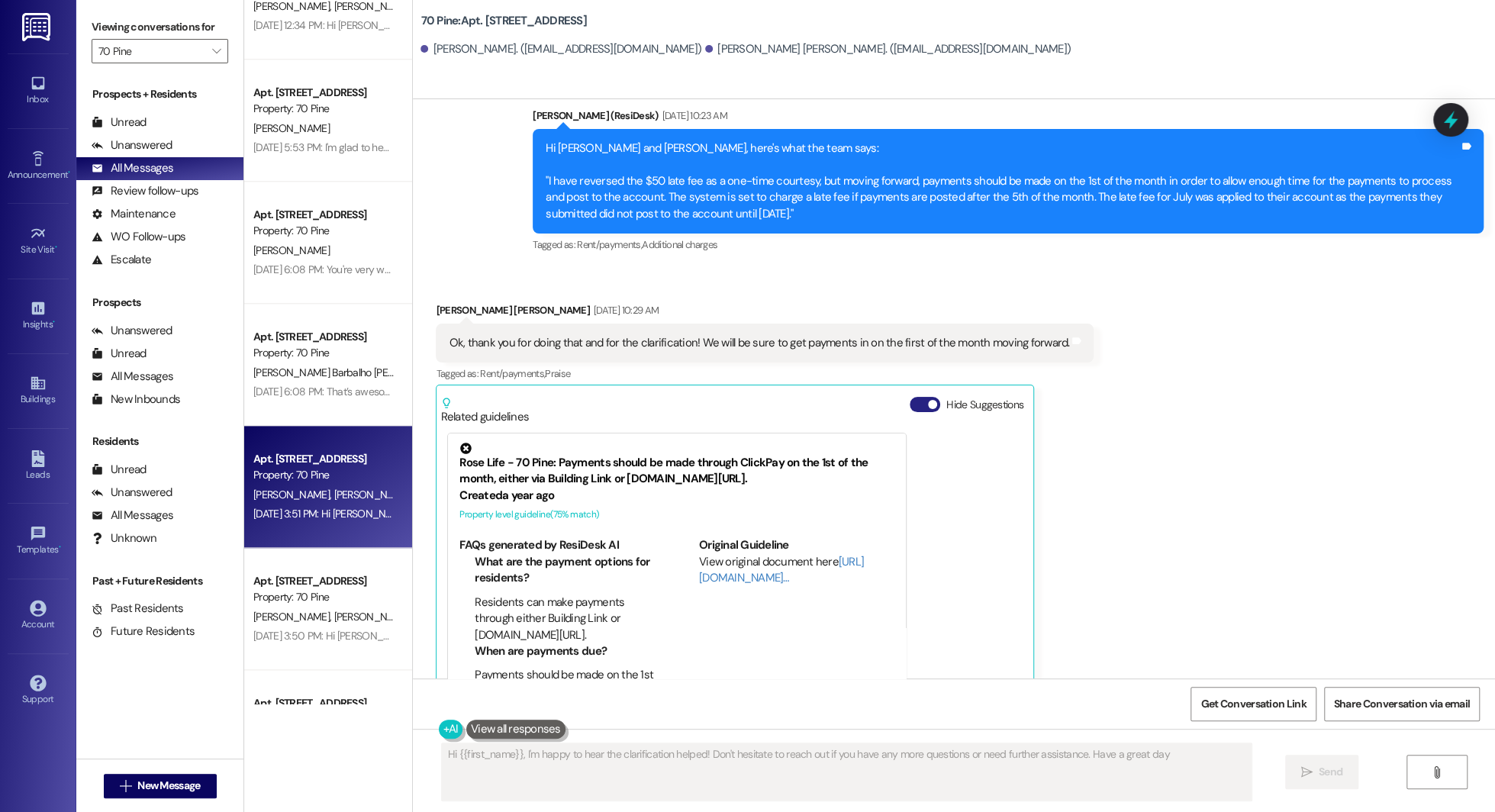
type textarea "Hi {{first_name}}, I'm happy to hear the clarification helped! Don't hesitate t…"
click at [747, 396] on button "Hide Suggestions" at bounding box center [925, 404] width 31 height 15
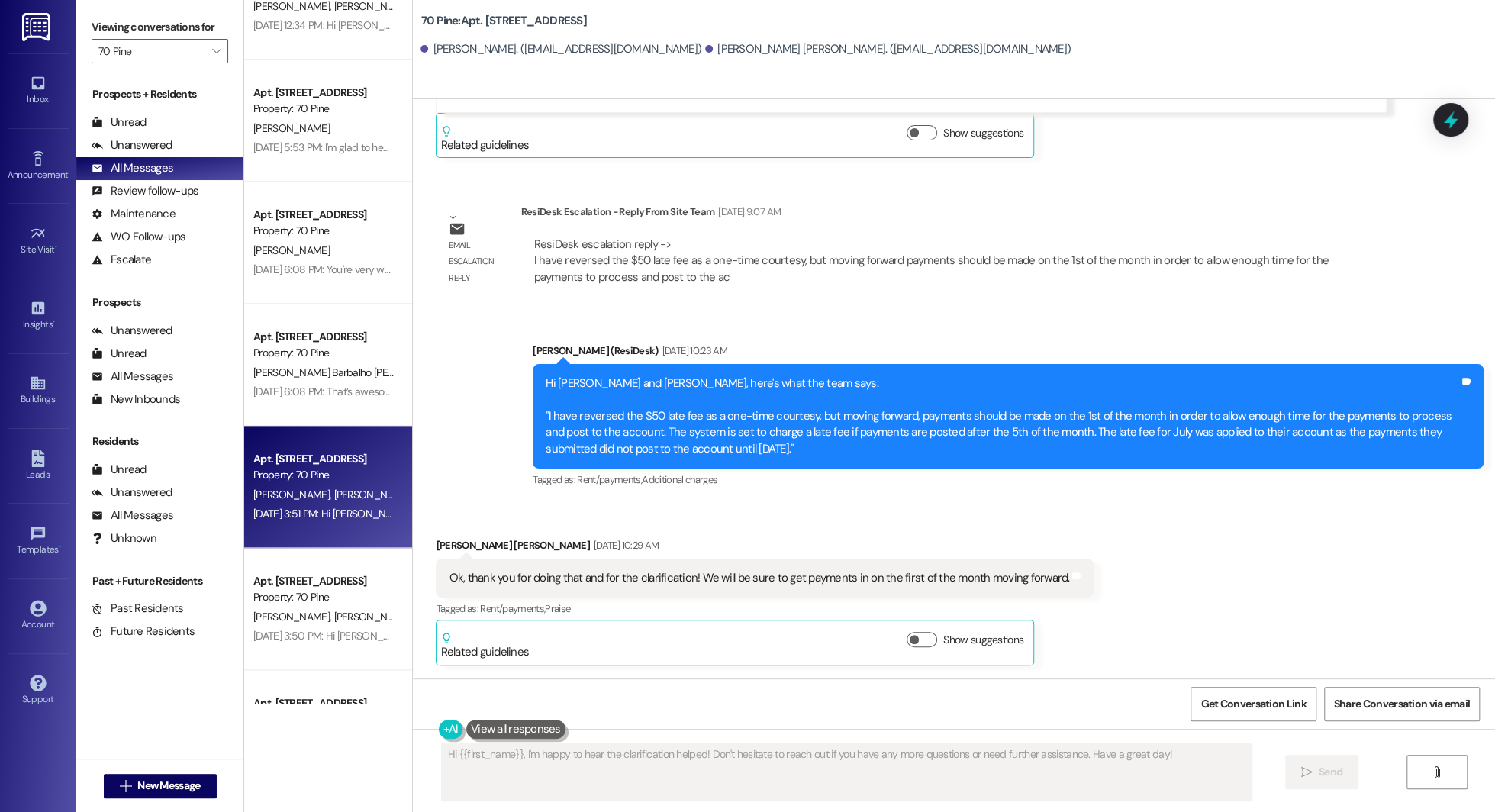
scroll to position [4360, 0]
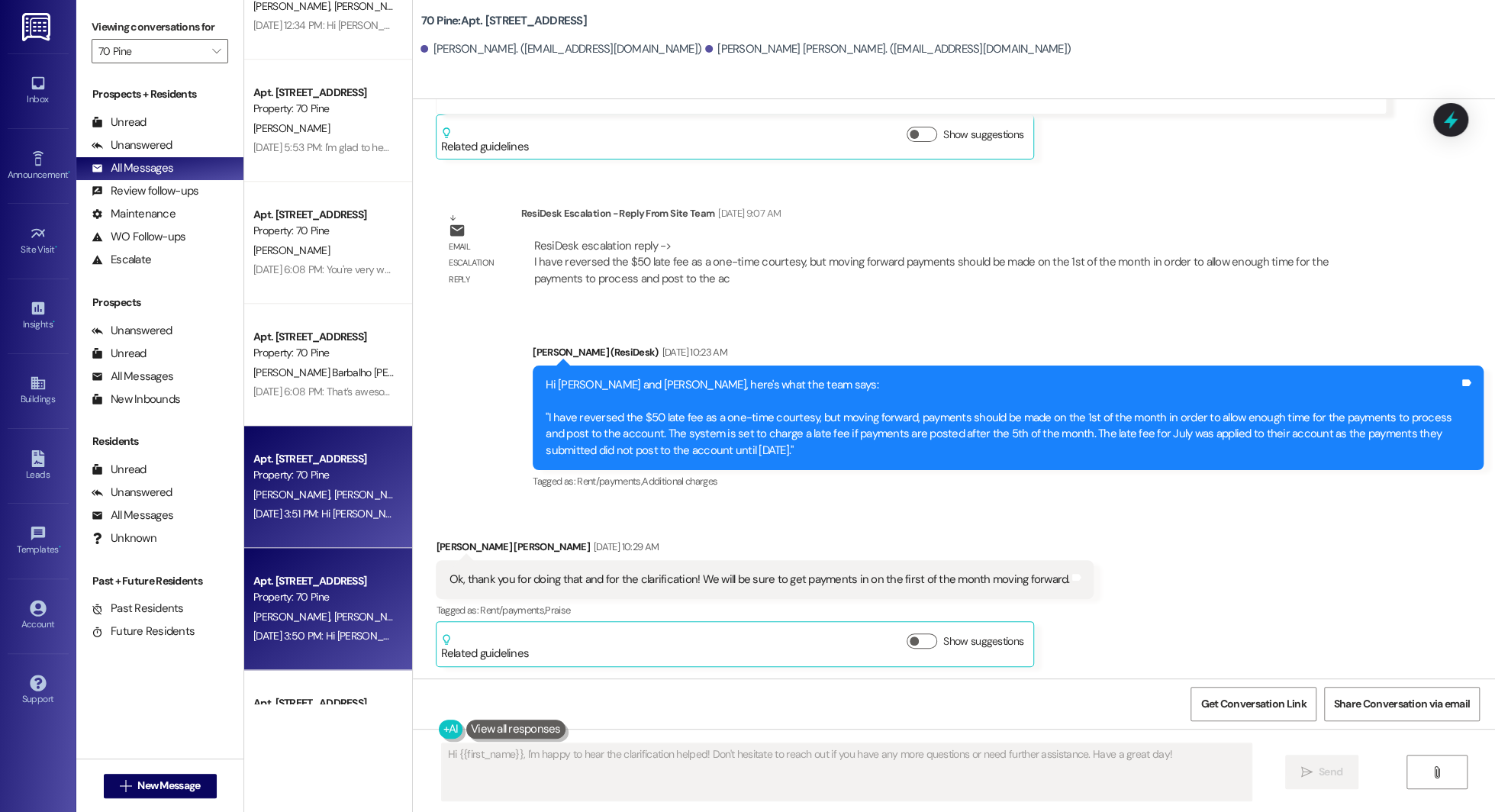
click at [293, 628] on div "Aug 07, 2025 at 3:50 PM: Hi Jeffrey! I'm glad to hear that the latest work orde…" at bounding box center [684, 635] width 861 height 13
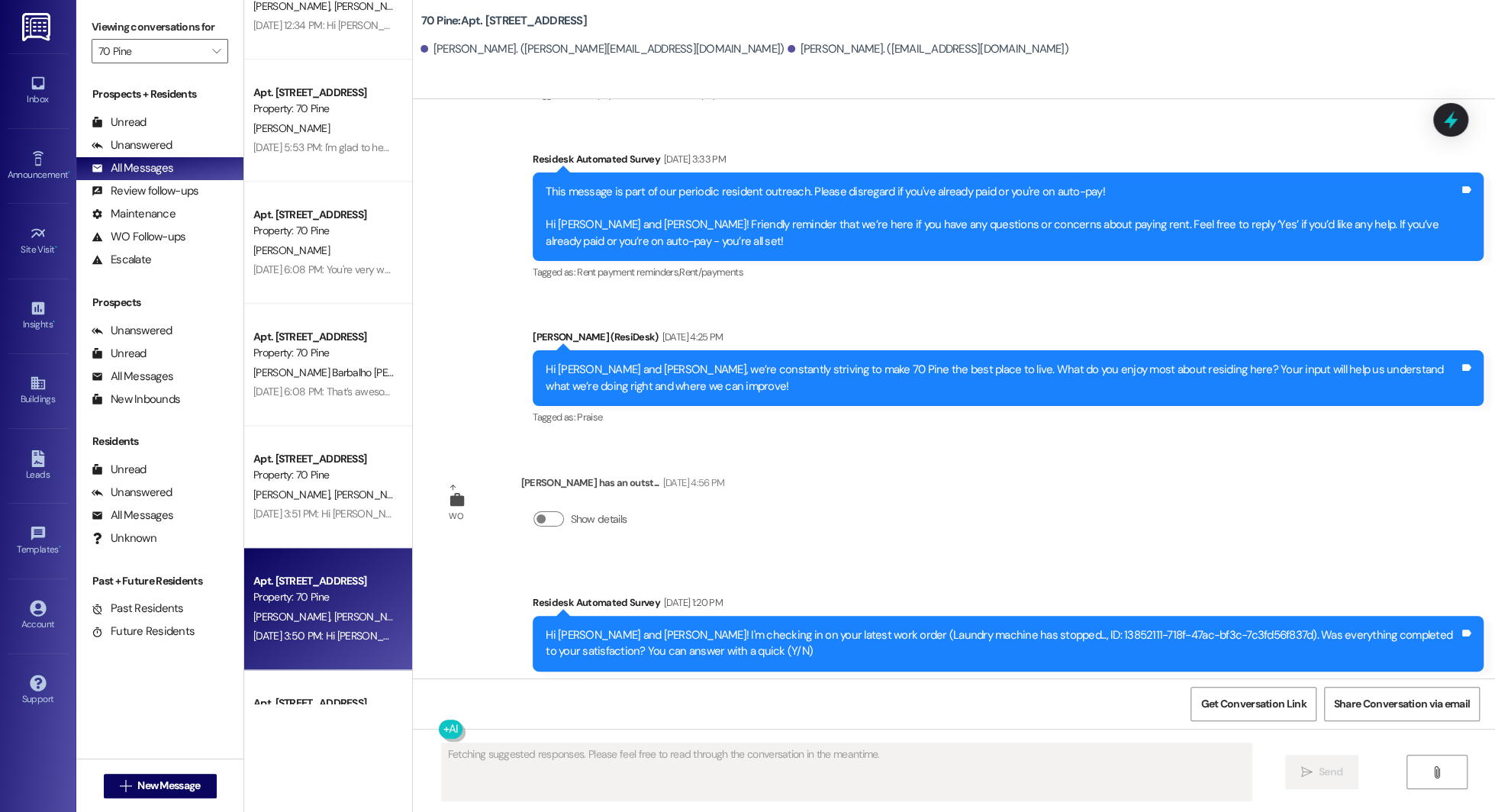
scroll to position [4281, 0]
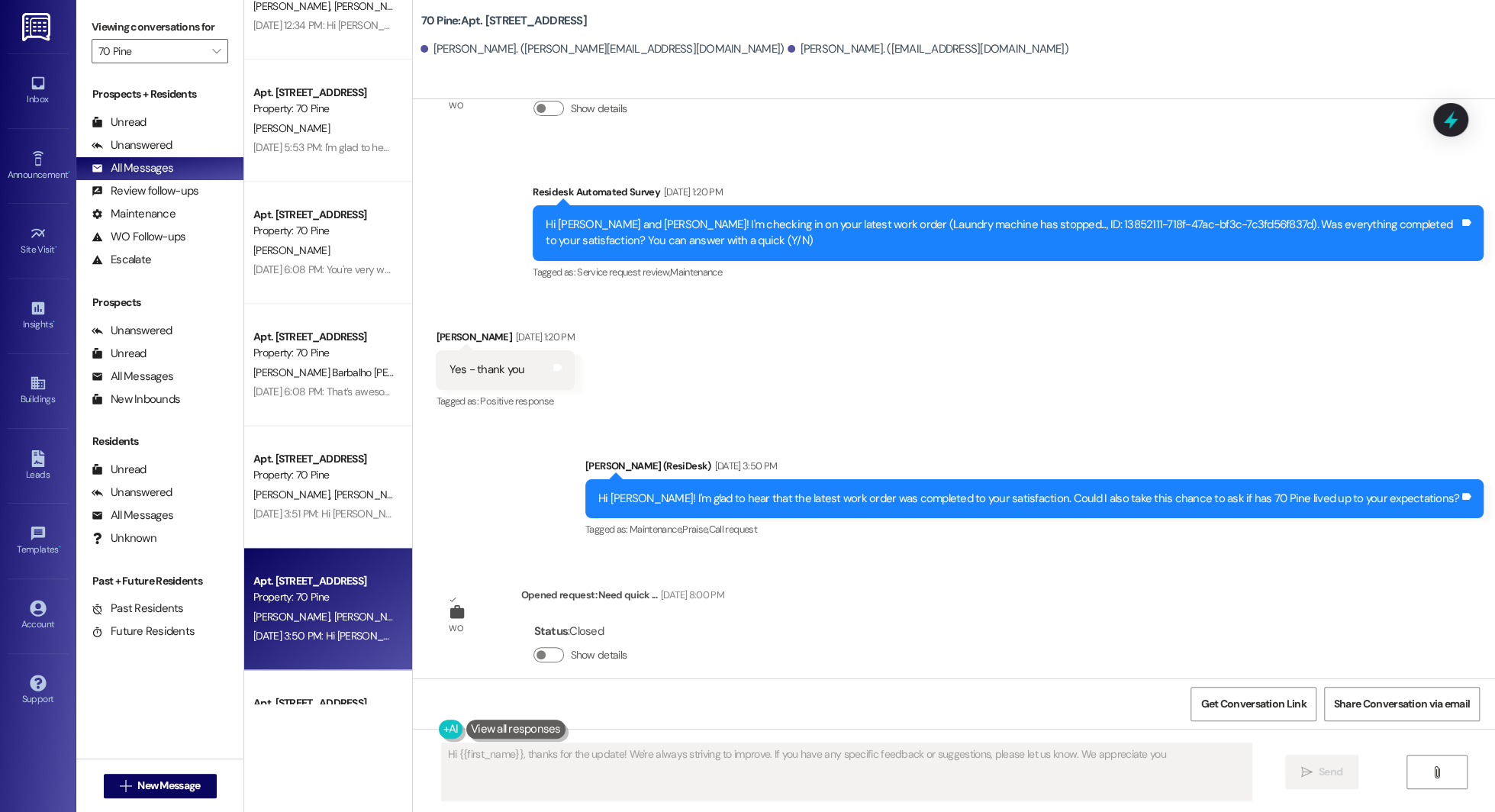
type textarea "Hi {{first_name}}, thanks for the update! We're always striving to improve. If …"
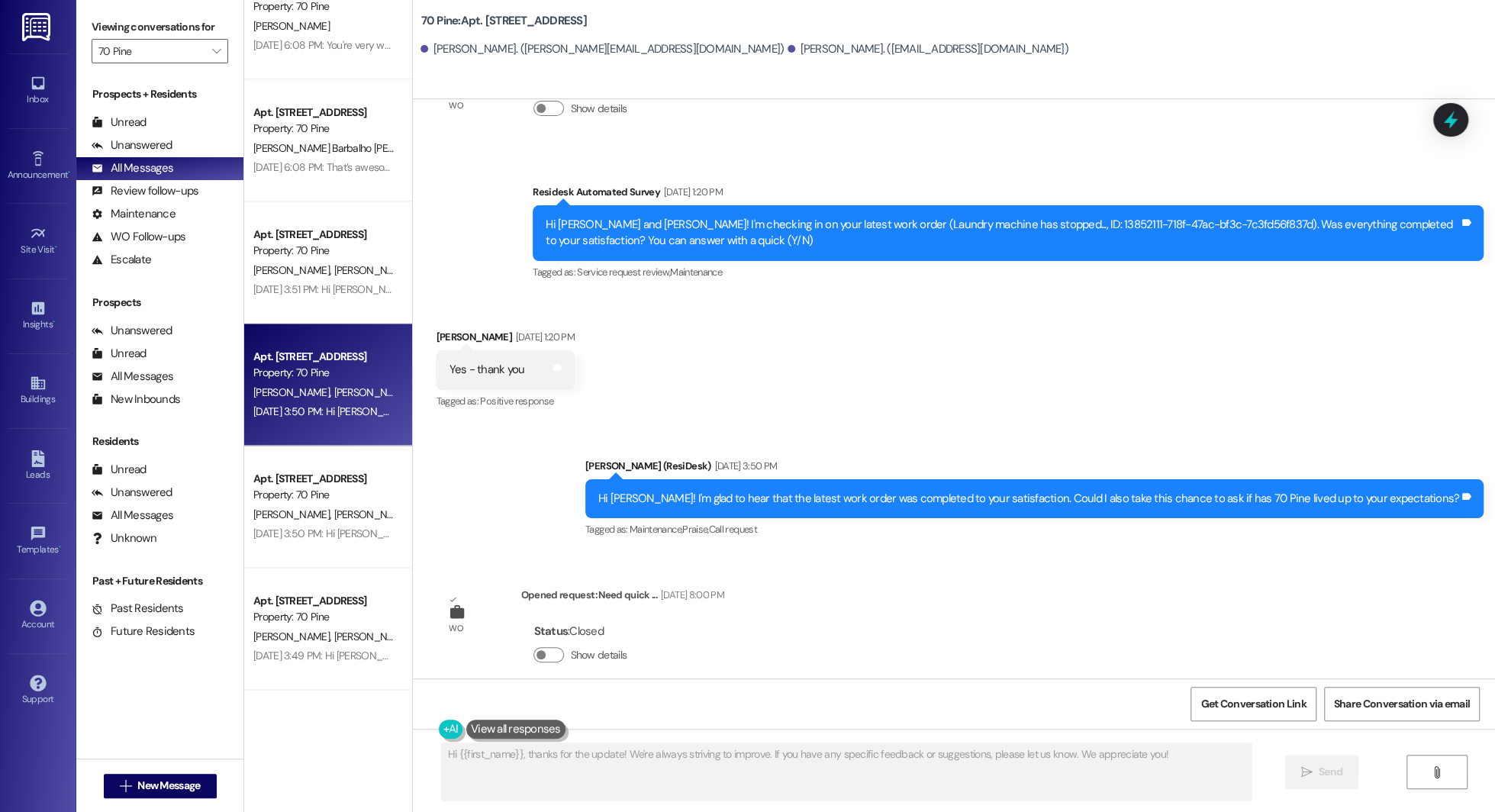
scroll to position [1414, 0]
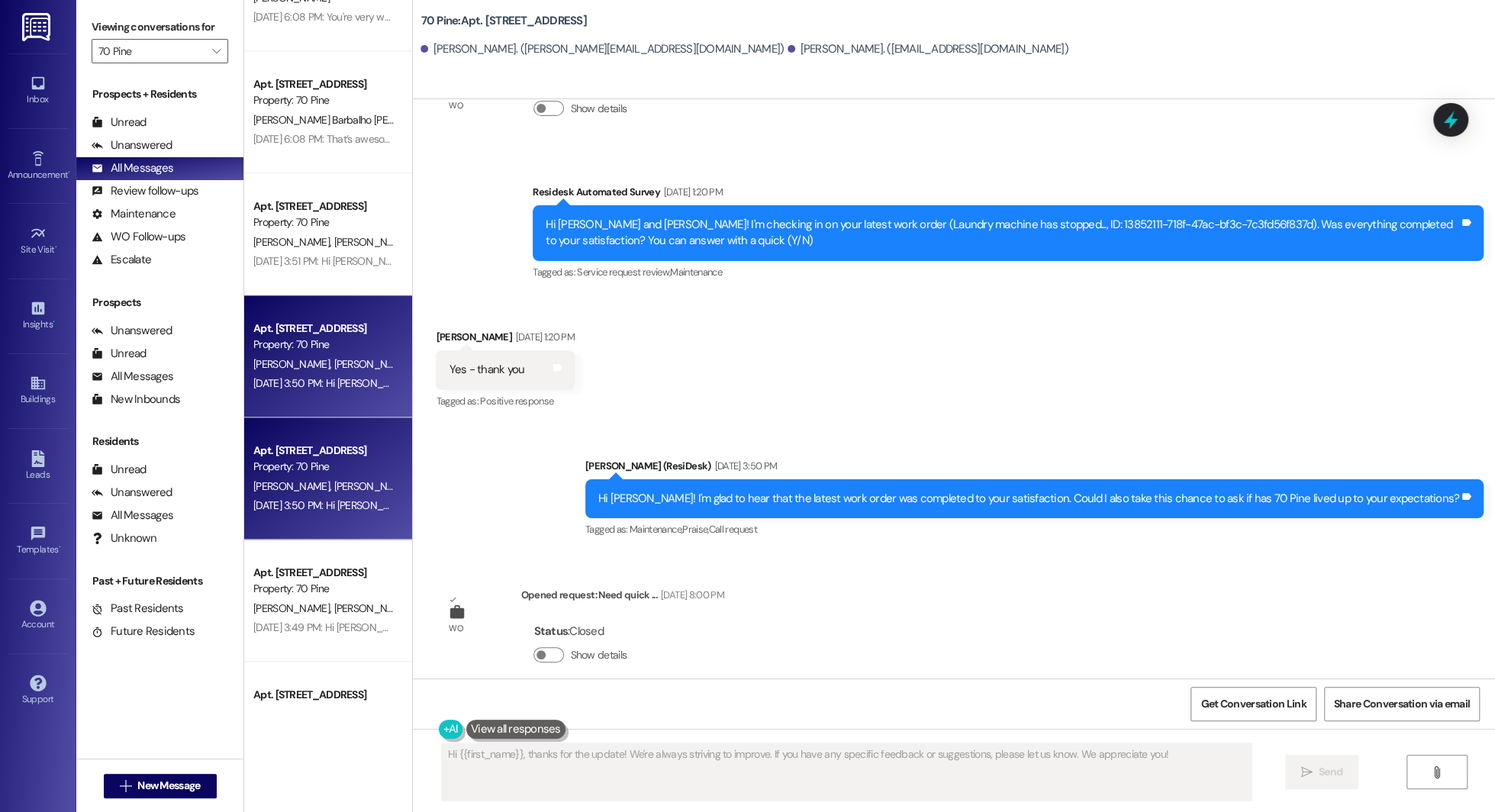
click at [291, 456] on div "Apt. 3502, 70 Pine Street" at bounding box center [324, 450] width 141 height 16
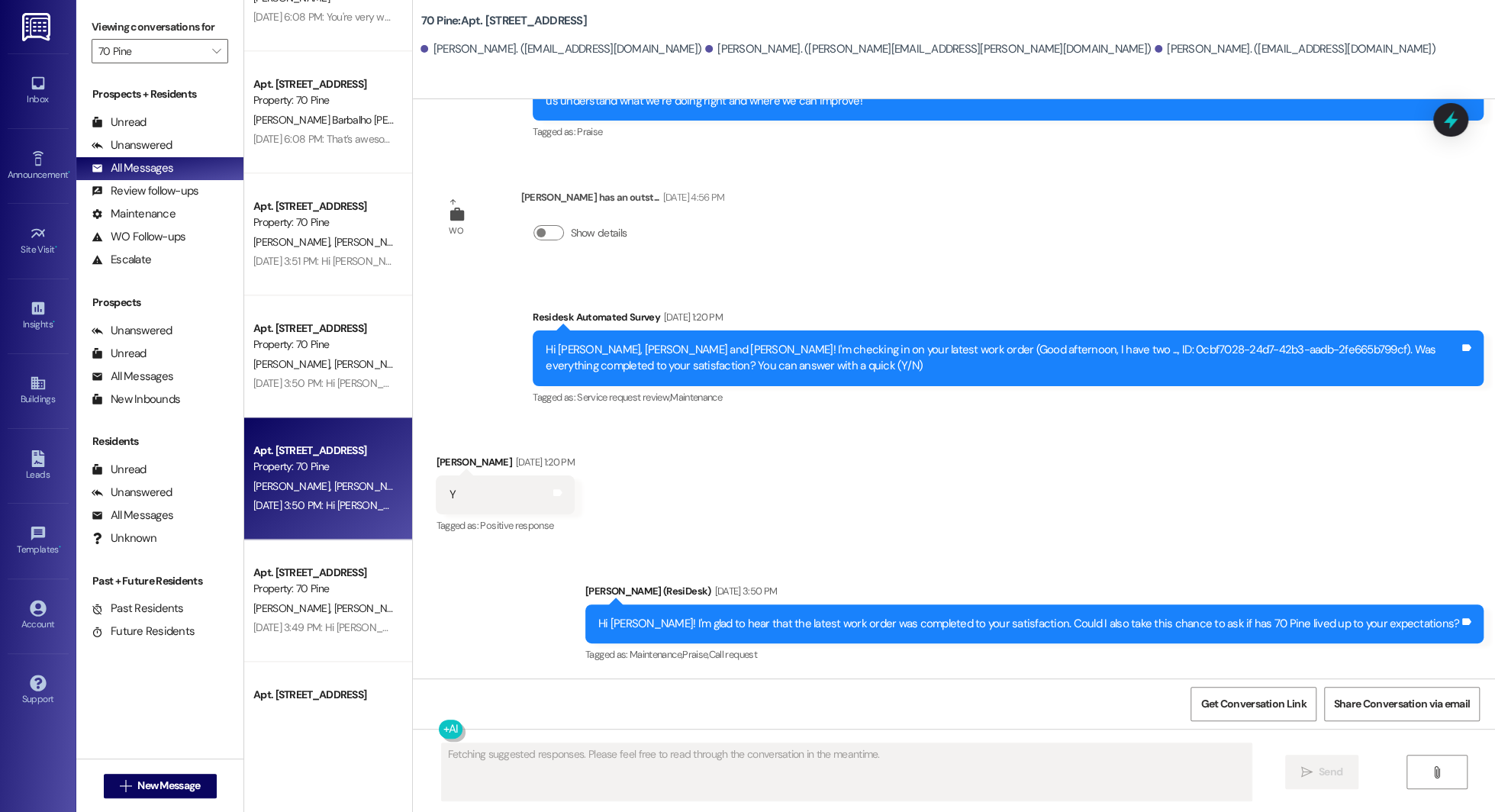
scroll to position [1289, 0]
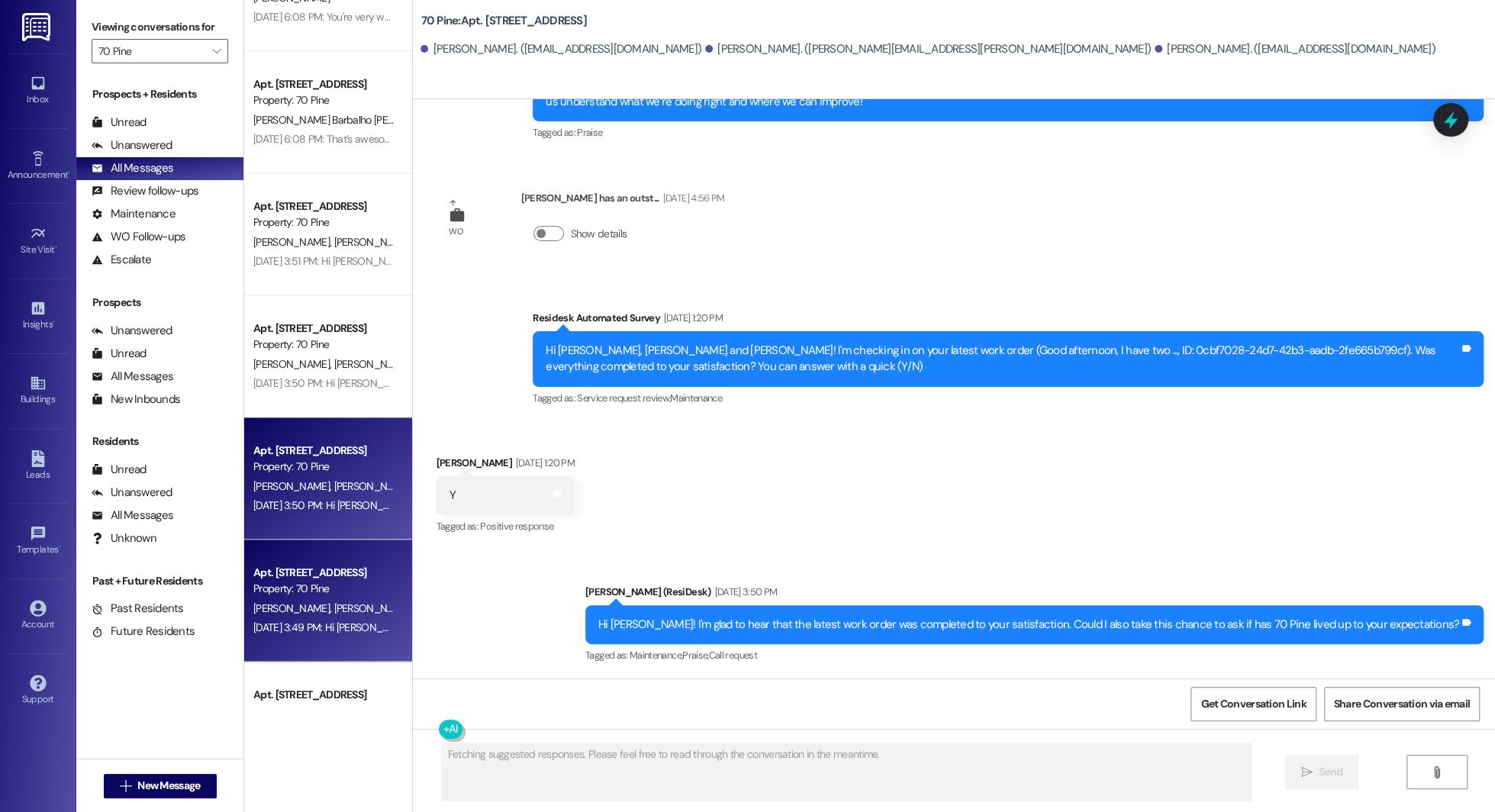
click at [330, 575] on div "Apt. 4606, 70 Pine Street" at bounding box center [324, 572] width 141 height 16
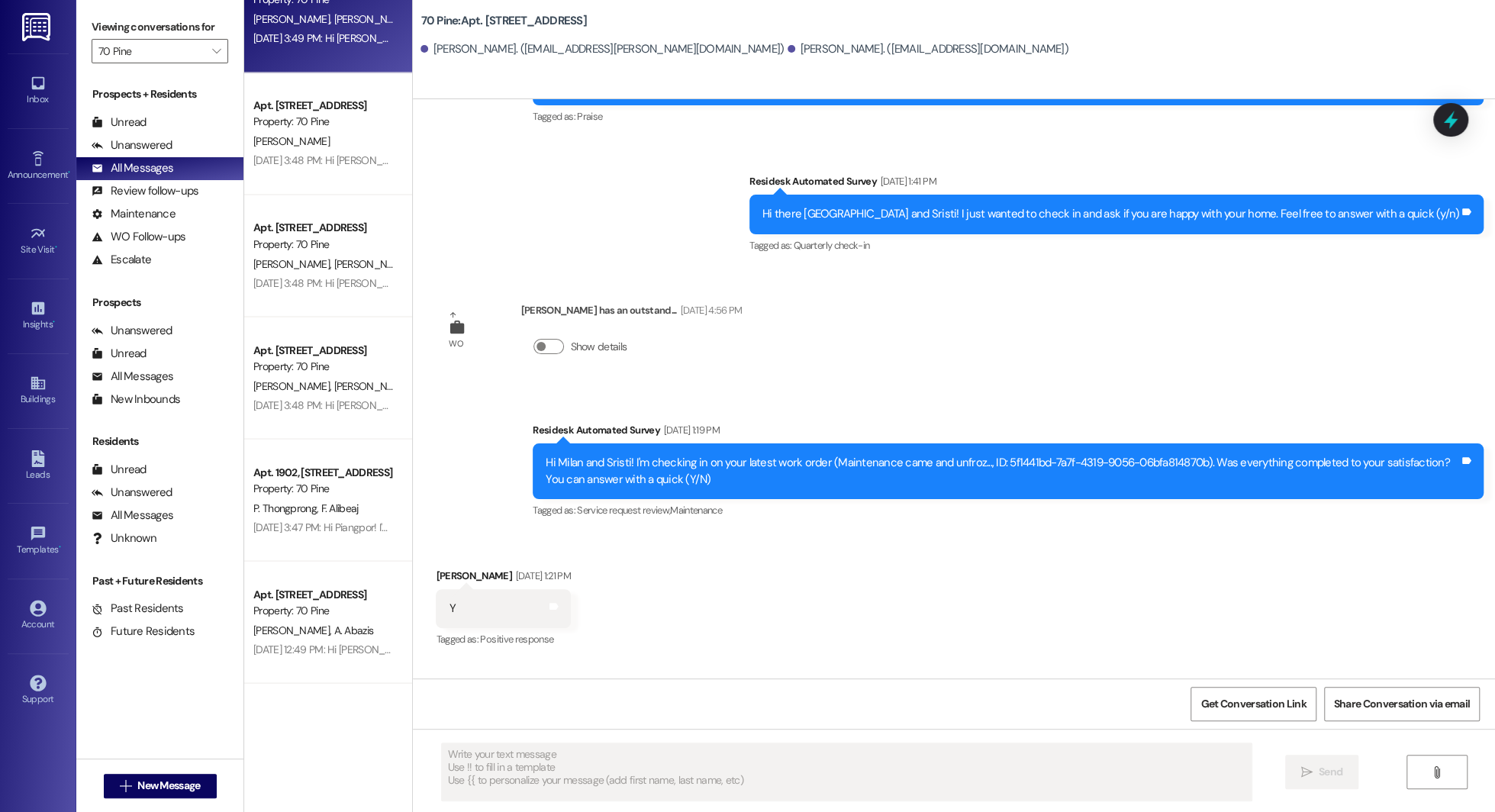
scroll to position [2046, 0]
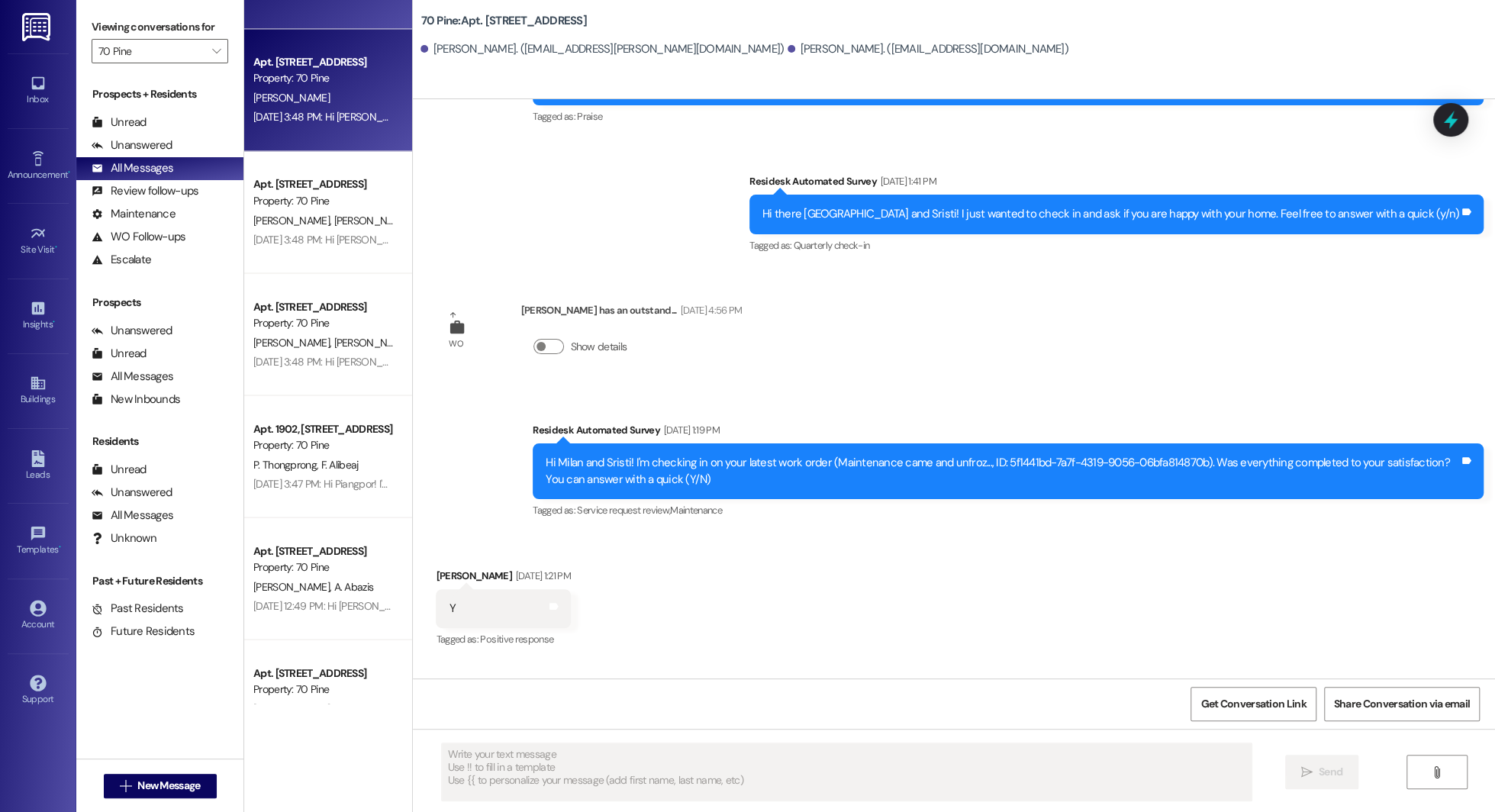
click at [336, 113] on div "Aug 07, 2025 at 3:48 PM: Hi Emily! Thanks for confirming that your work order w…" at bounding box center [556, 117] width 604 height 13
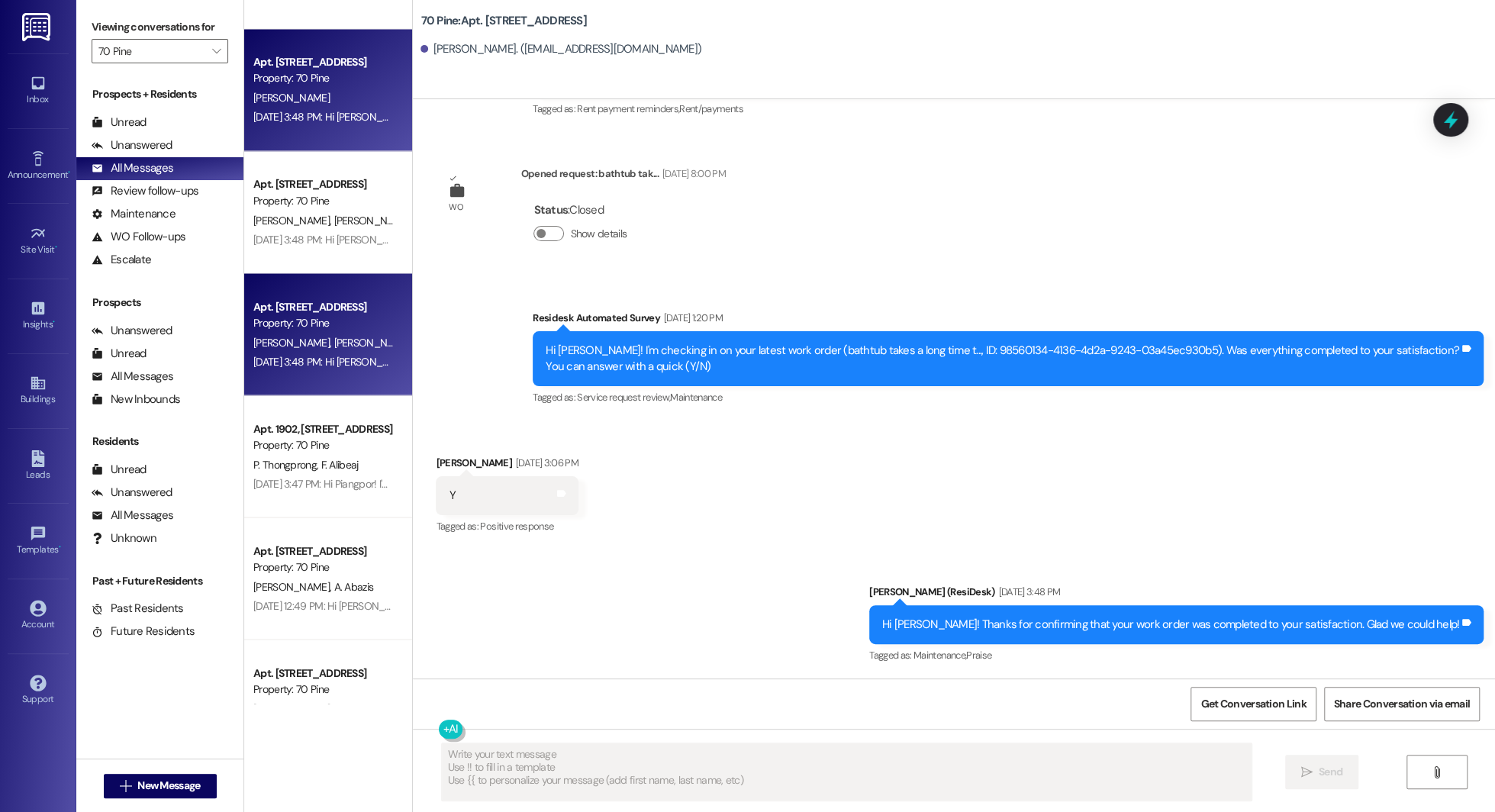
click at [290, 281] on div "Apt. 1422, 70 Pine Street Property: 70 Pine J. Johnson D. Johnson Aug 07, 2025 …" at bounding box center [328, 334] width 168 height 122
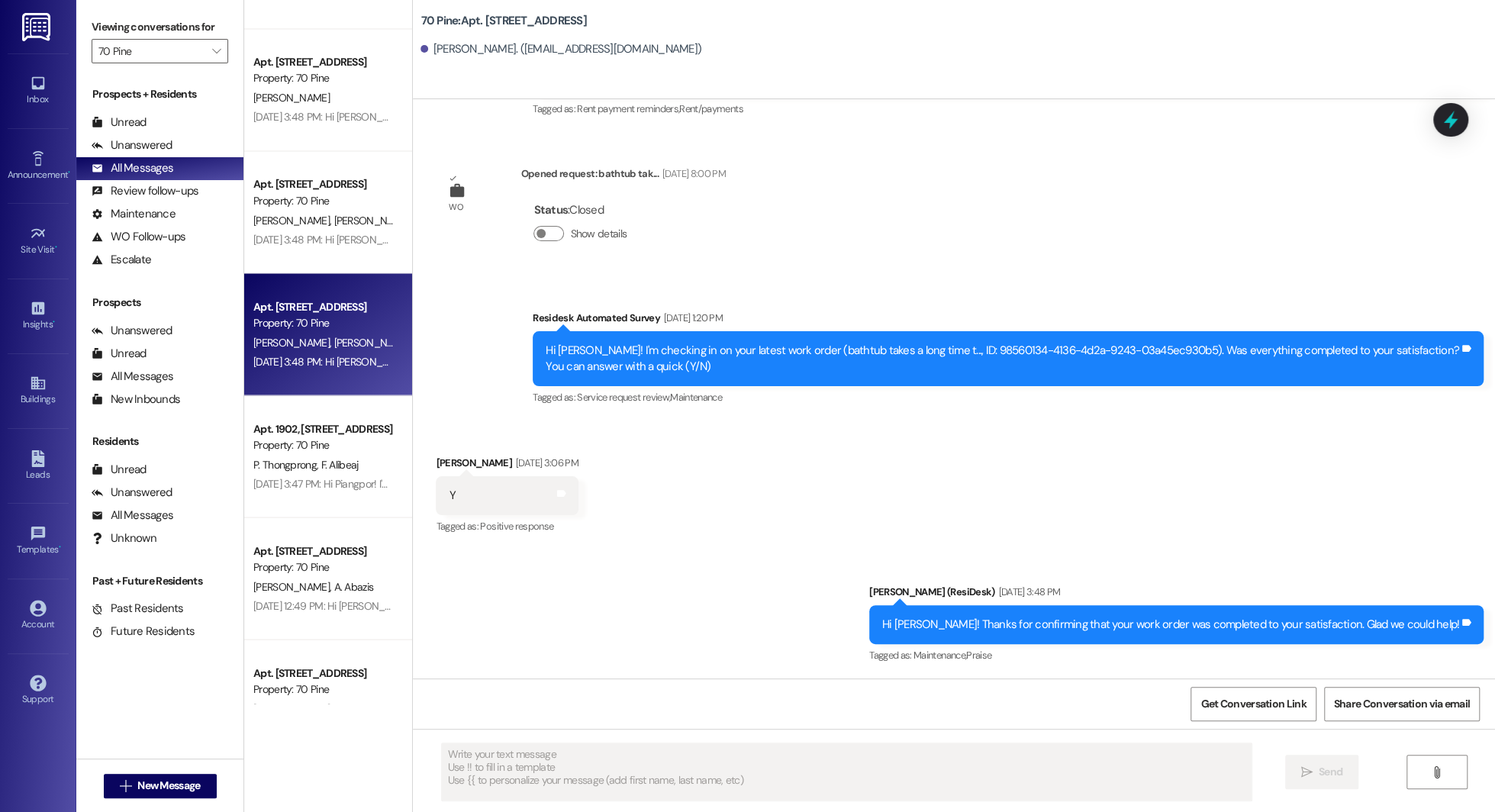
type textarea "Fetching suggested responses. Please feel free to read through the conversation…"
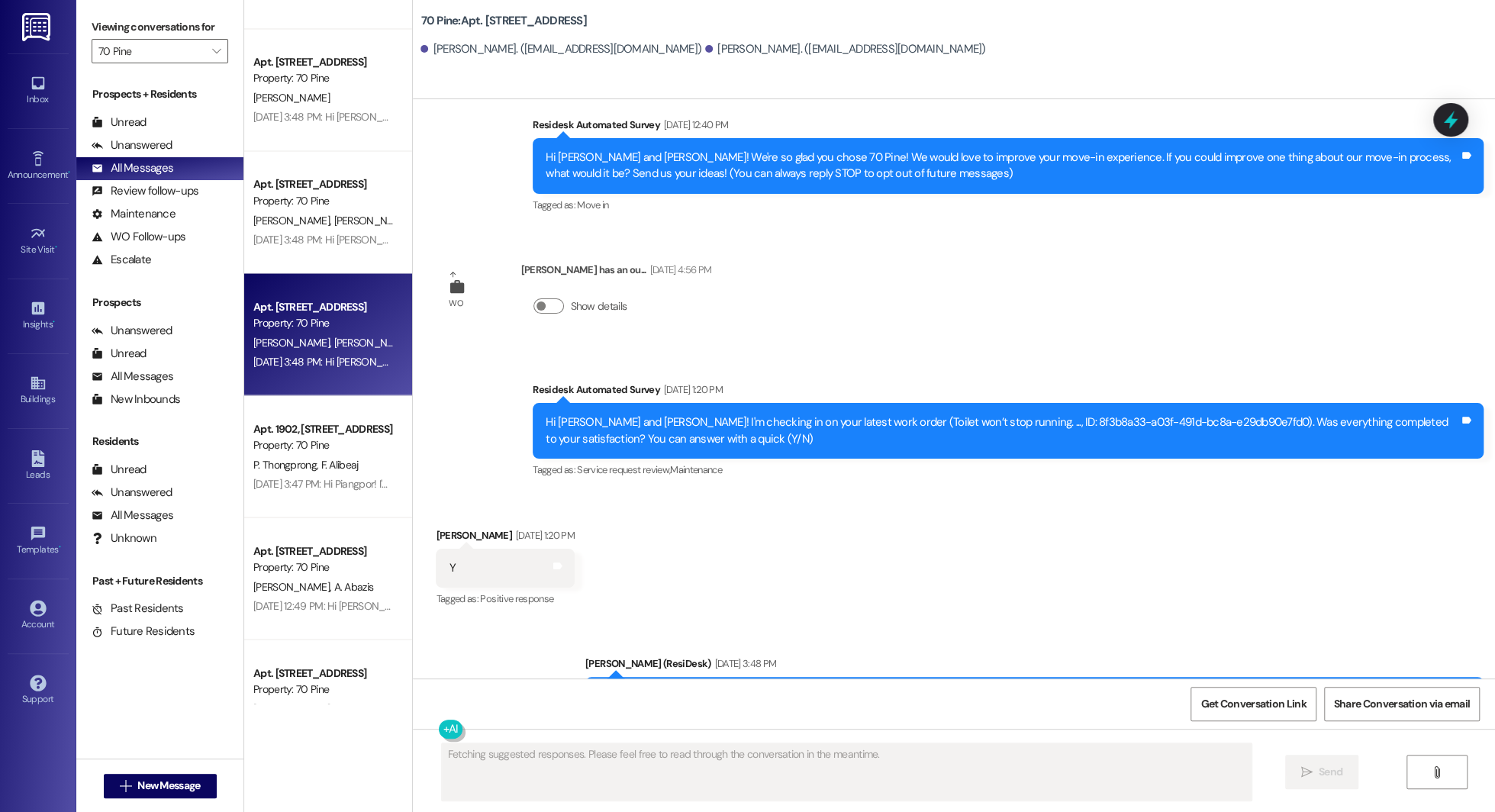
scroll to position [191, 0]
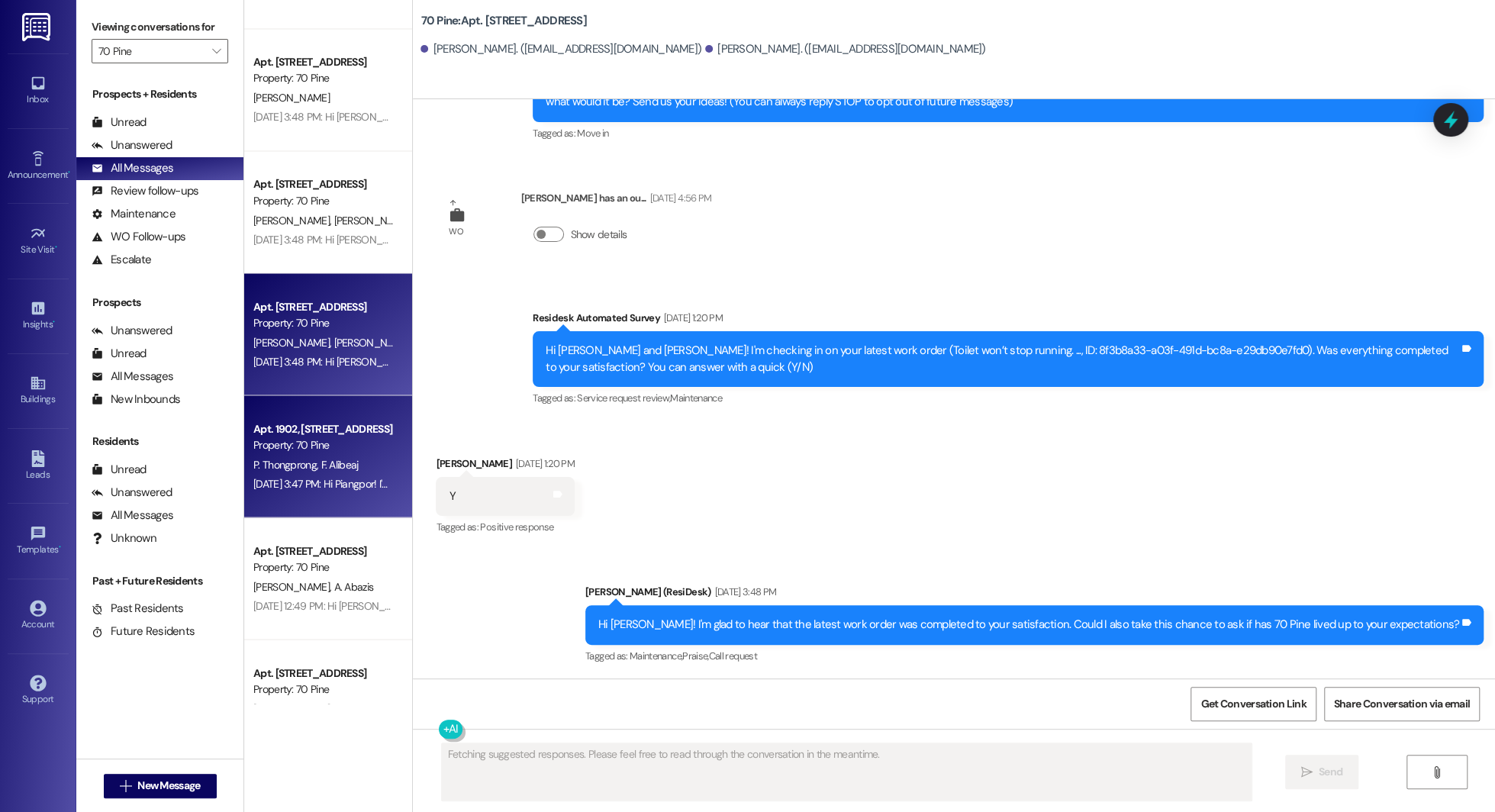
click at [280, 396] on div "Apt. 1902, 70 Pine Street Property: 70 Pine P. Thongprong F. Alibeaj Aug 07, 20…" at bounding box center [328, 456] width 168 height 122
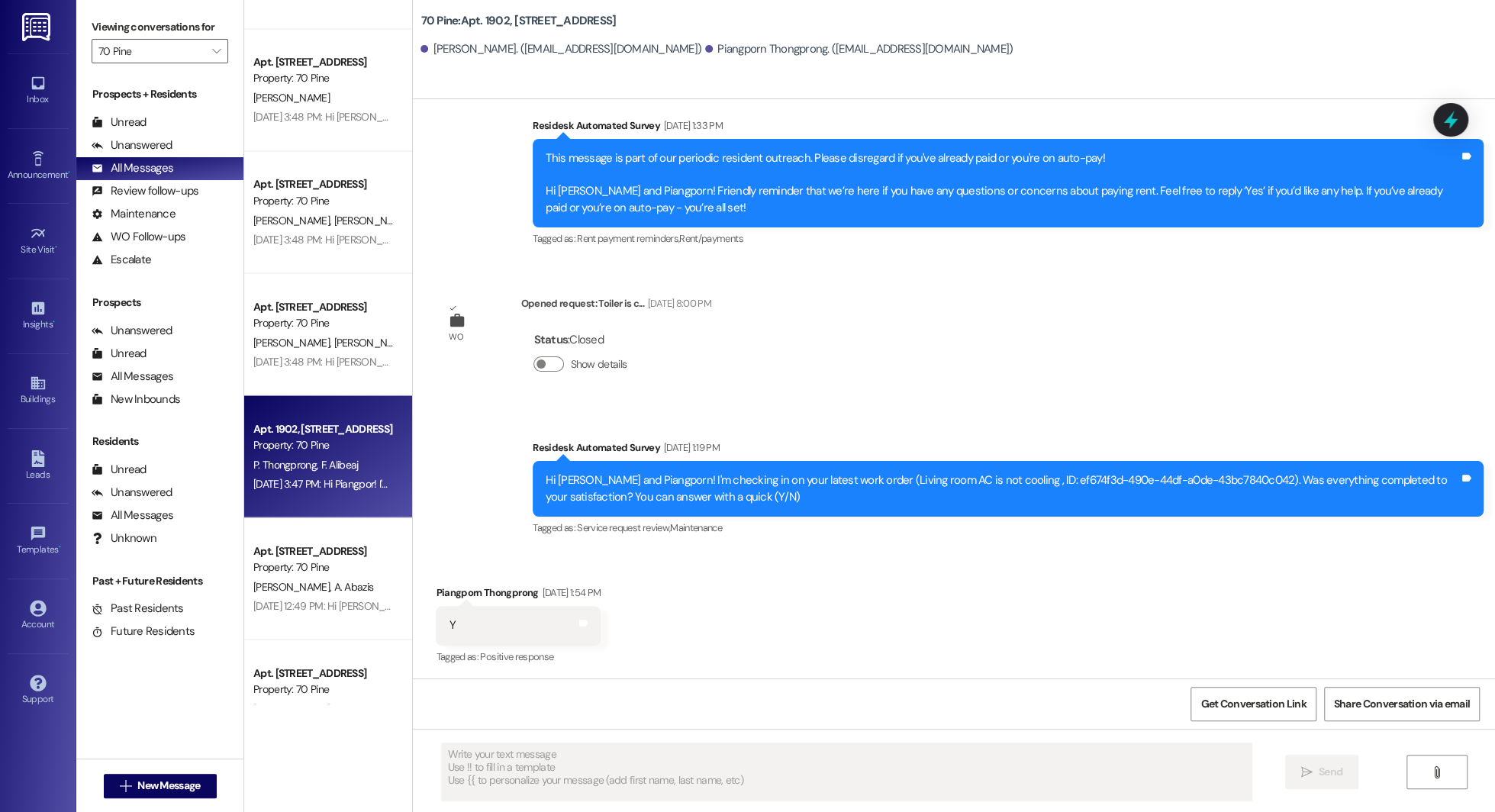
scroll to position [2032, 0]
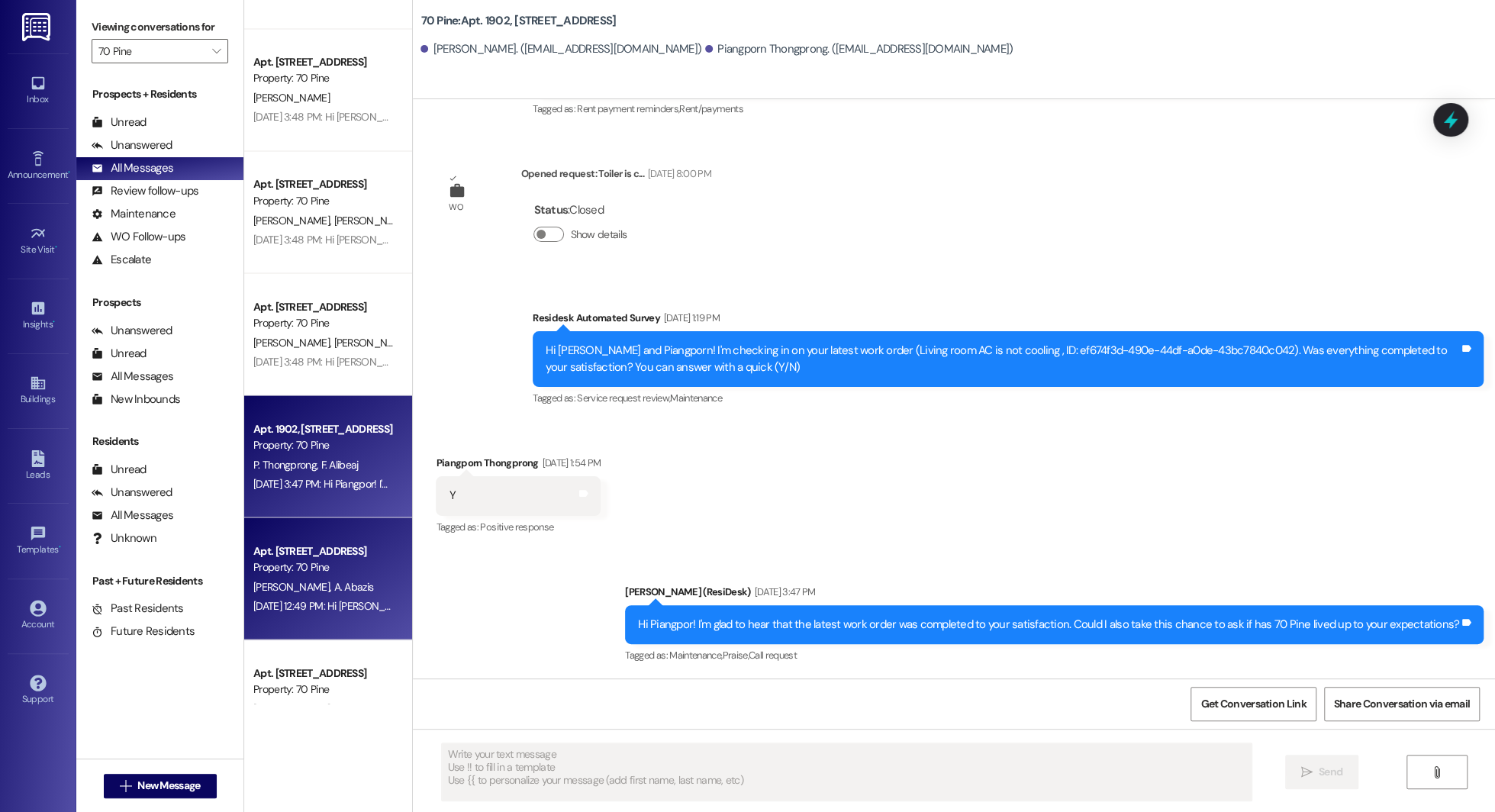
click at [326, 577] on div "F. Fick A. Abazis" at bounding box center [324, 586] width 144 height 19
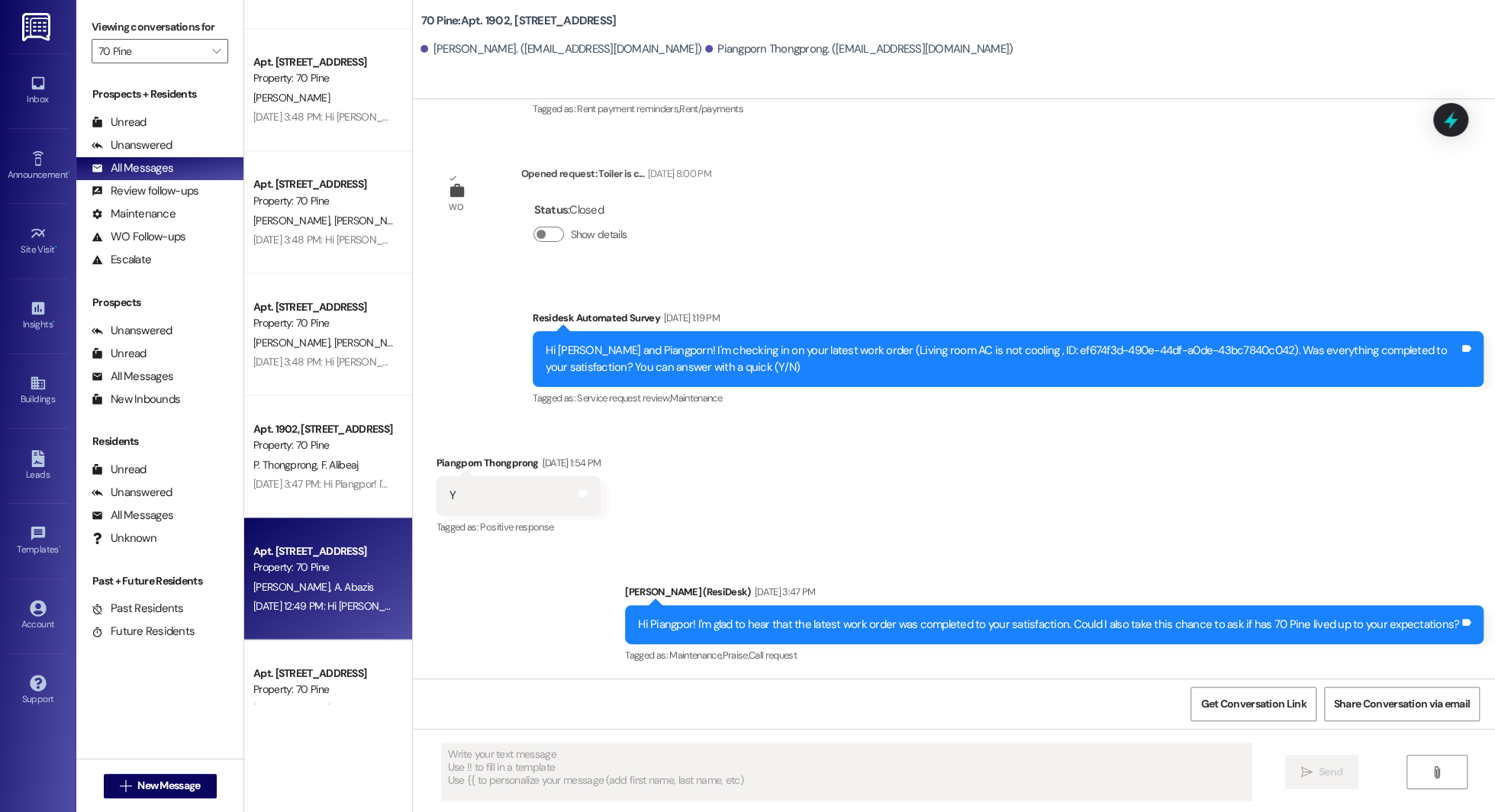
type textarea "Fetching suggested responses. Please feel free to read through the conversation…"
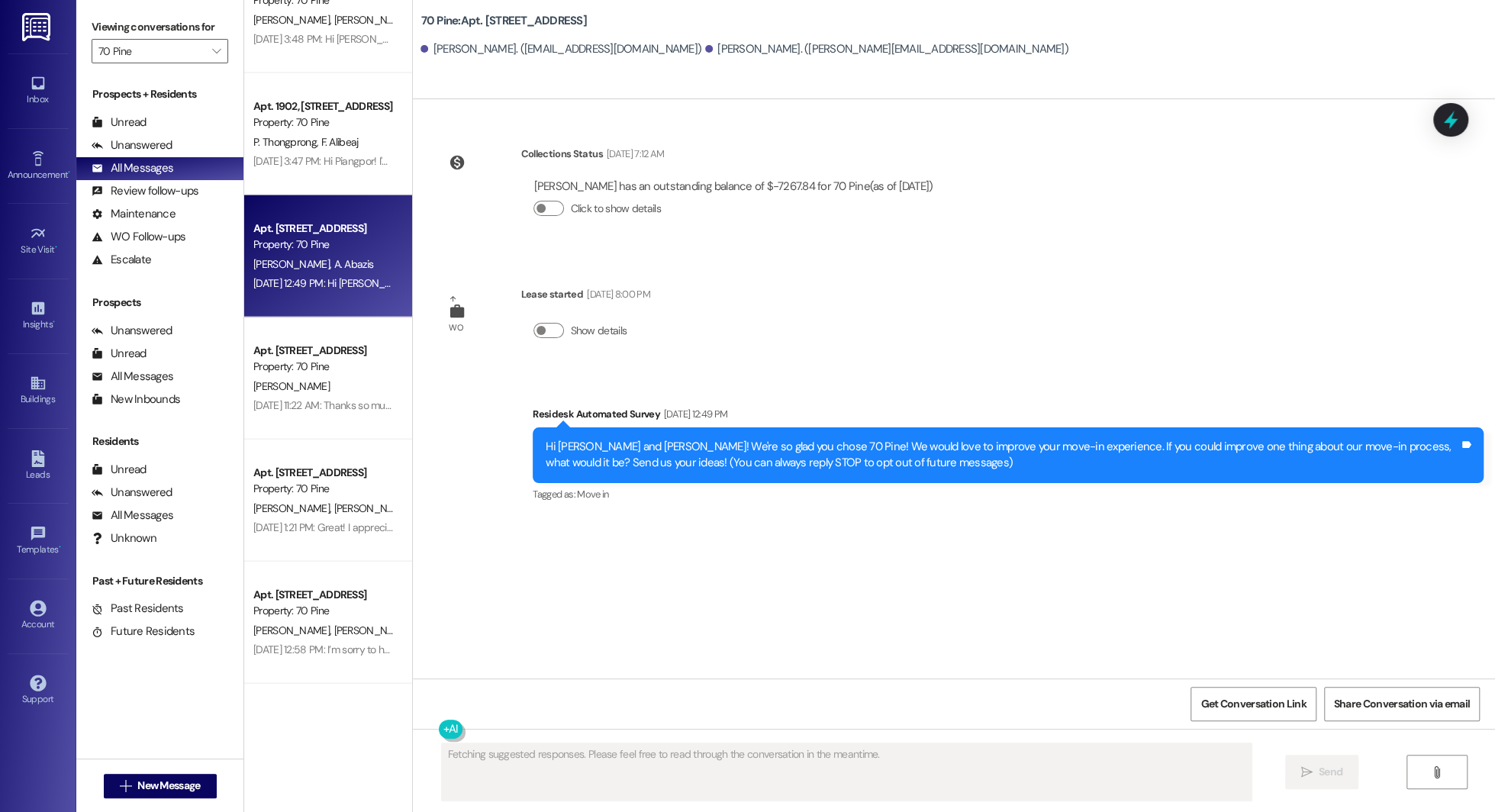
scroll to position [2403, 0]
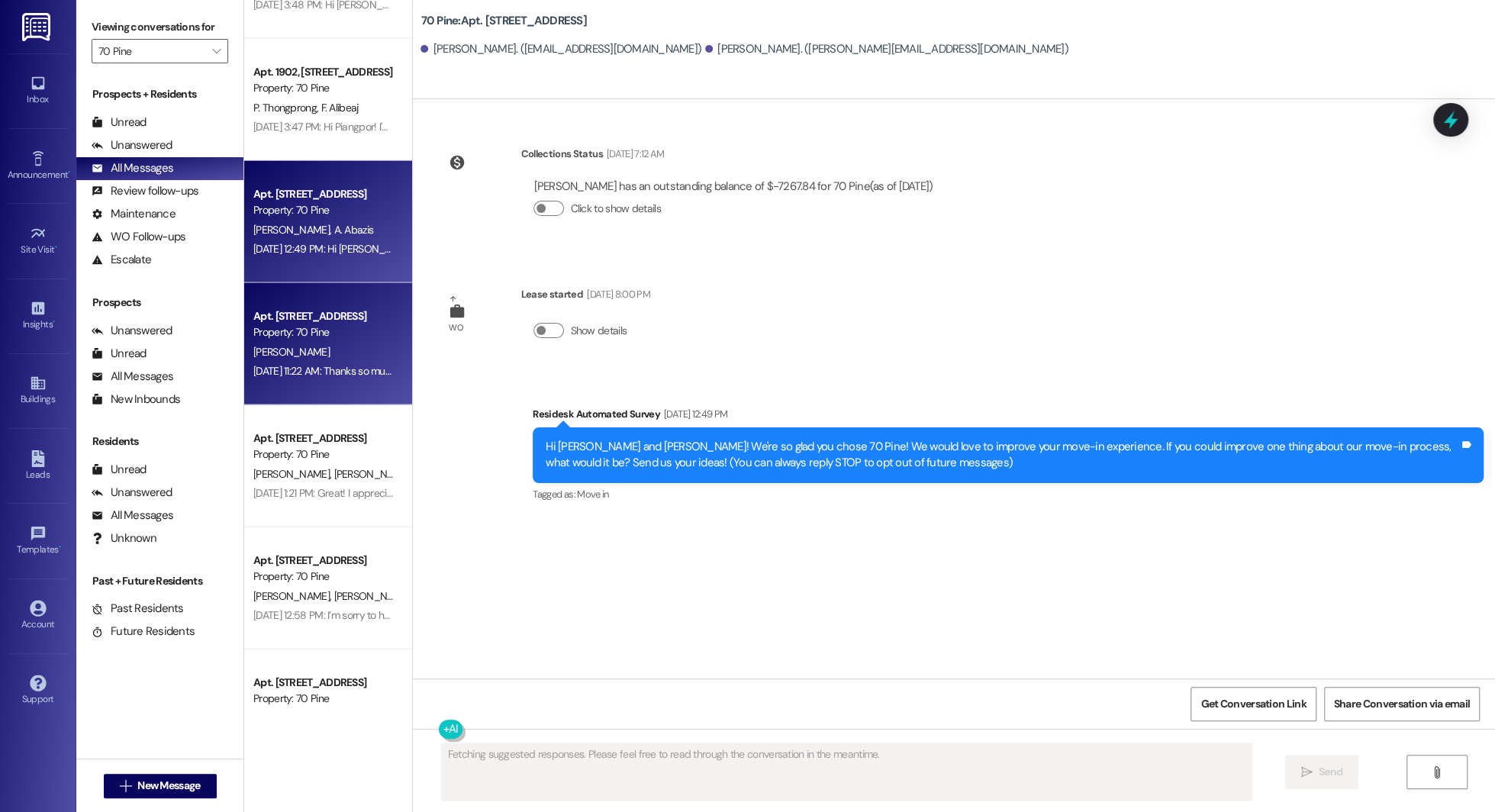
click at [295, 348] on div "W. Ali" at bounding box center [324, 351] width 144 height 19
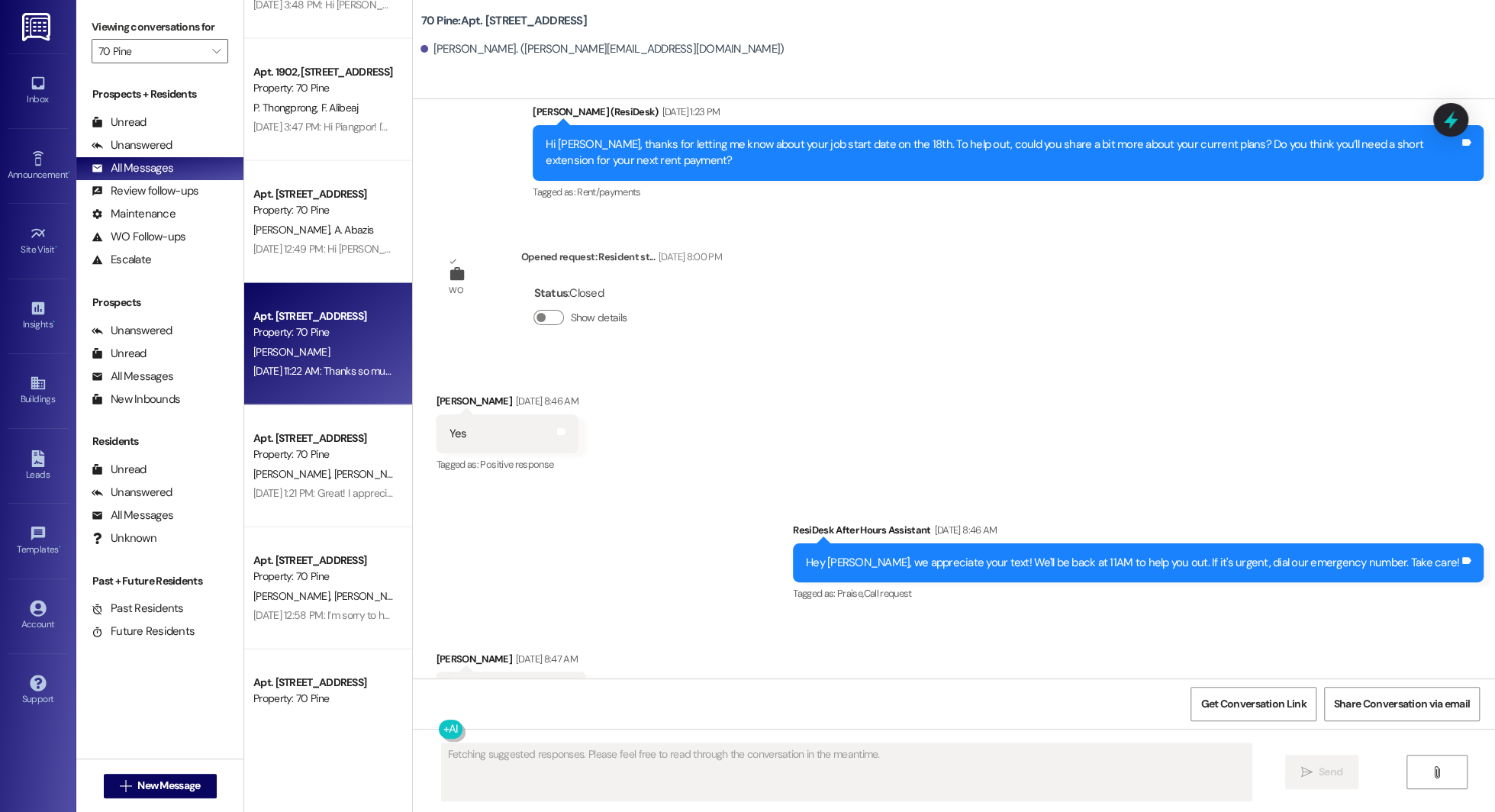
scroll to position [6310, 0]
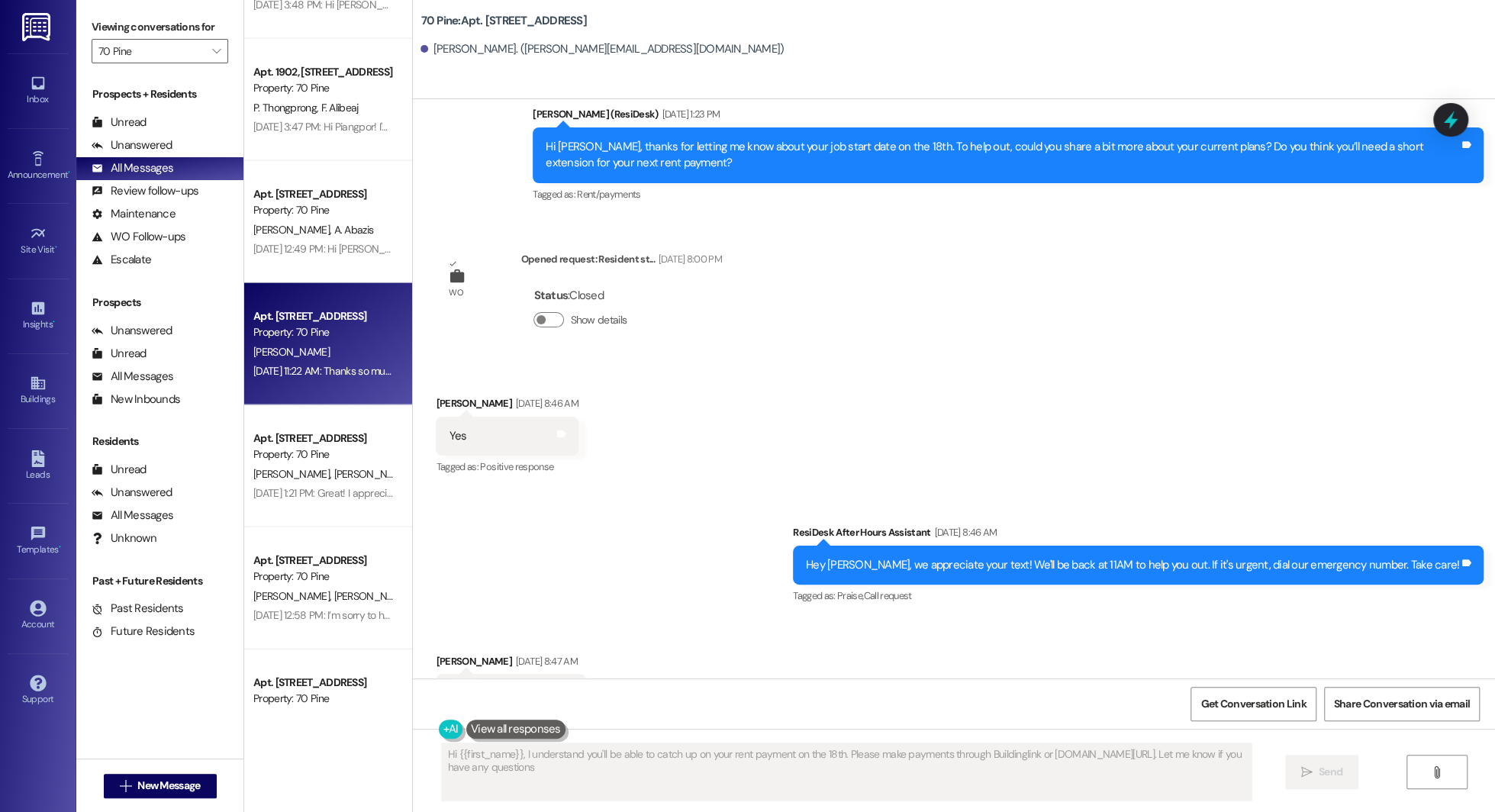
type textarea "Hi {{first_name}}, I understand you'll be able to catch up on your rent payment…"
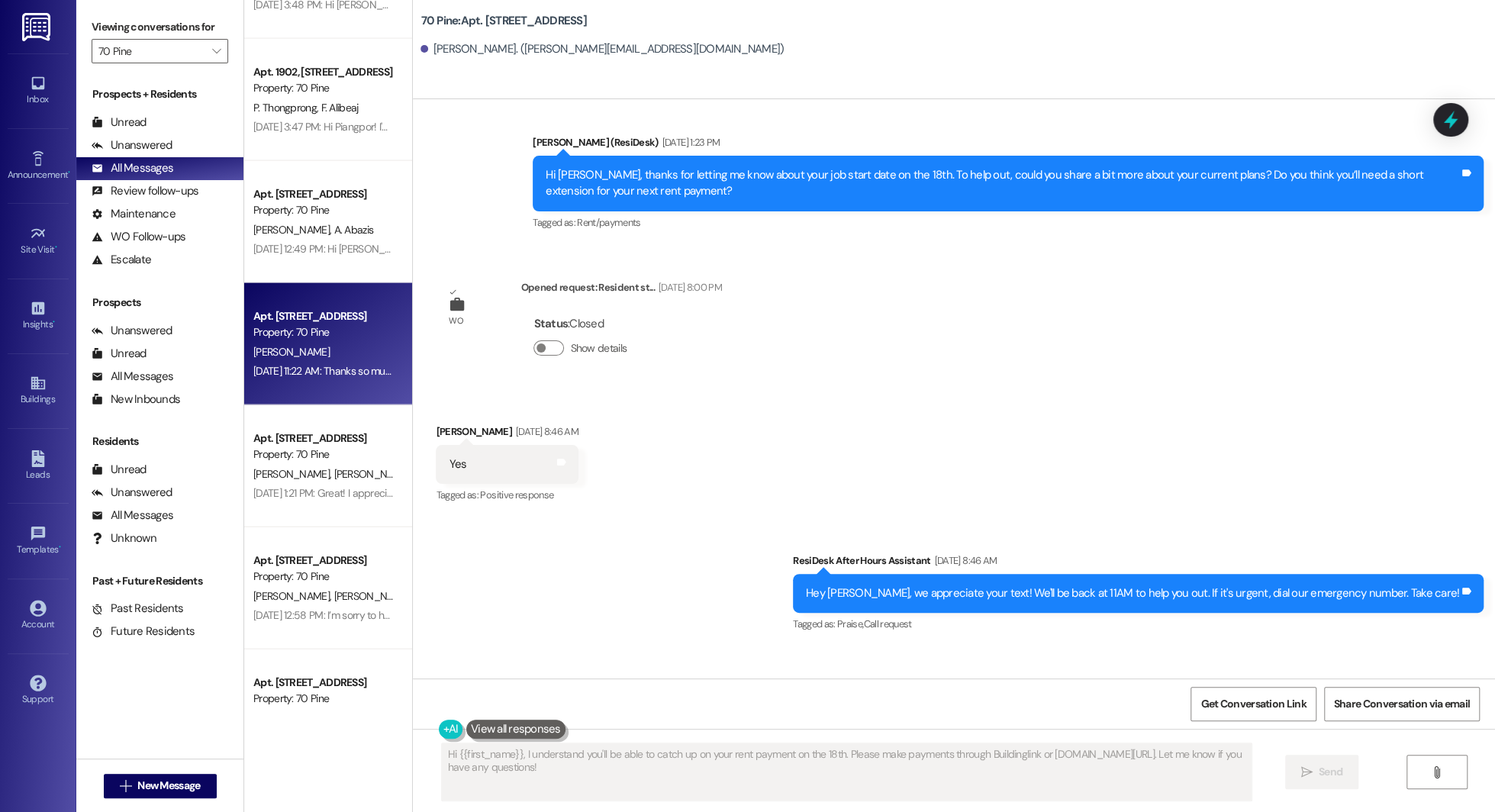
scroll to position [6646, 0]
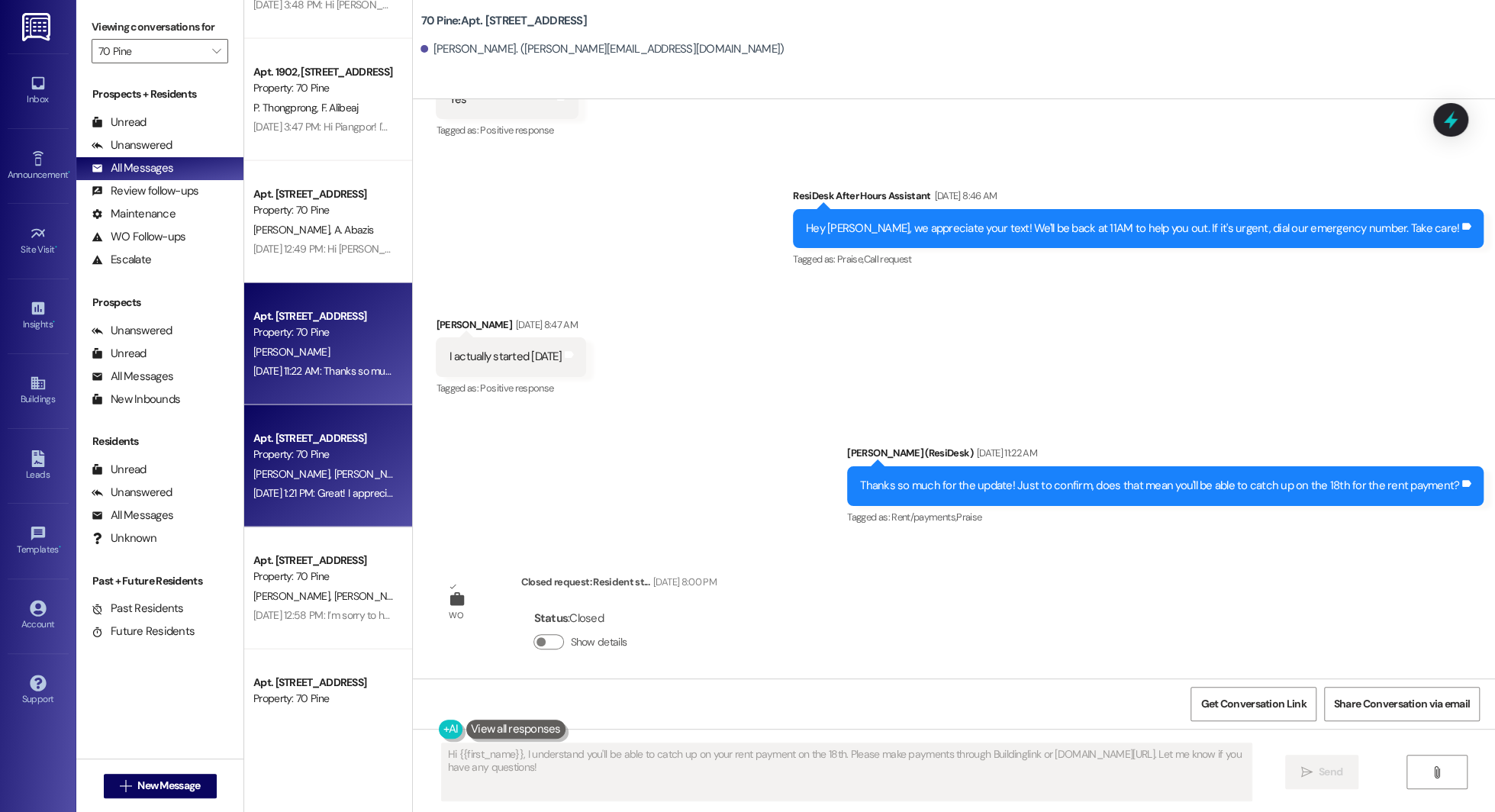
click at [309, 466] on div "T. Yalley S. Yalley" at bounding box center [324, 474] width 144 height 19
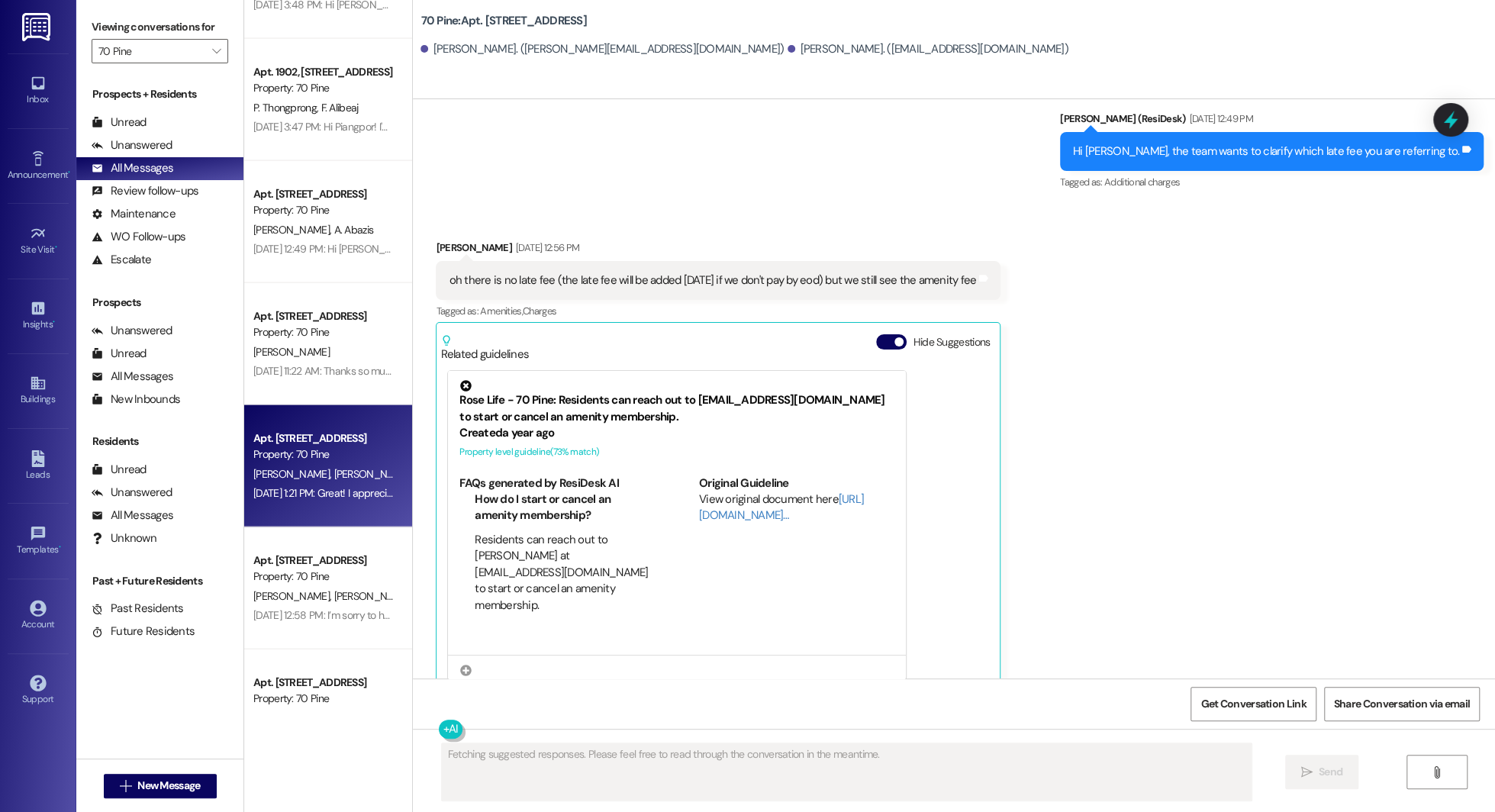
scroll to position [7095, 0]
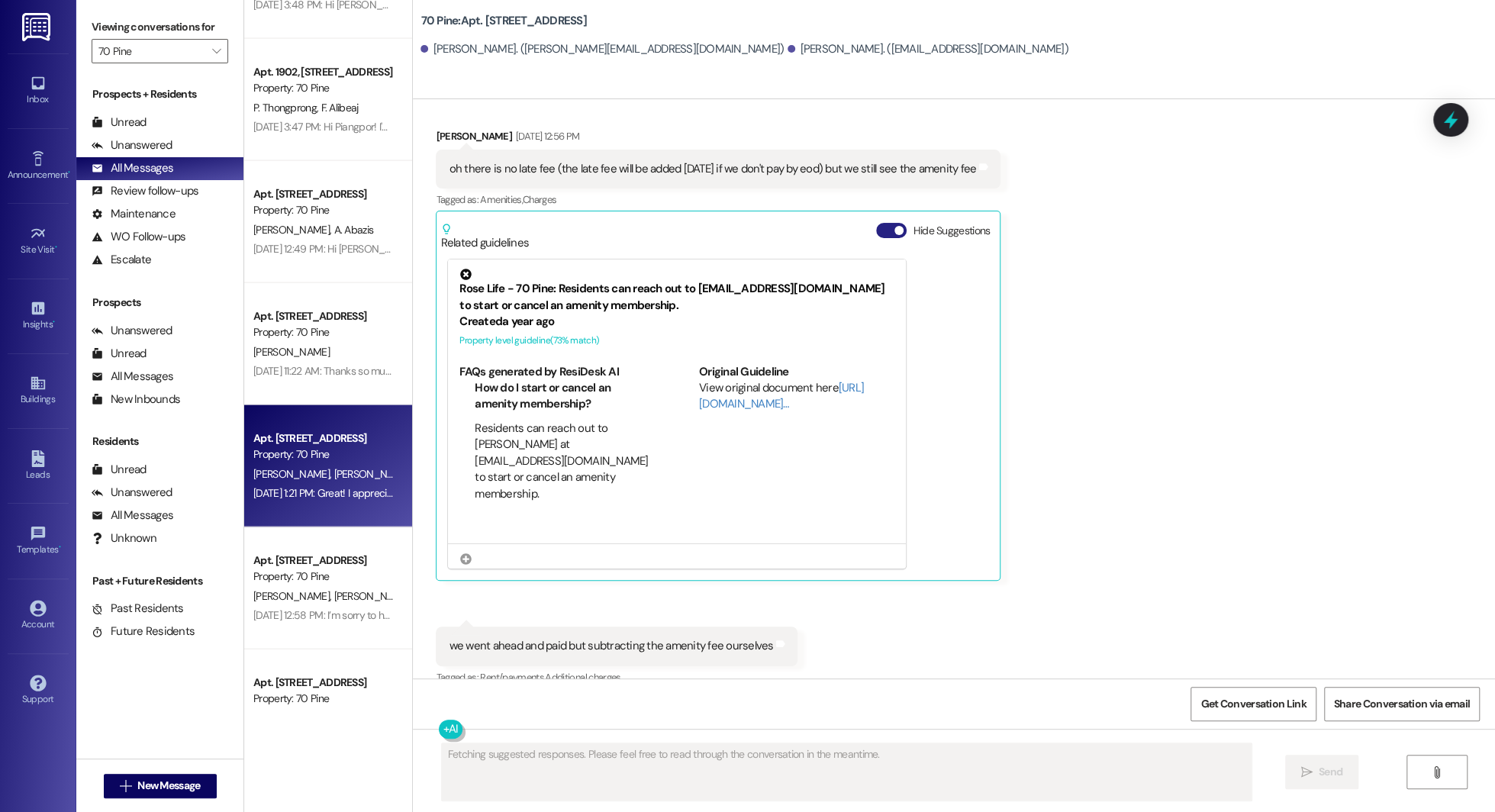
click at [747, 223] on button "Hide Suggestions" at bounding box center [891, 230] width 31 height 15
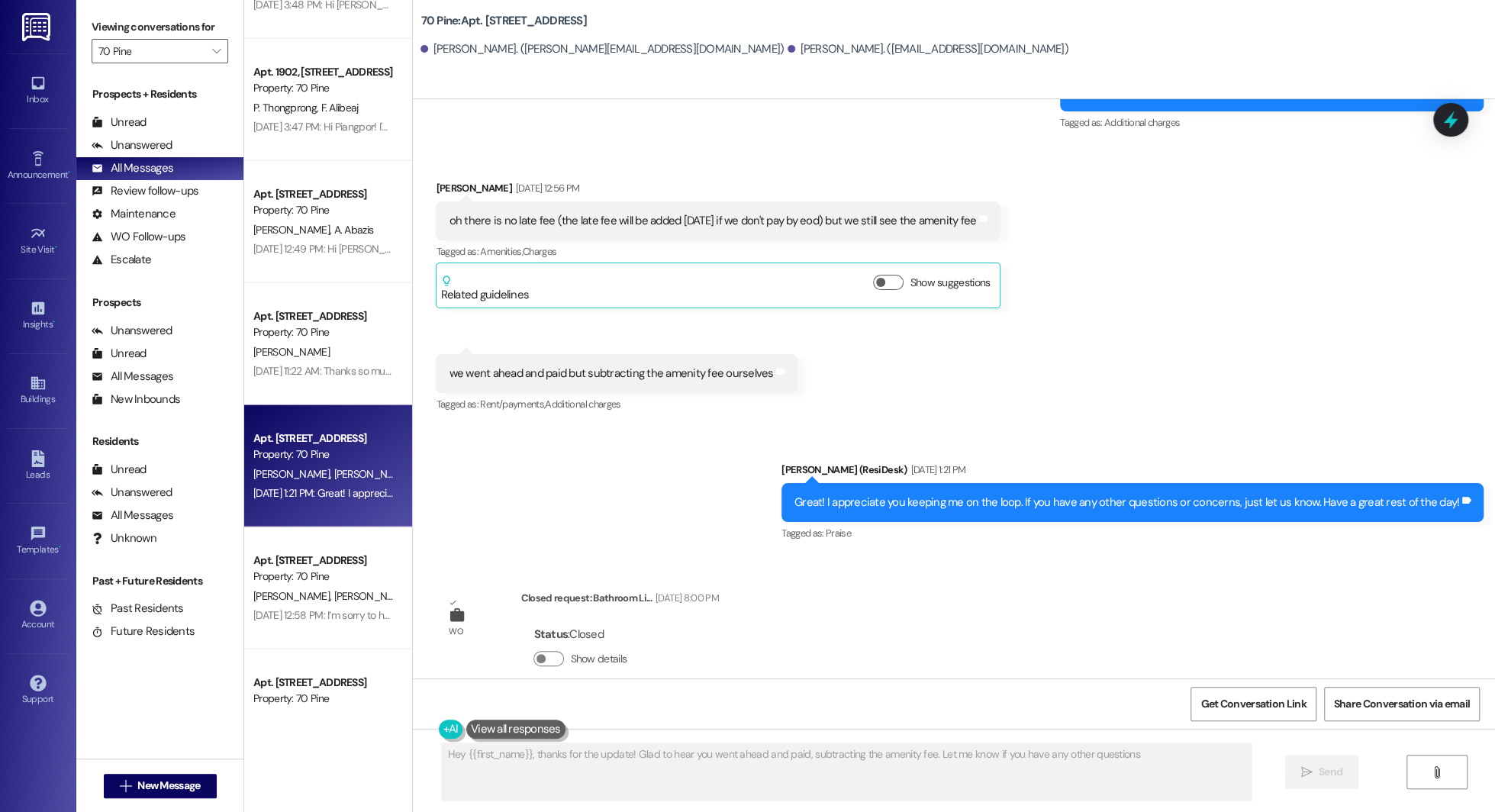
type textarea "Hey {{first_name}}, thanks for the update! Glad to hear you went ahead and paid…"
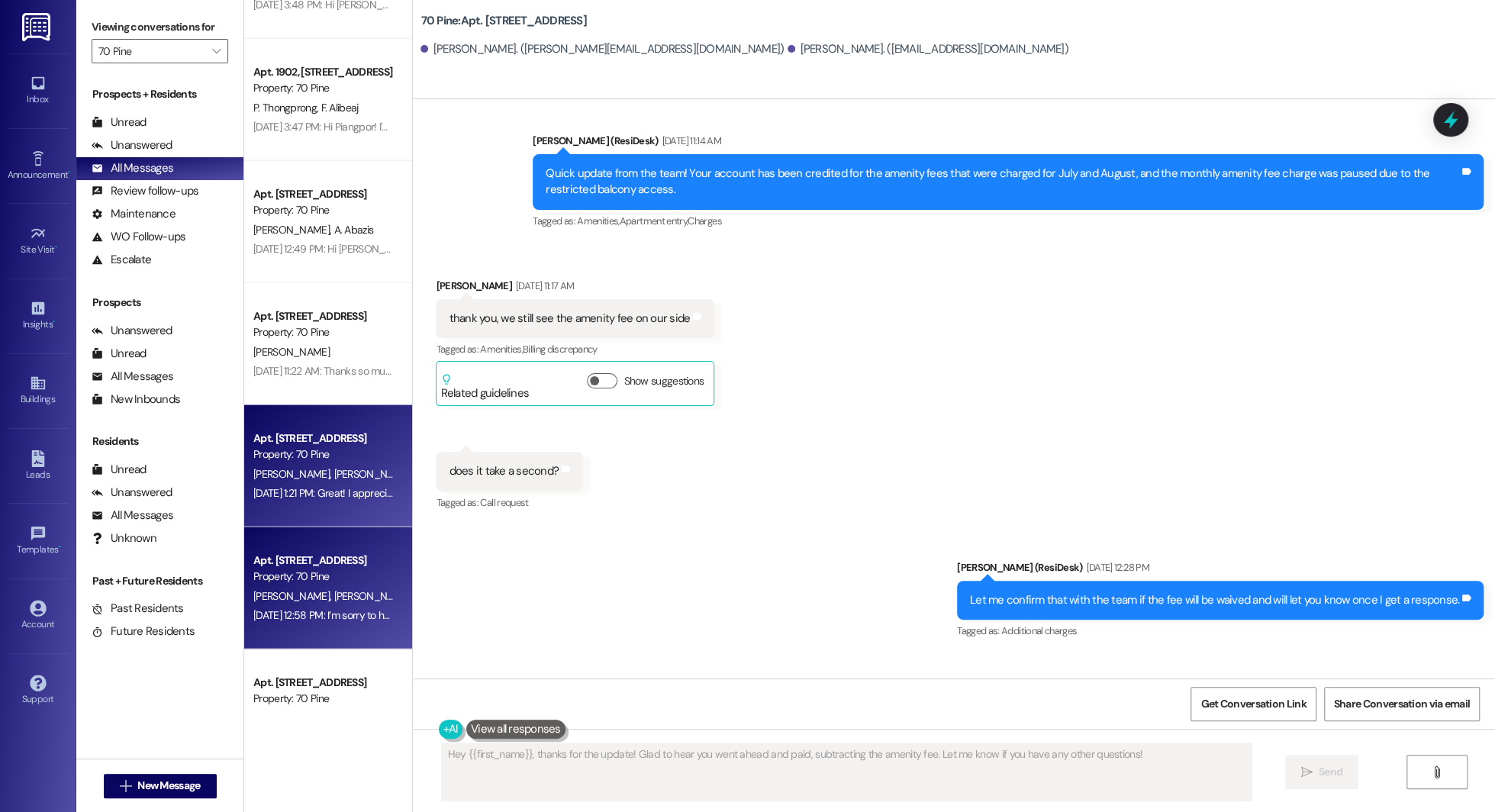
scroll to position [6240, 0]
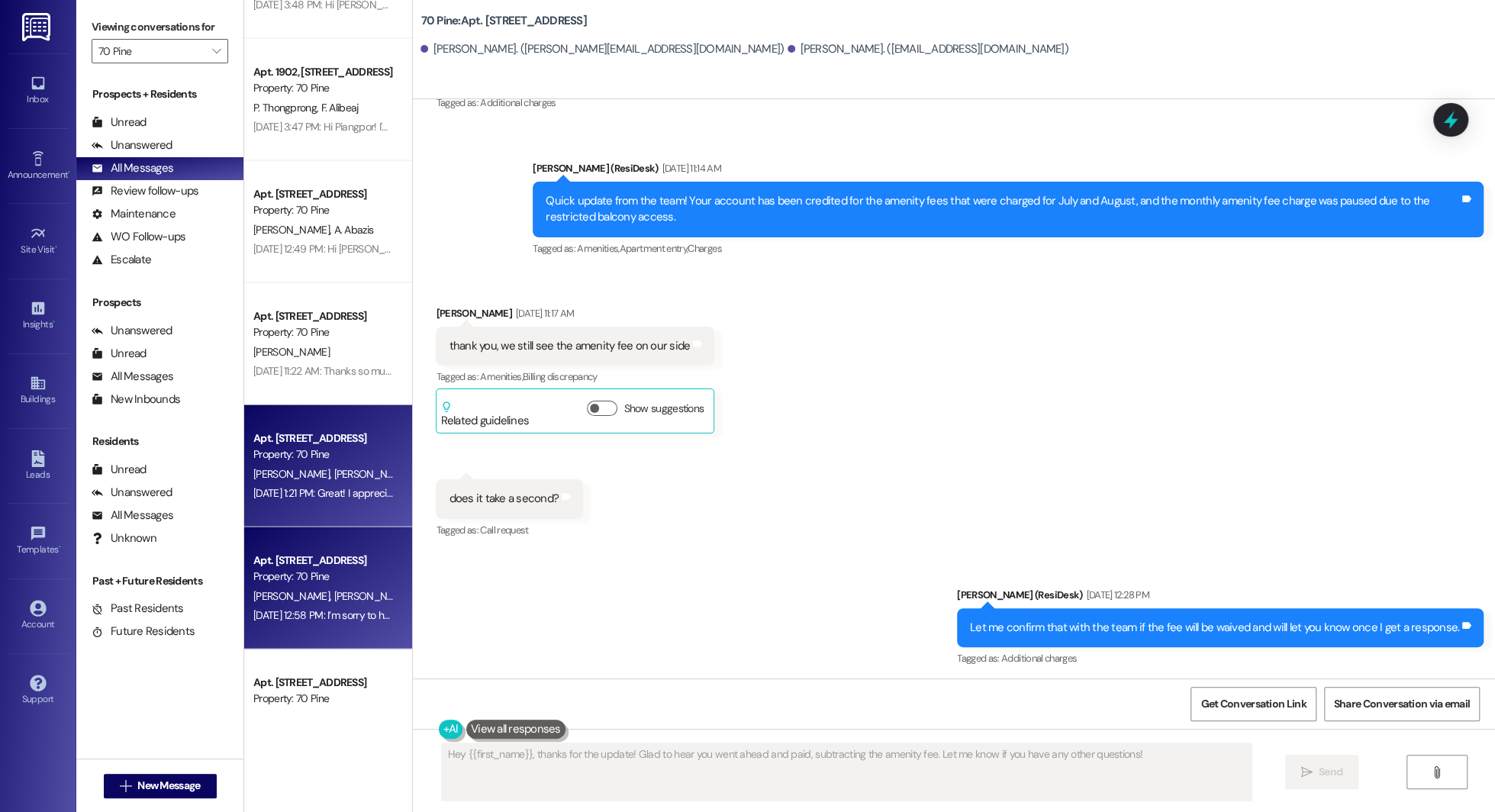
click at [334, 593] on span "L. Burston" at bounding box center [371, 596] width 76 height 13
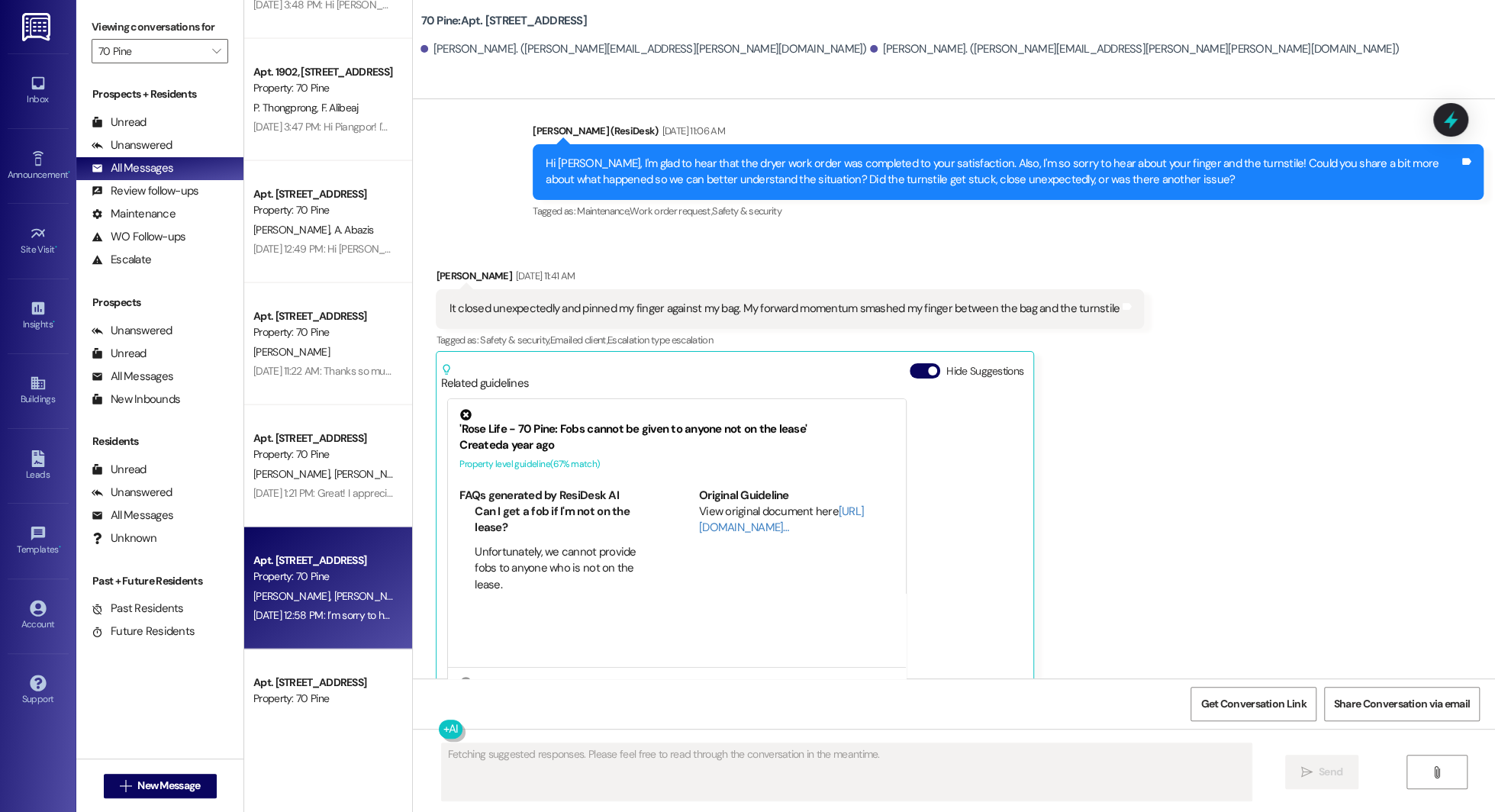
scroll to position [4637, 0]
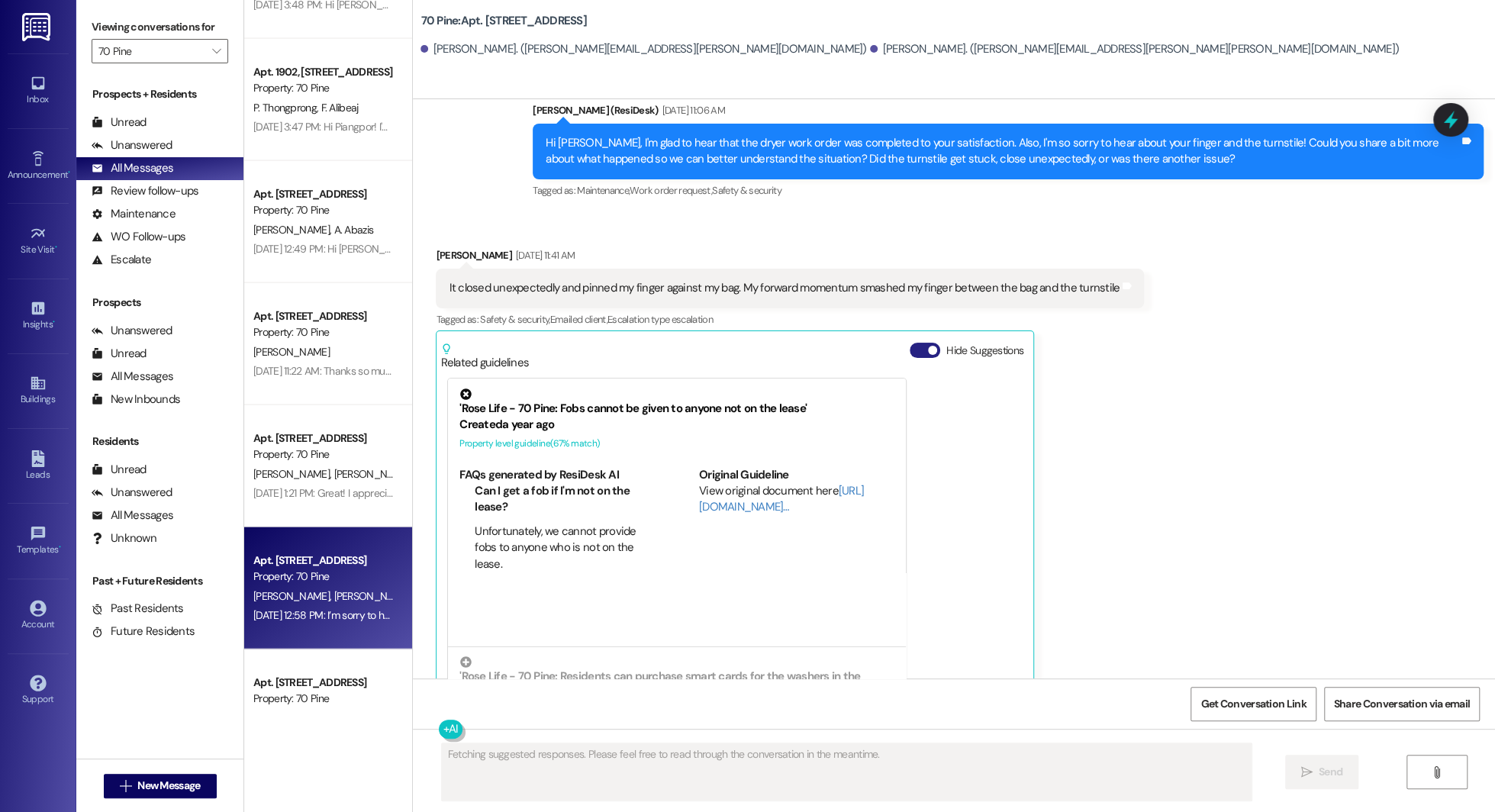
click at [747, 342] on button "Hide Suggestions" at bounding box center [925, 350] width 31 height 15
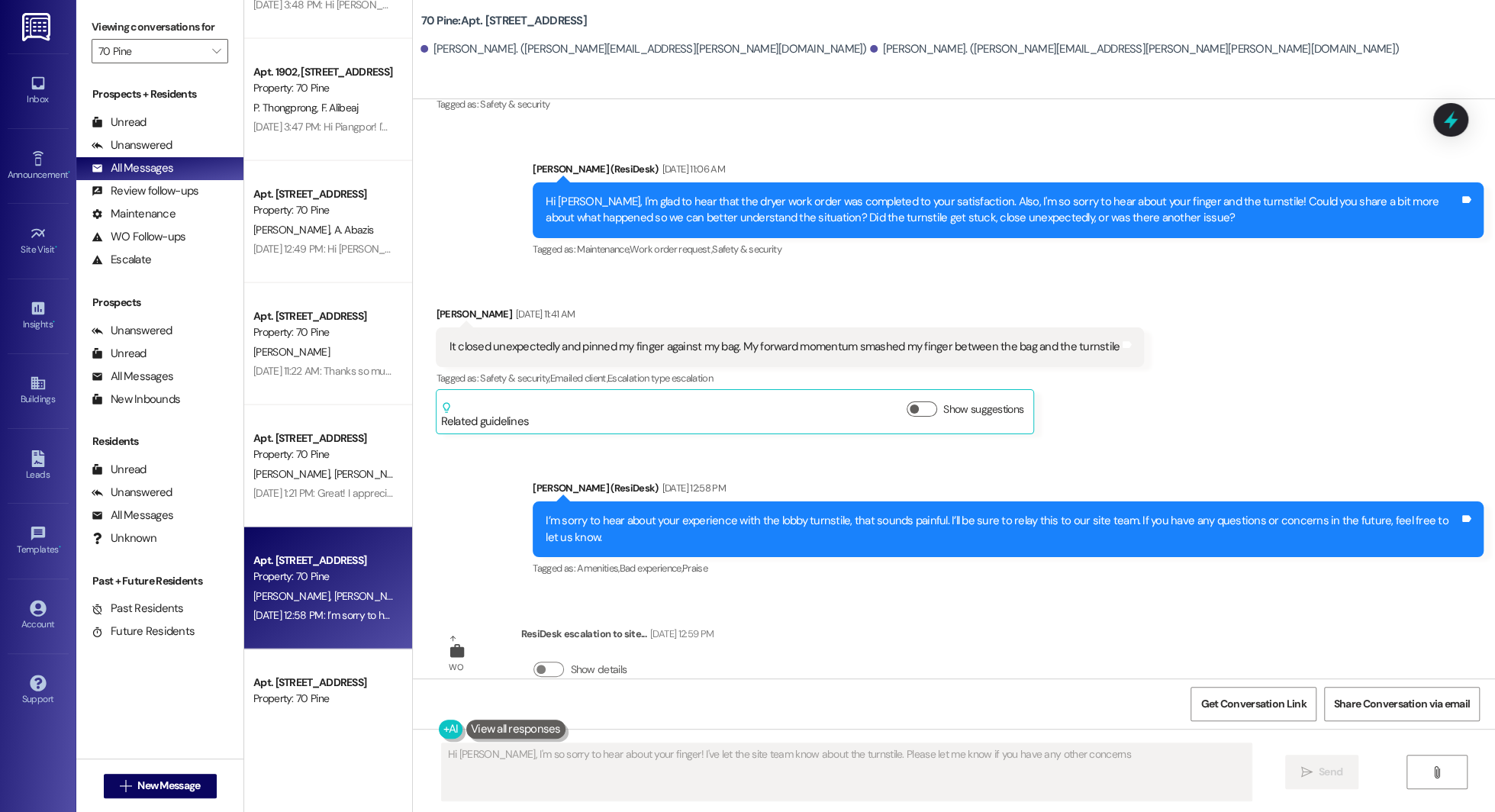
type textarea "Hi Mathew, I'm so sorry to hear about your finger! I've let the site team know …"
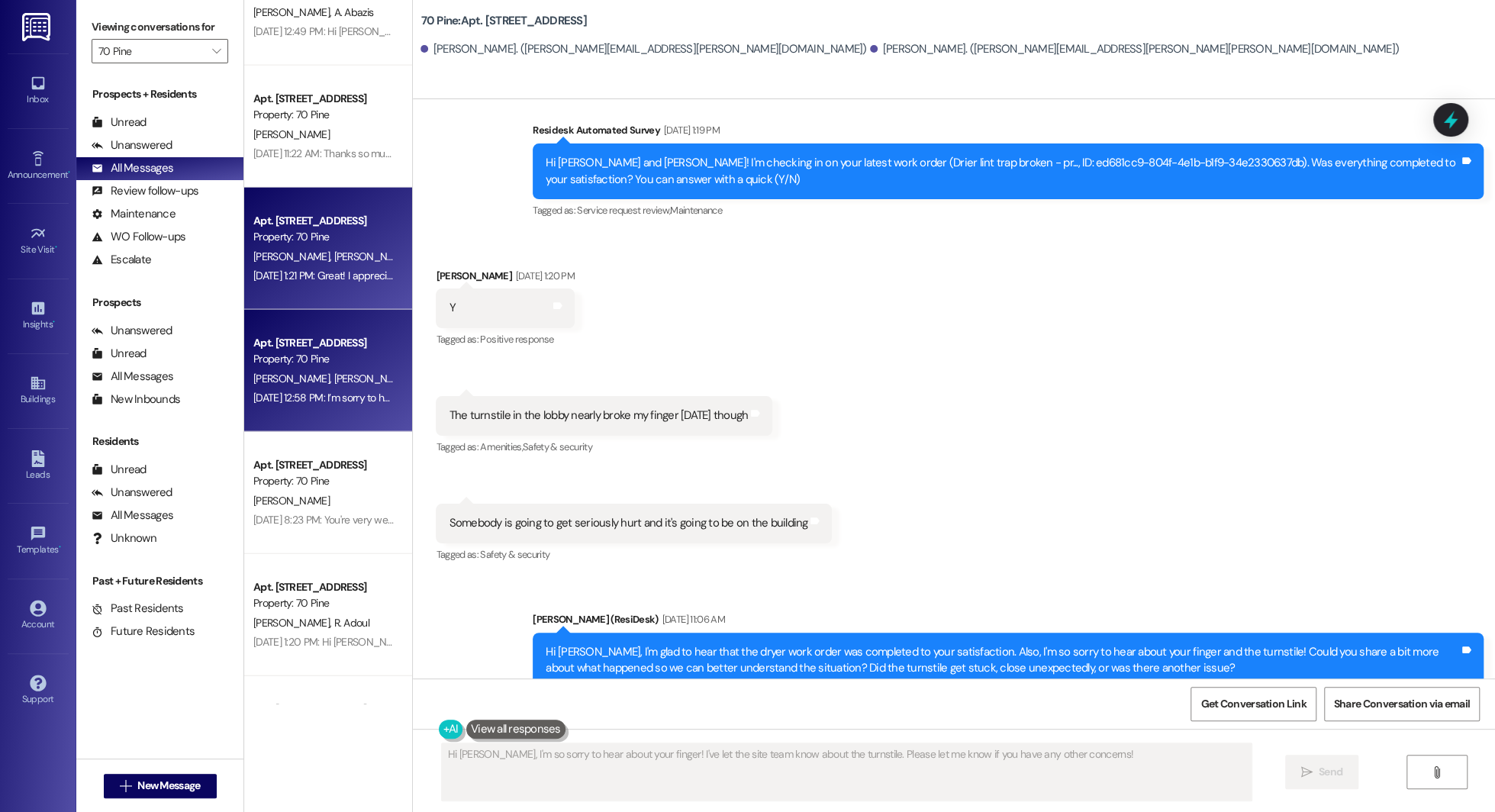
scroll to position [2625, 0]
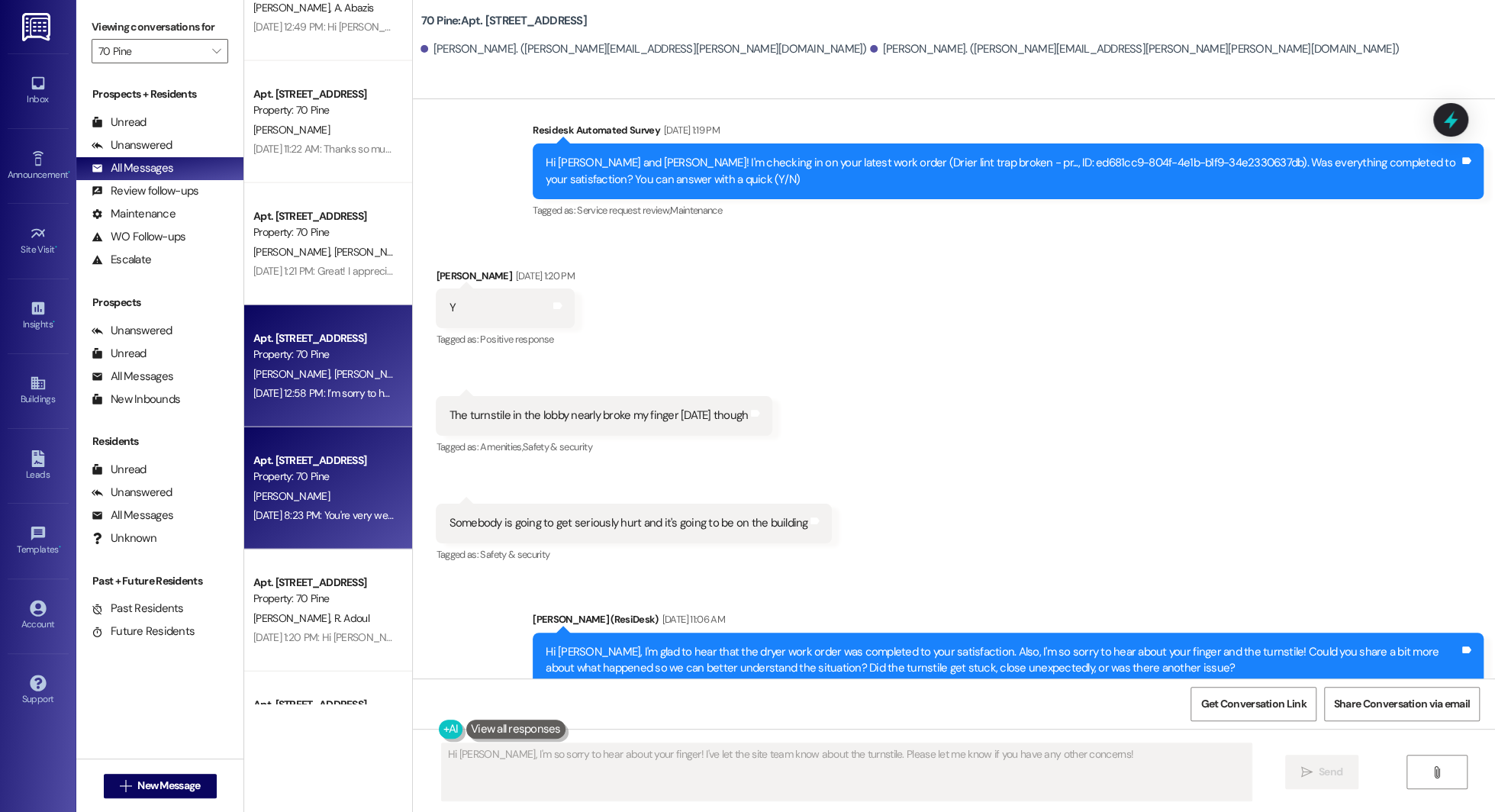
click at [325, 468] on div "Property: 70 Pine" at bounding box center [324, 476] width 141 height 16
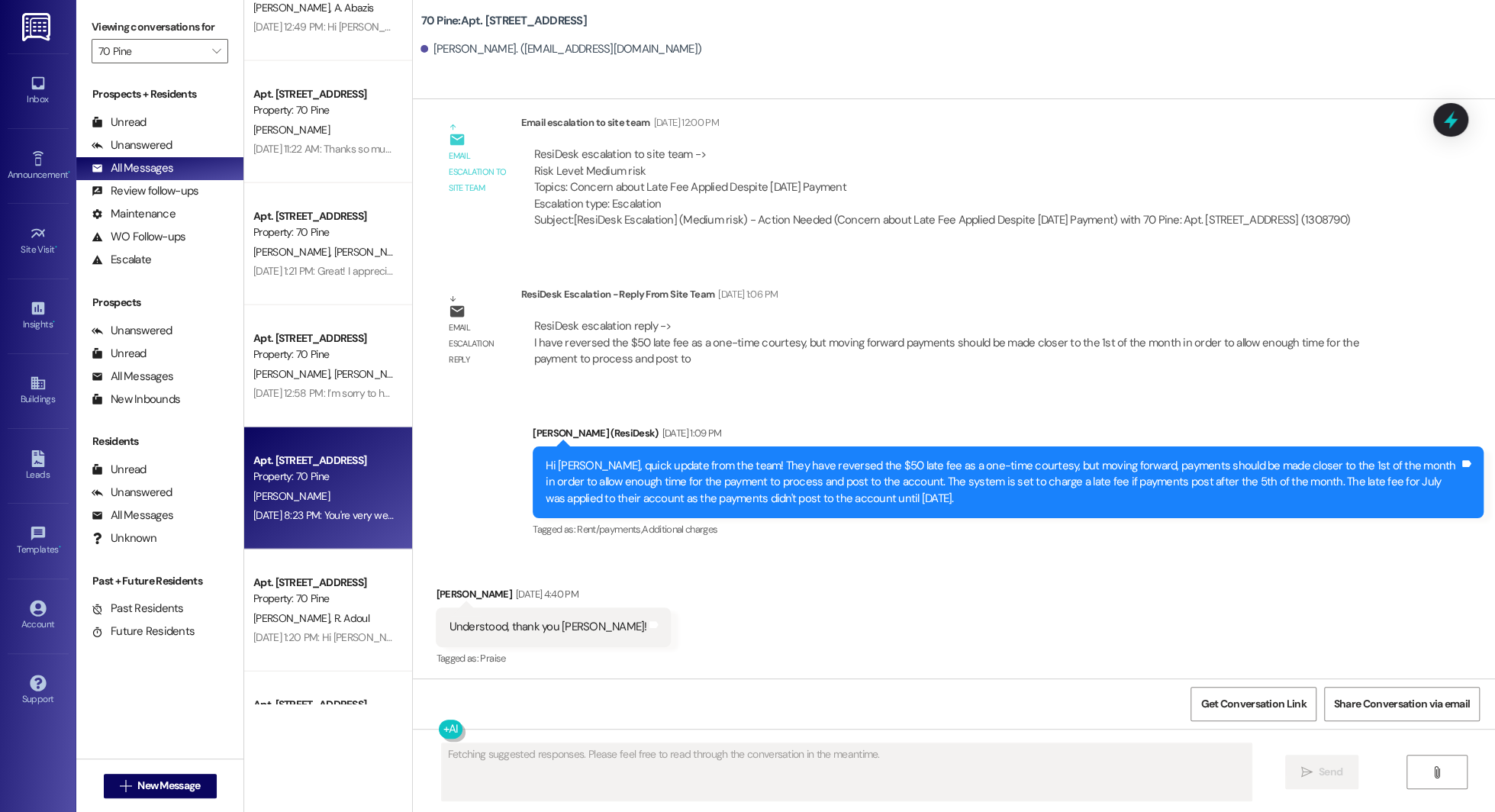
scroll to position [3743, 0]
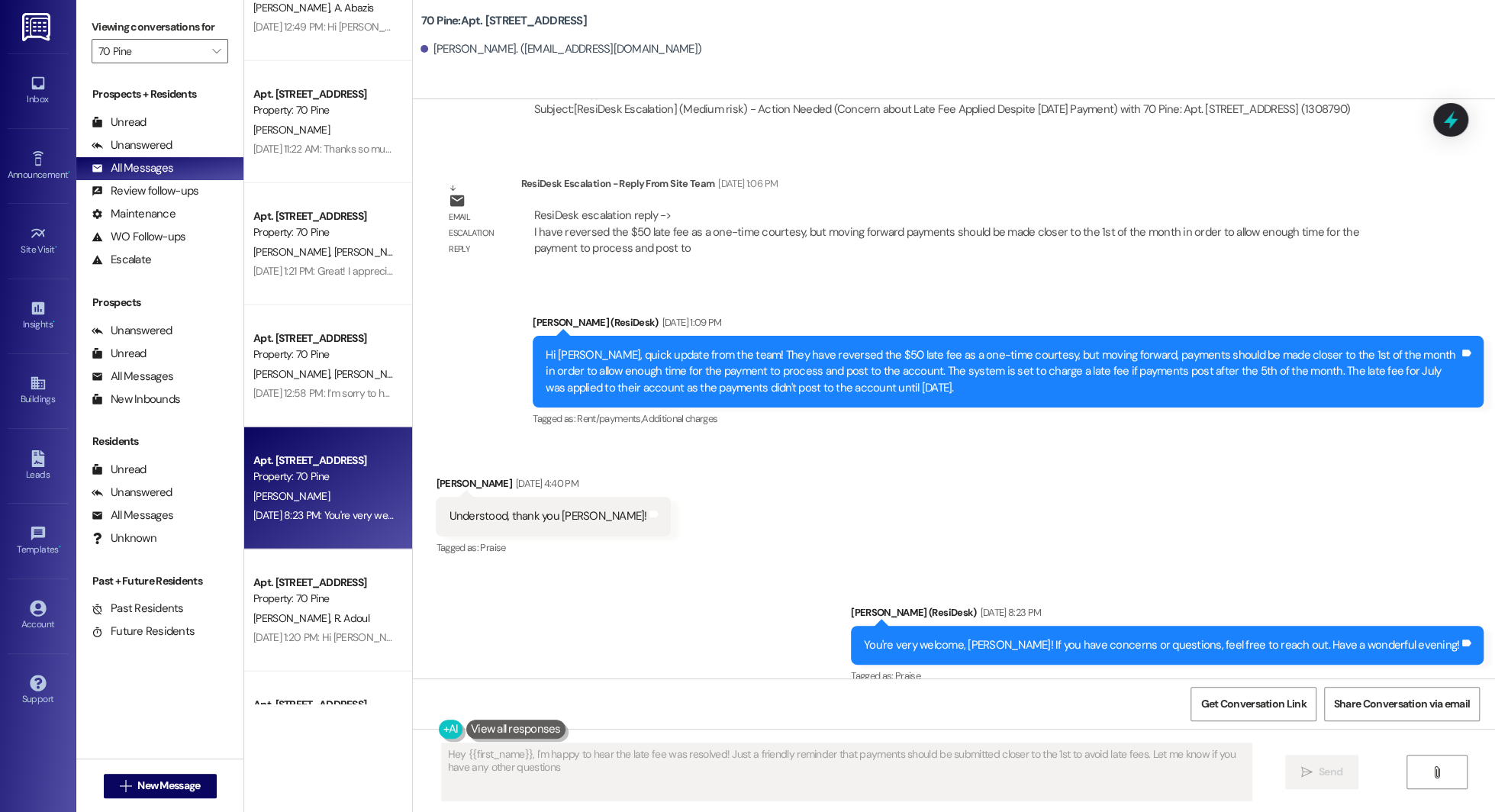
type textarea "Hey {{first_name}}, I'm happy to hear the late fee was resolved! Just a friendl…"
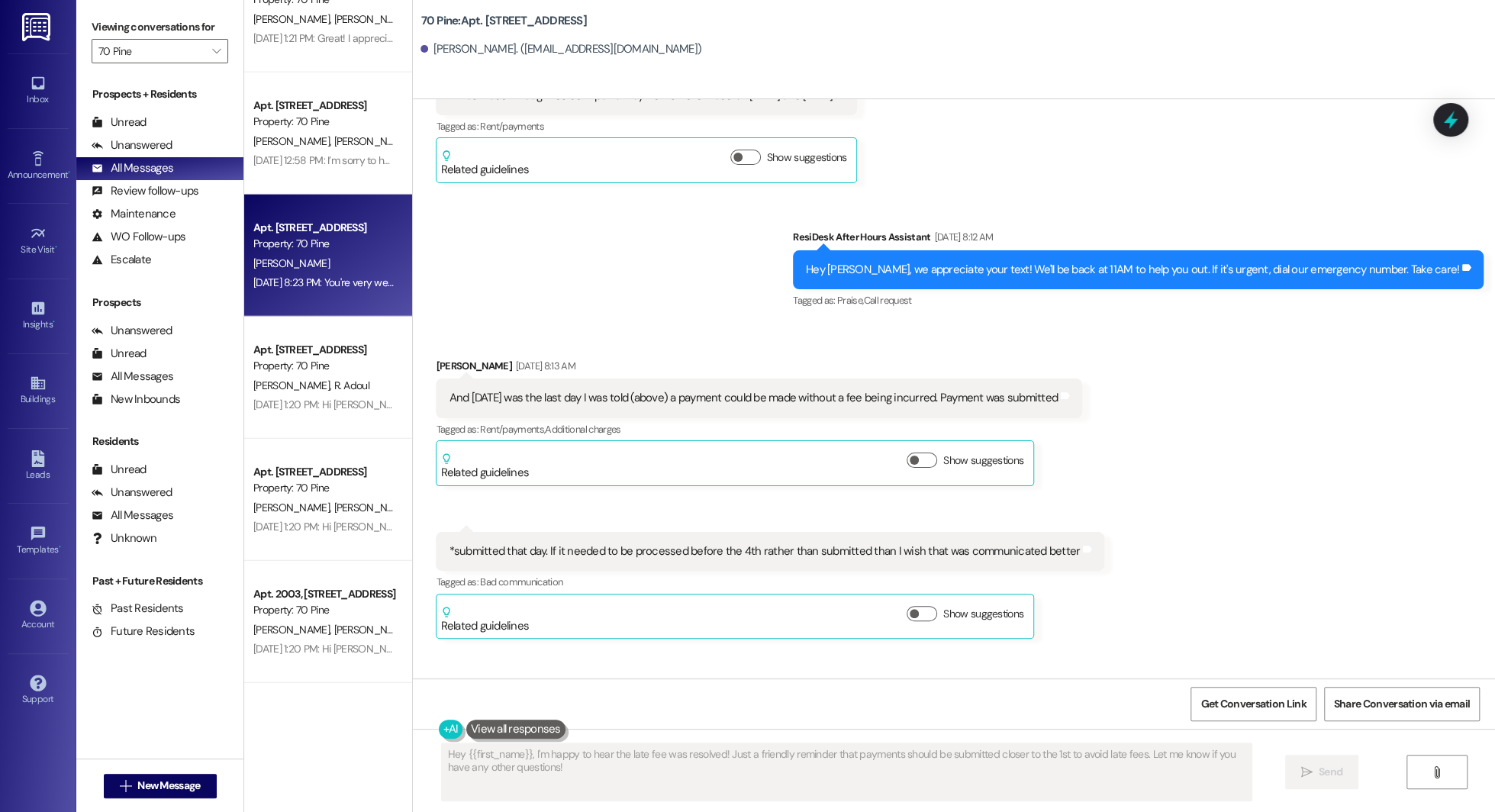
scroll to position [2868, 0]
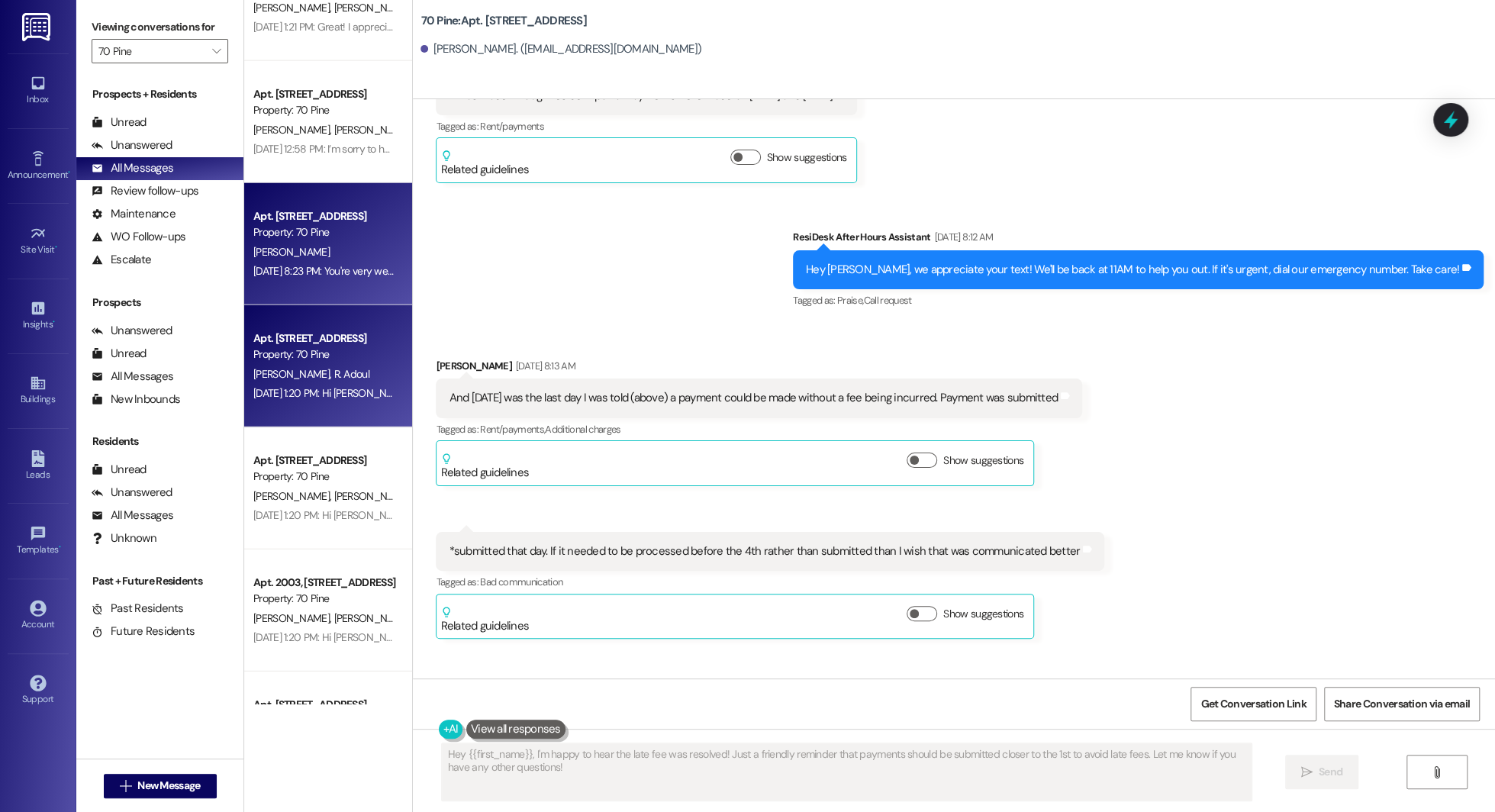
click at [334, 379] on span "R. Adoul" at bounding box center [351, 374] width 35 height 13
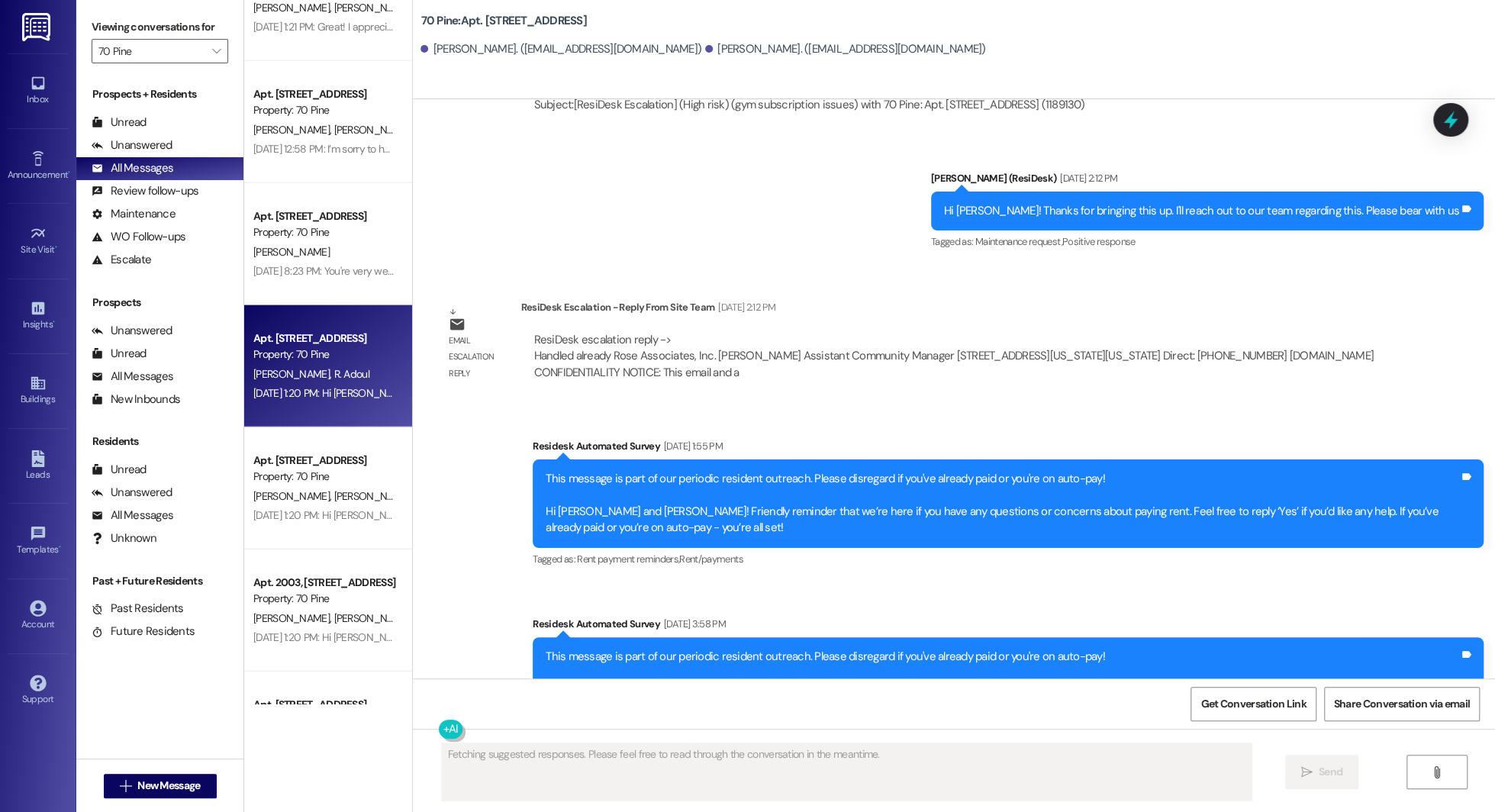
scroll to position [6610, 0]
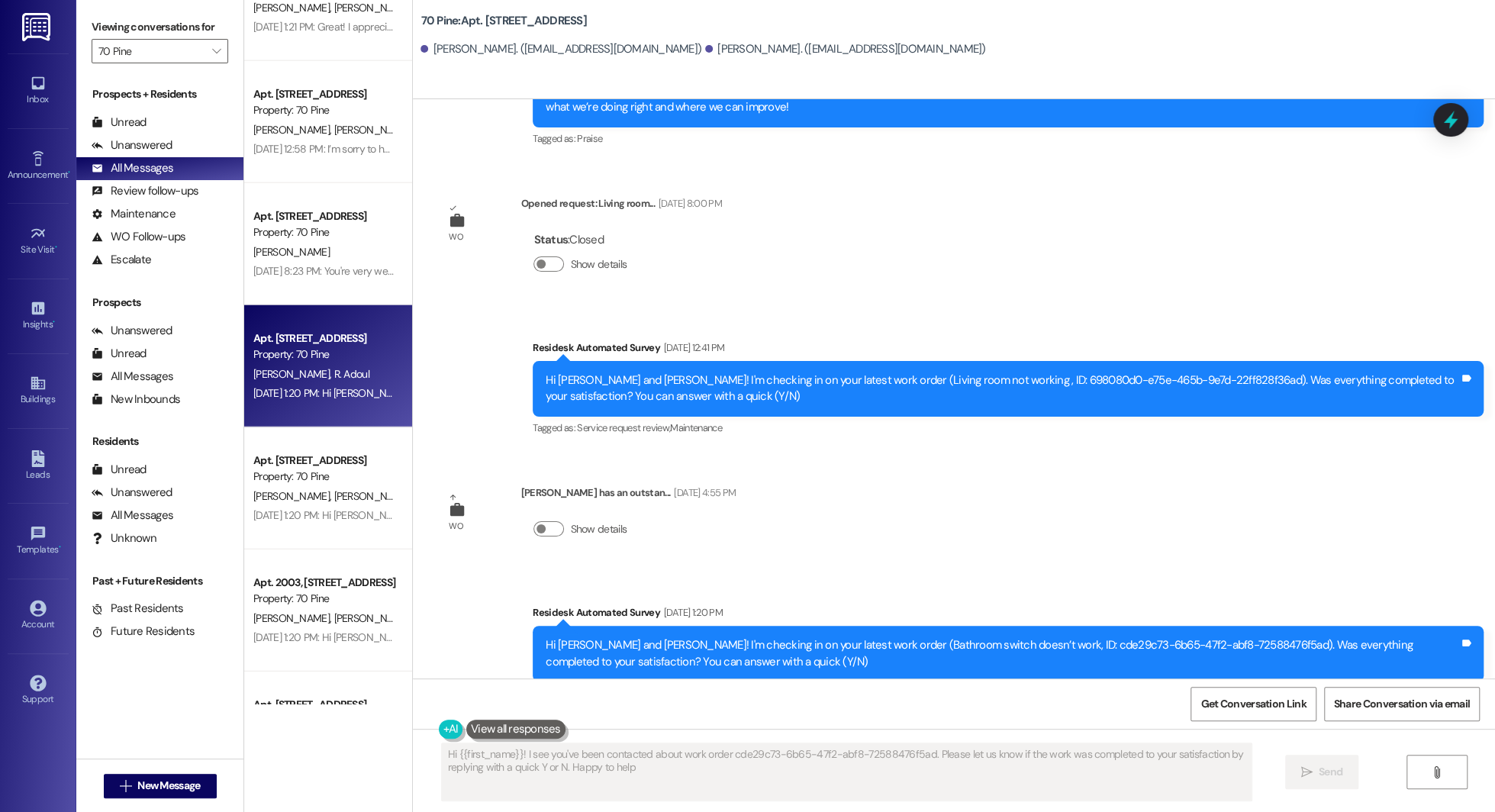
type textarea "Hi {{first_name}}! I see you've been contacted about work order cde29c73-6b65-4…"
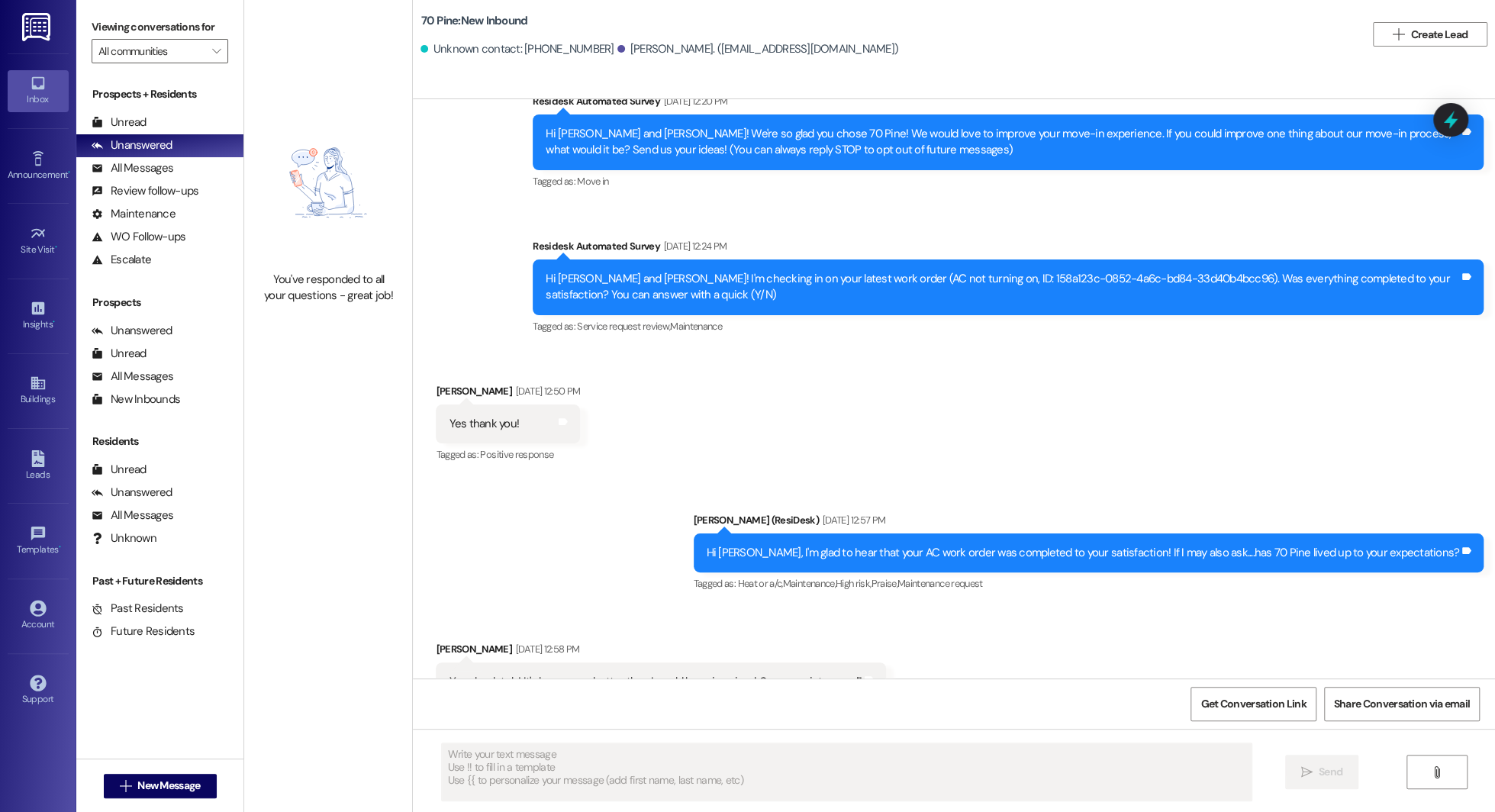
type textarea "Fetching suggested responses. Please feel free to read through the conversation…"
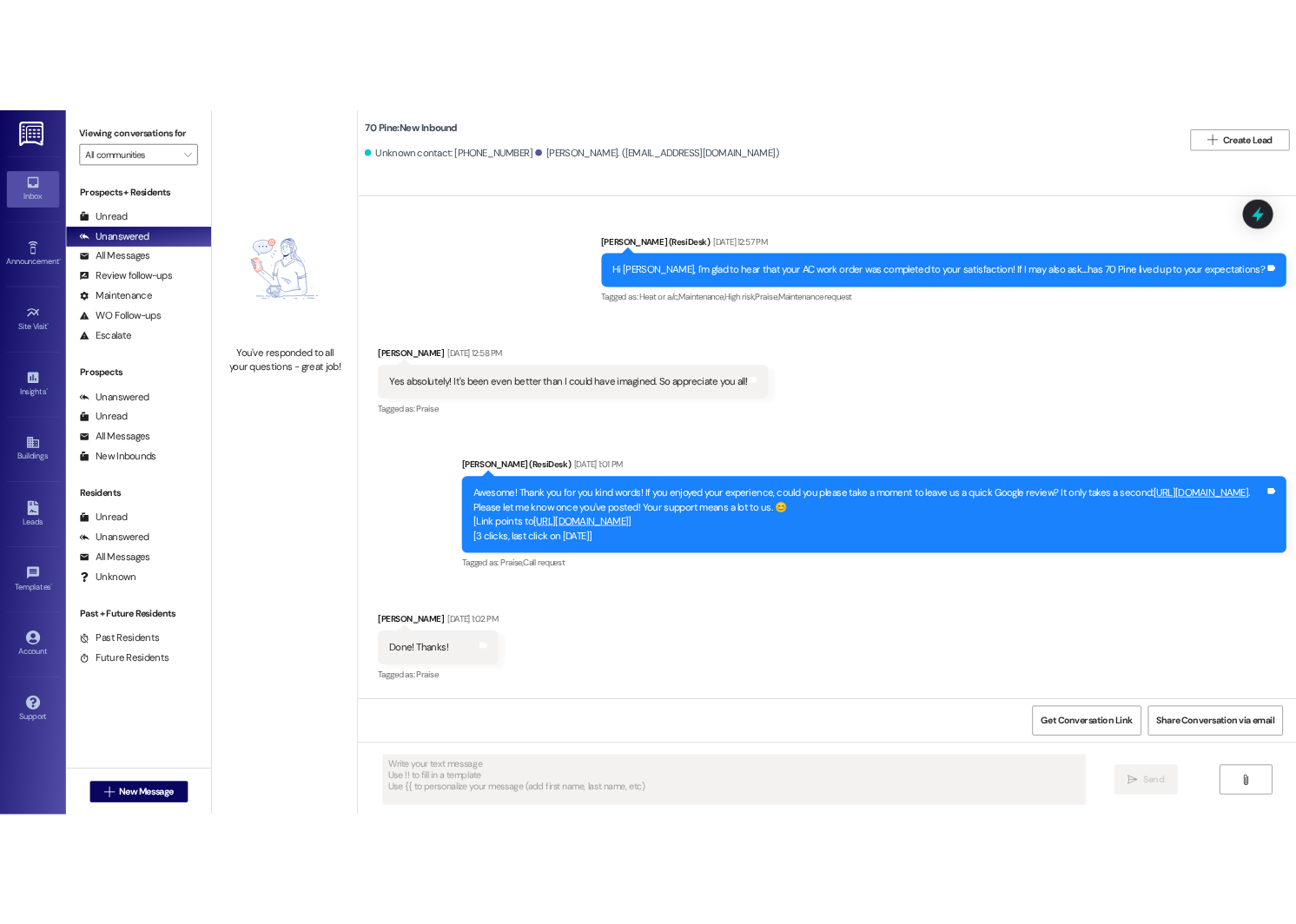
scroll to position [637, 0]
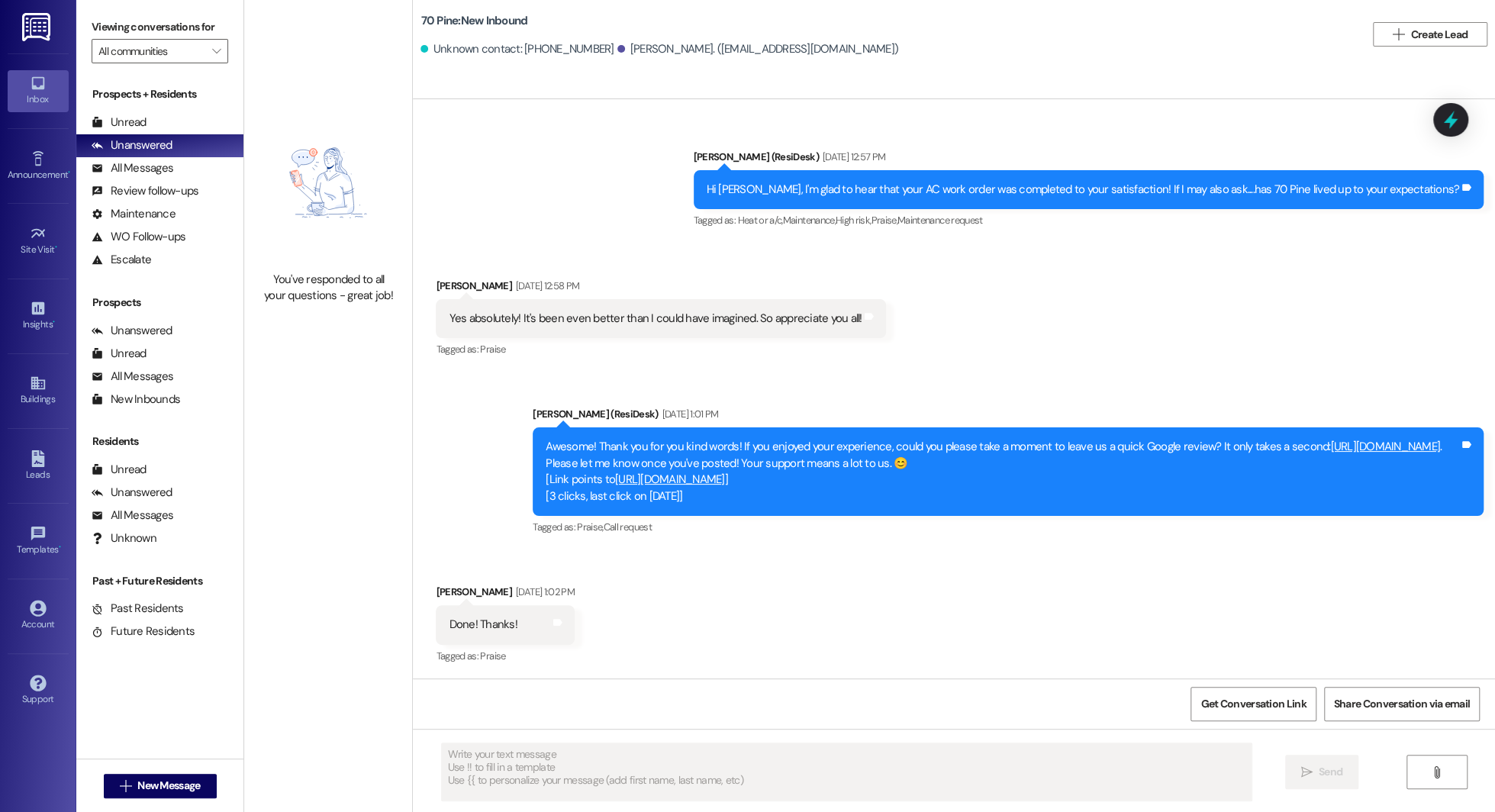
drag, startPoint x: 1473, startPoint y: 512, endPoint x: 1475, endPoint y: 22, distance: 490.0
click at [1475, 22] on body "Inbox Go to Inbox Announcement • Send A Text Announcement Site Visit • Go to Si…" at bounding box center [747, 406] width 1495 height 812
drag, startPoint x: 1477, startPoint y: 516, endPoint x: 1409, endPoint y: 456, distance: 90.7
click at [1410, 457] on body "Inbox Go to Inbox Announcement • Send A Text Announcement Site Visit • Go to Si…" at bounding box center [747, 406] width 1495 height 812
drag, startPoint x: 1472, startPoint y: 509, endPoint x: 1381, endPoint y: 572, distance: 110.7
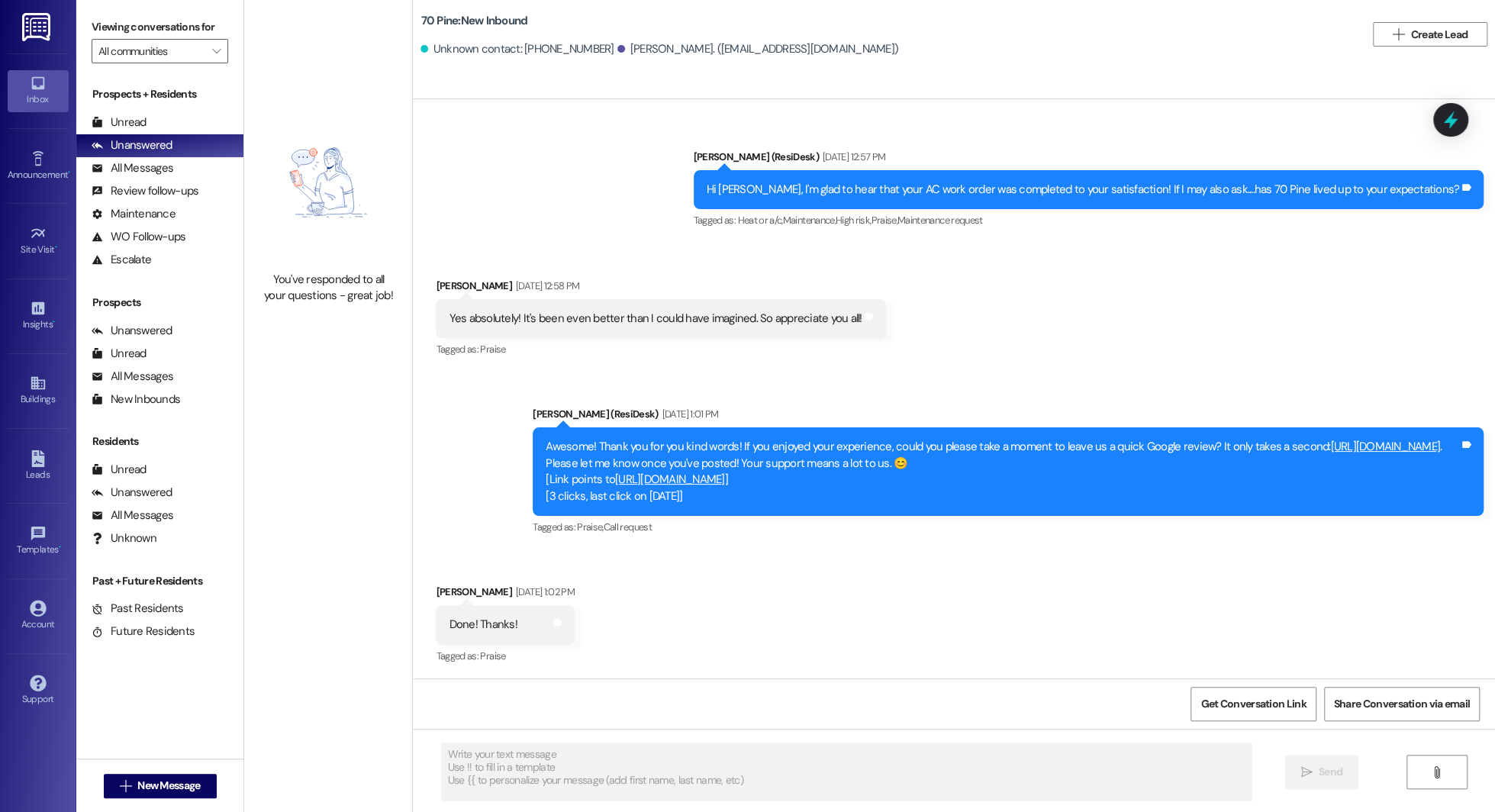
click at [1381, 572] on body "Inbox Go to Inbox Announcement • Send A Text Announcement Site Visit • Go to Si…" at bounding box center [747, 406] width 1495 height 812
click at [0, 811] on input "button" at bounding box center [0, 820] width 0 height 13
drag, startPoint x: 1477, startPoint y: 517, endPoint x: 1449, endPoint y: 631, distance: 117.4
click at [1449, 631] on body "Inbox Go to Inbox Announcement • Send A Text Announcement Site Visit • Go to Si…" at bounding box center [747, 406] width 1495 height 812
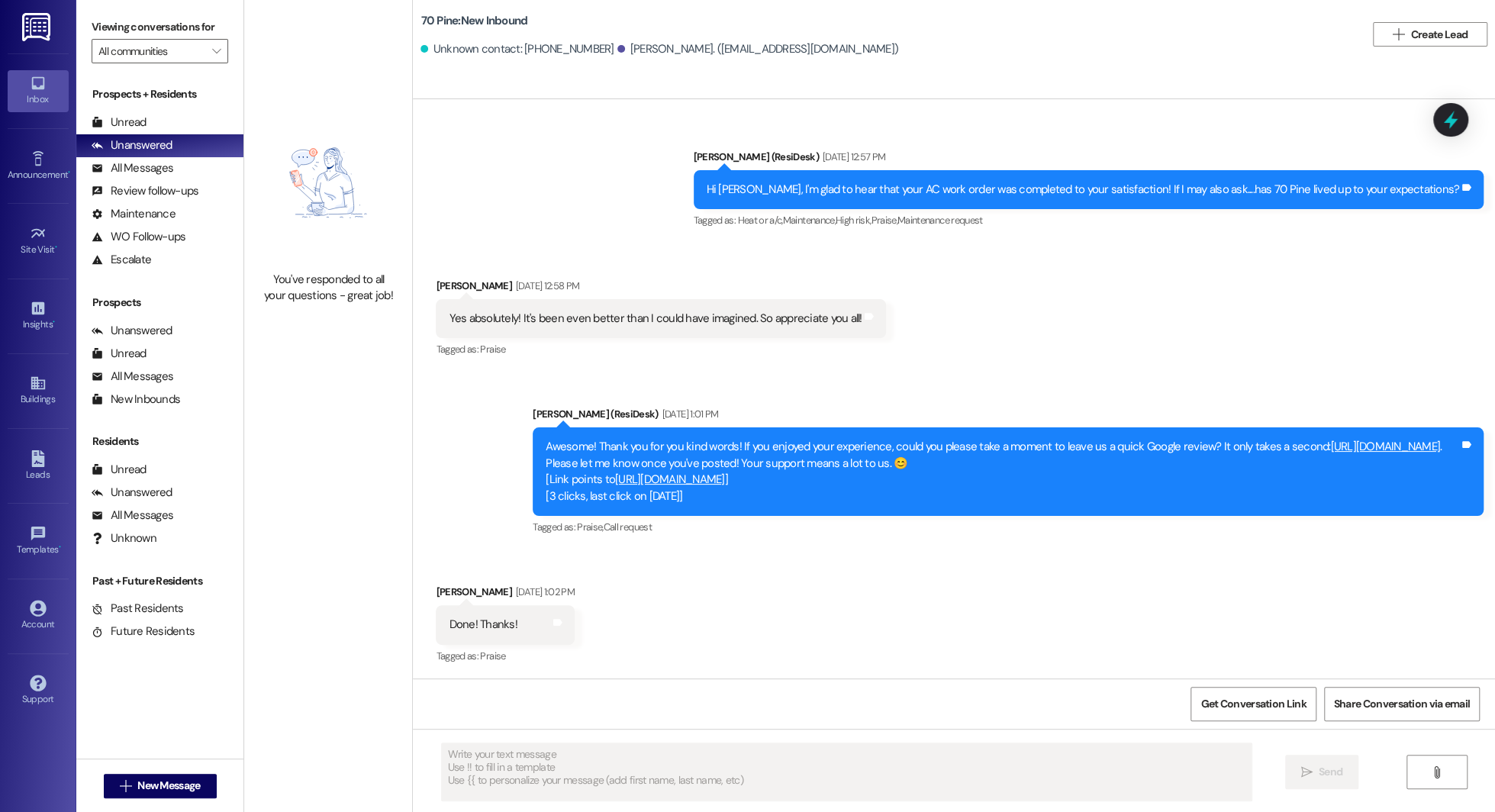
drag, startPoint x: 1488, startPoint y: 520, endPoint x: 1495, endPoint y: 189, distance: 331.1
click at [1494, 189] on html "Inbox Go to Inbox Announcement • Send A Text Announcement Site Visit • Go to Si…" at bounding box center [747, 406] width 1495 height 812
drag, startPoint x: 1489, startPoint y: 212, endPoint x: 1487, endPoint y: -11, distance: 223.0
click at [1487, 0] on html "Inbox Go to Inbox Announcement • Send A Text Announcement Site Visit • Go to Si…" at bounding box center [747, 406] width 1495 height 812
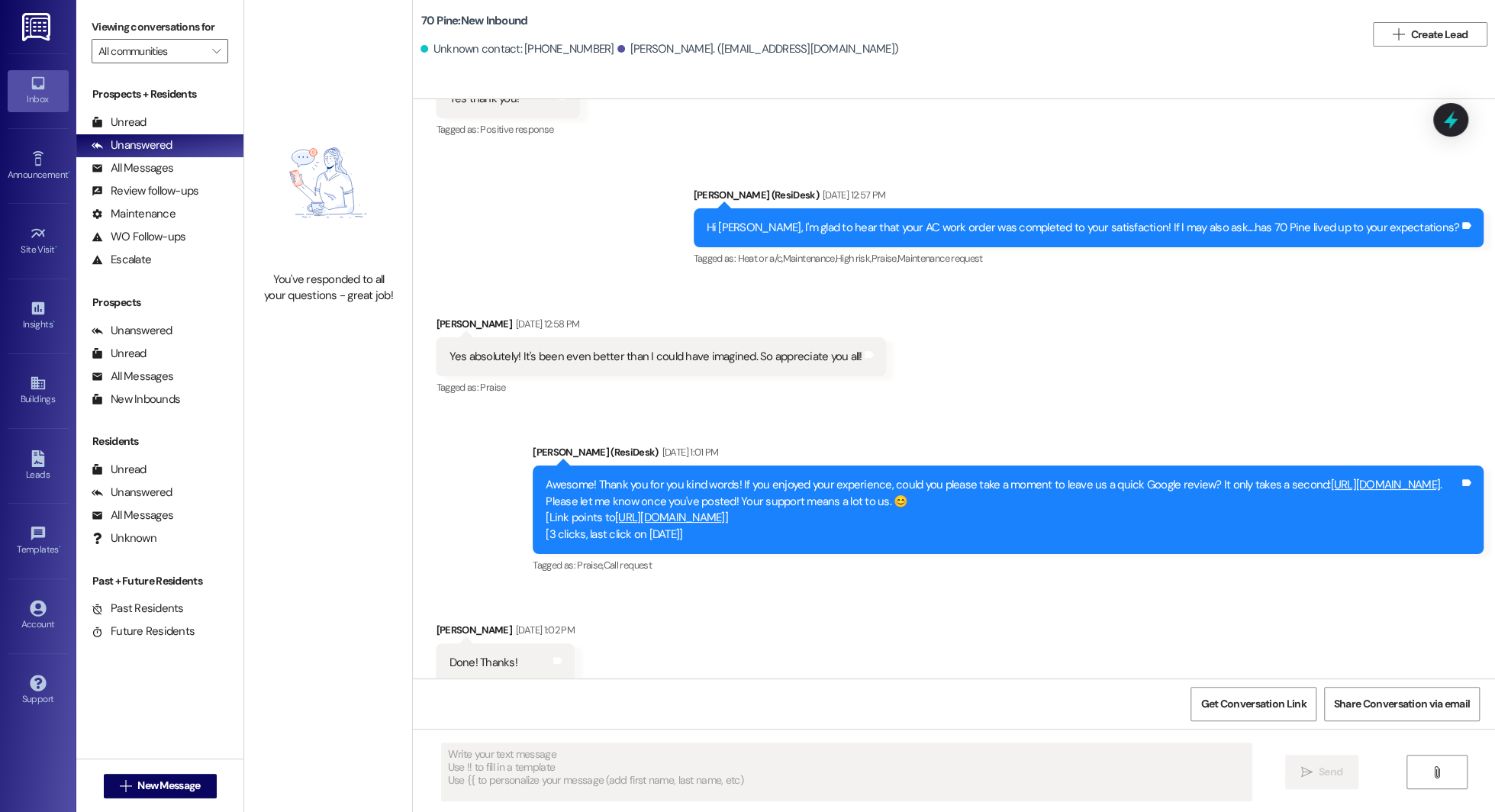
scroll to position [534, 0]
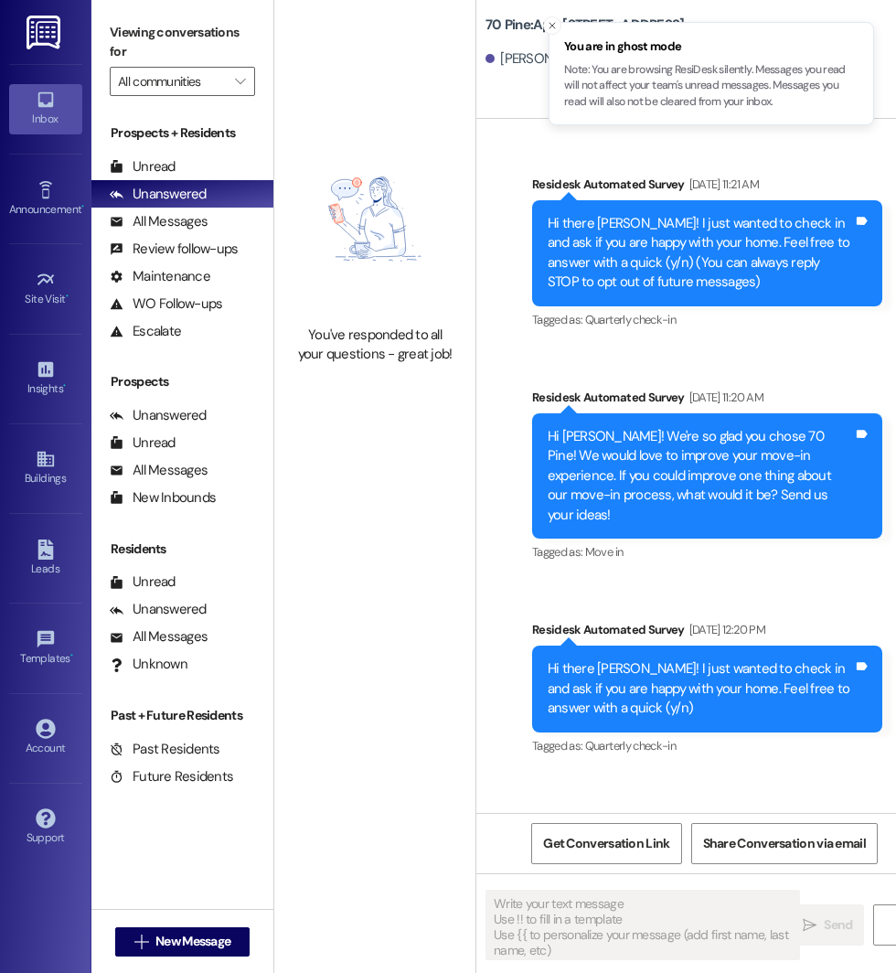
type textarea "Fetching suggested responses. Please feel free to read through the conversation…"
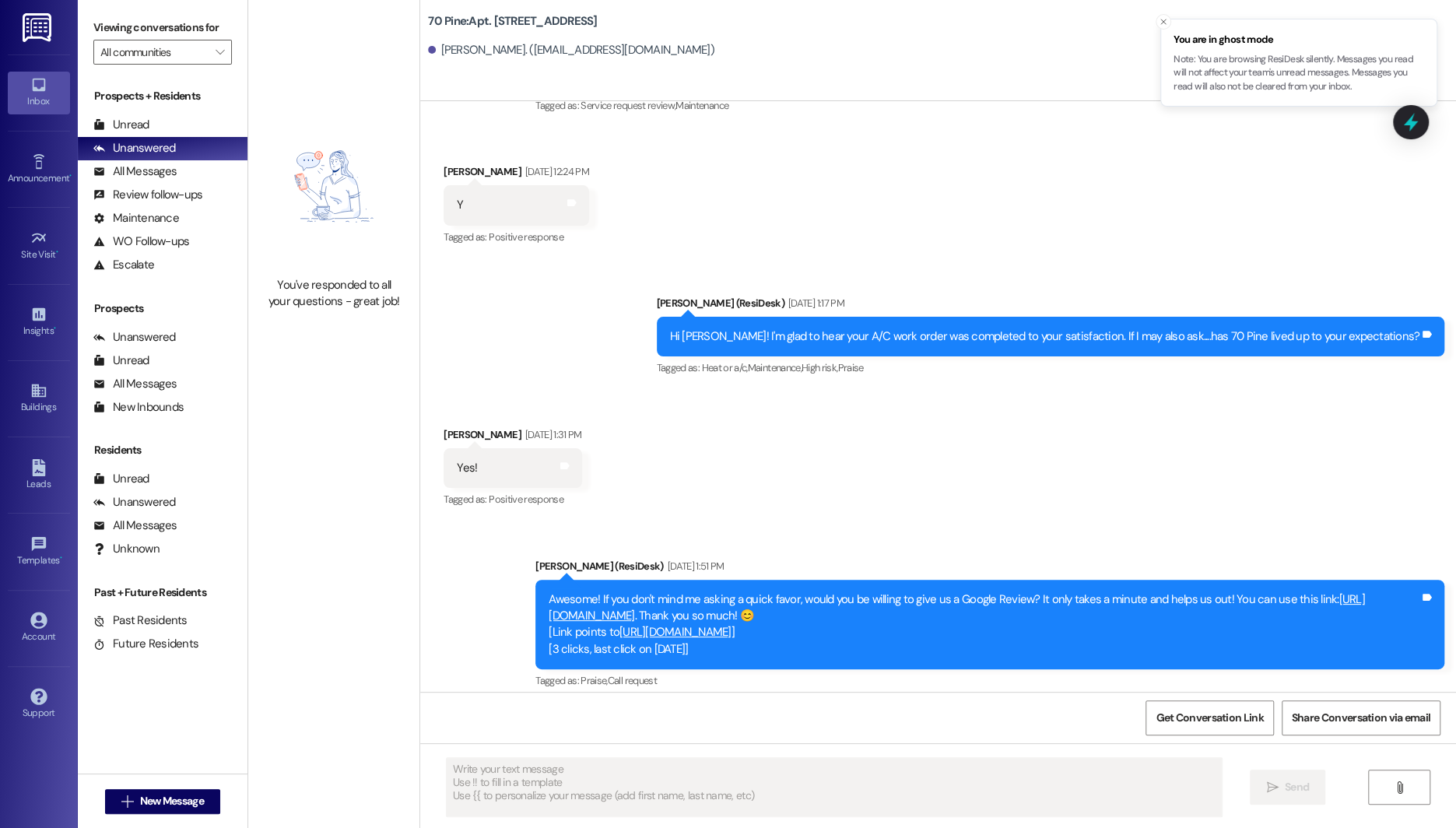
scroll to position [3052, 0]
